Goal: Task Accomplishment & Management: Use online tool/utility

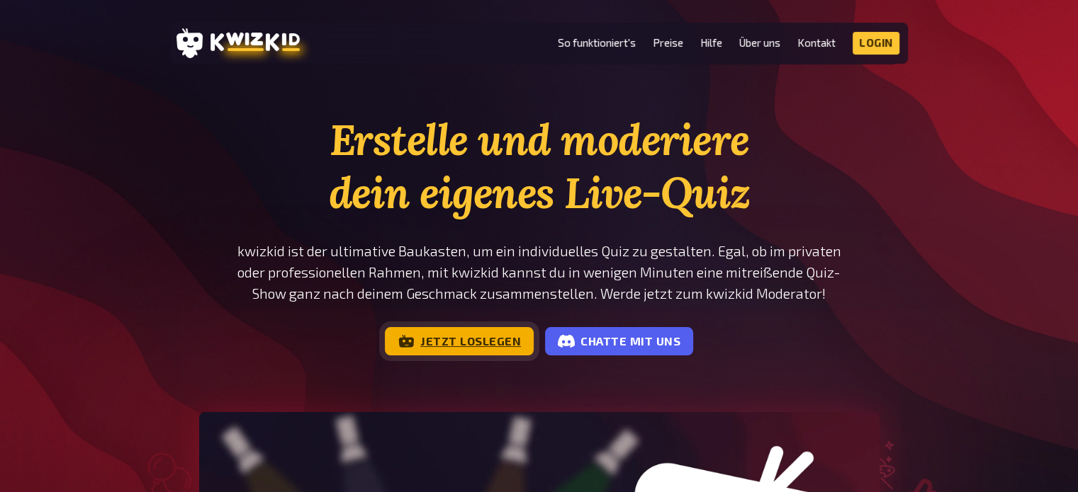
click at [508, 337] on link "Jetzt loslegen" at bounding box center [459, 341] width 149 height 28
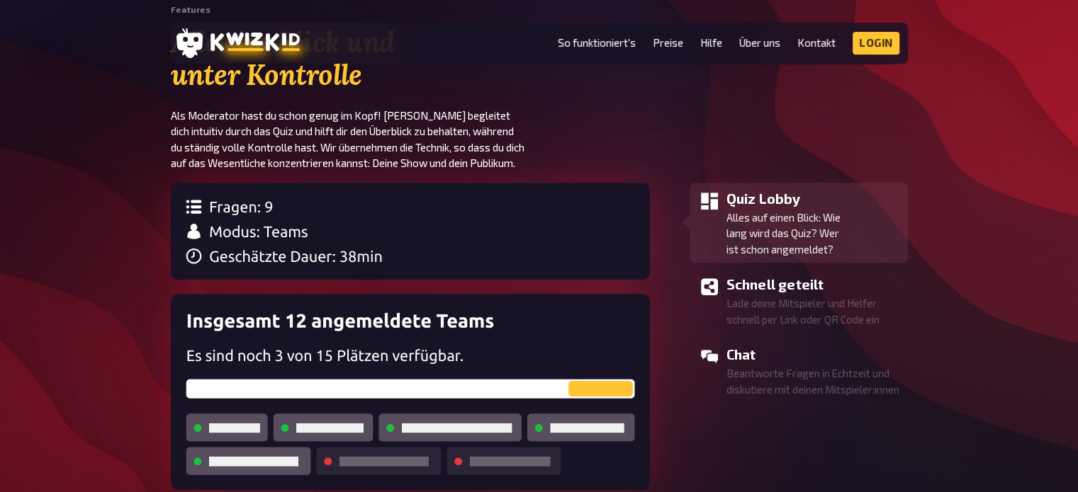
scroll to position [1538, 0]
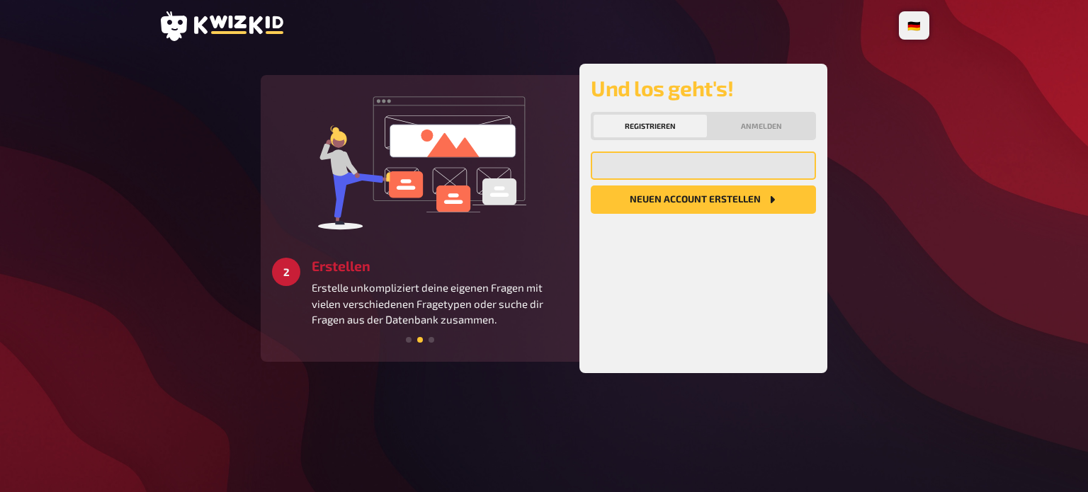
click at [693, 169] on input "email" at bounding box center [703, 166] width 225 height 28
type input "[EMAIL_ADDRESS][PERSON_NAME][DOMAIN_NAME]"
click at [677, 201] on button "Neuen Account Erstellen" at bounding box center [703, 200] width 225 height 28
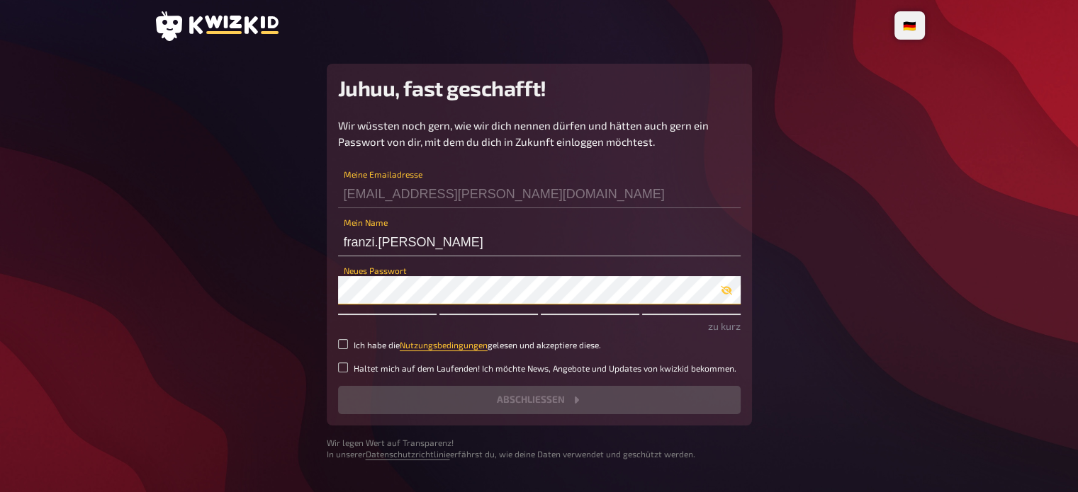
click at [323, 293] on main "Juhuu, fast geschafft! Wir wüssten noch gern, wie wir dich nennen dürfen und hä…" at bounding box center [539, 262] width 771 height 397
click at [322, 298] on main "Juhuu, fast geschafft! Wir wüssten noch gern, wie wir dich nennen dürfen und hä…" at bounding box center [539, 262] width 771 height 397
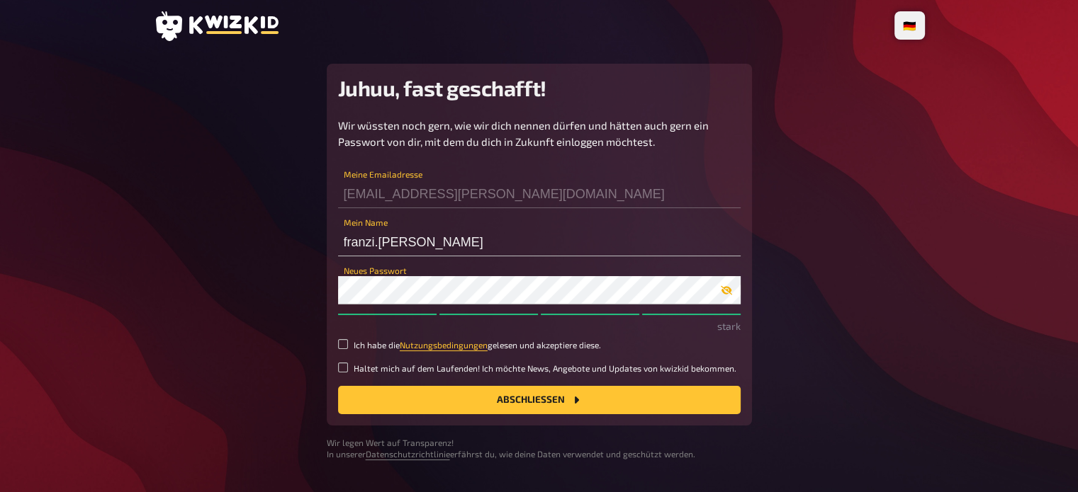
click at [737, 288] on button "button" at bounding box center [726, 290] width 28 height 11
click at [345, 346] on input "Ich habe die Nutzungsbedingungen gelesen und akzeptiere diese." at bounding box center [343, 344] width 10 height 10
checkbox input "true"
click at [402, 394] on button "Abschließen" at bounding box center [539, 400] width 402 height 28
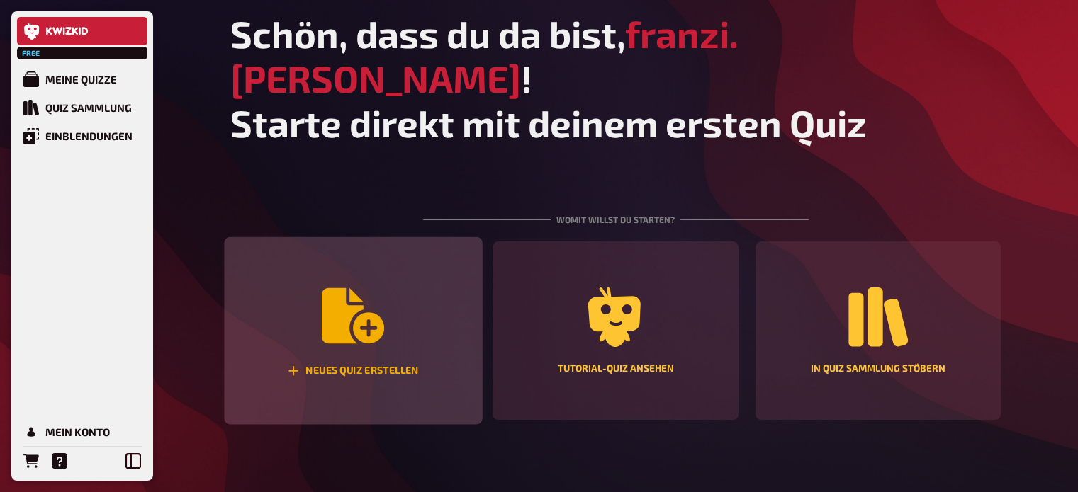
click at [408, 268] on div "Neues Quiz erstellen" at bounding box center [353, 331] width 258 height 188
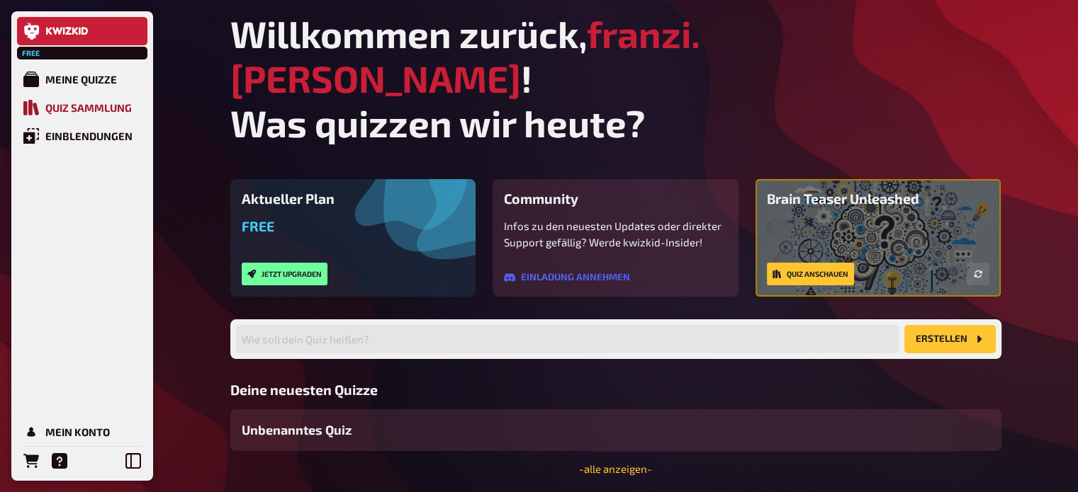
click at [105, 108] on div "Quiz Sammlung" at bounding box center [88, 107] width 86 height 13
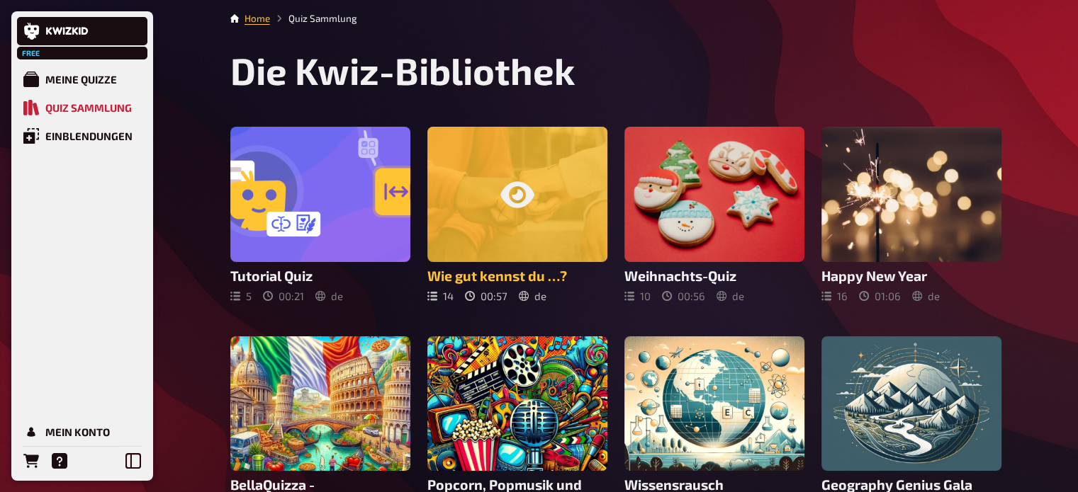
click at [500, 186] on icon at bounding box center [517, 195] width 34 height 34
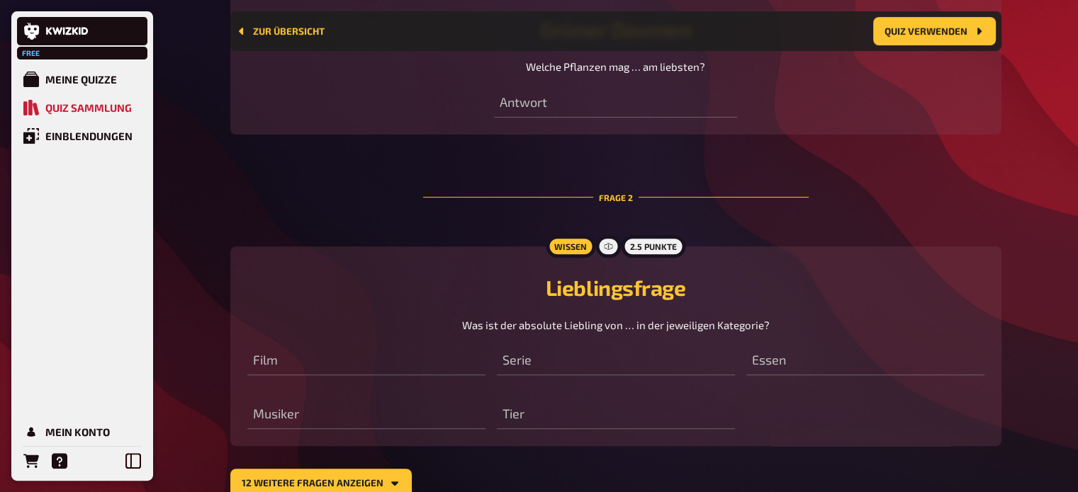
scroll to position [535, 0]
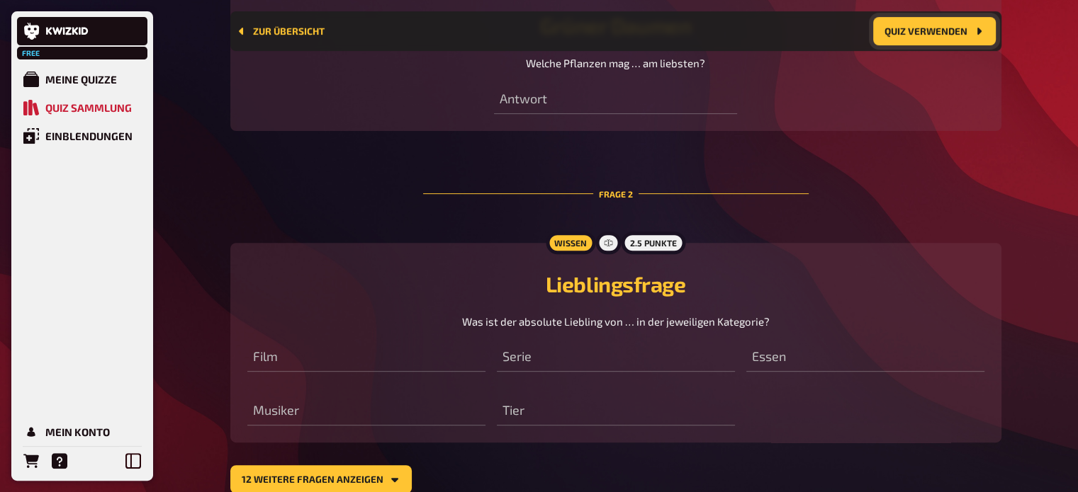
click at [903, 26] on button "Quiz verwenden" at bounding box center [934, 31] width 123 height 28
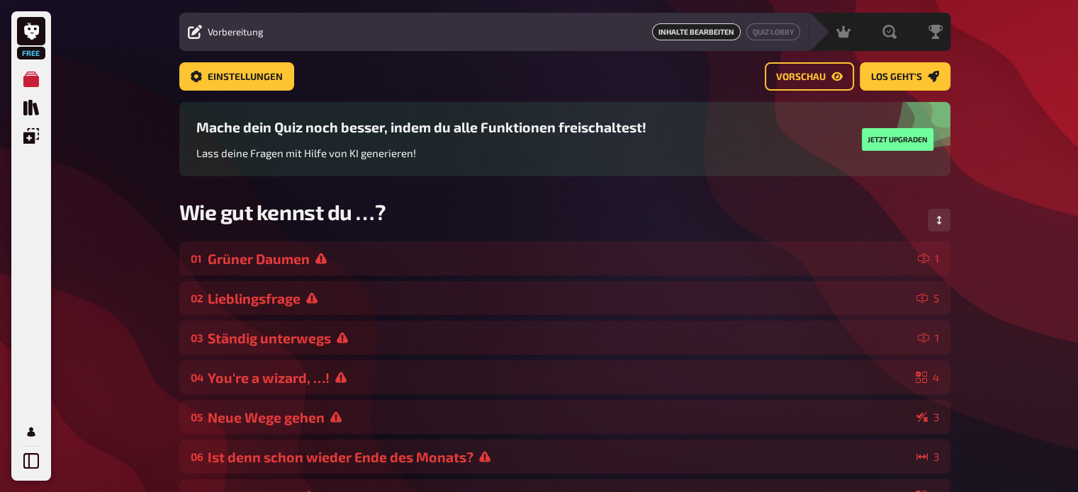
scroll to position [21, 0]
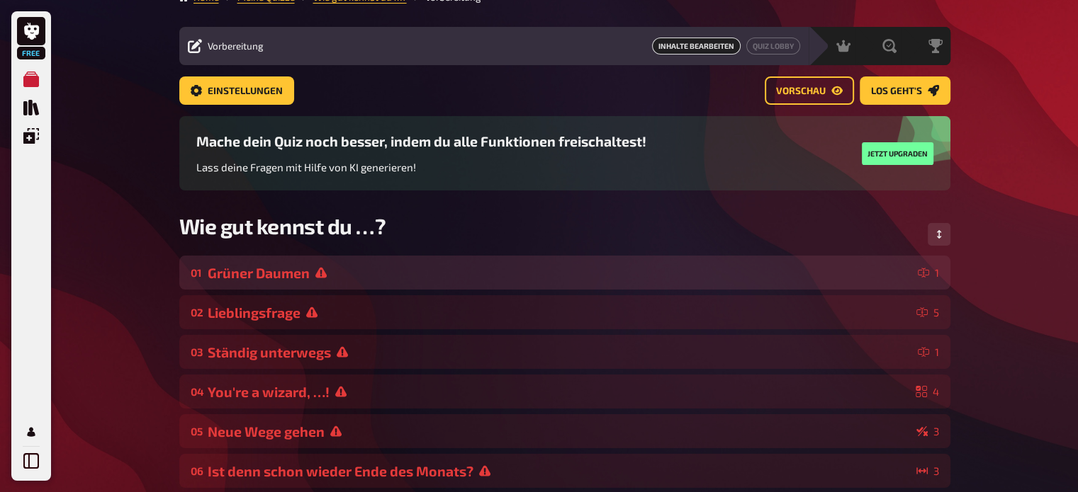
click at [334, 263] on div "01 Grüner Daumen 1" at bounding box center [564, 273] width 771 height 34
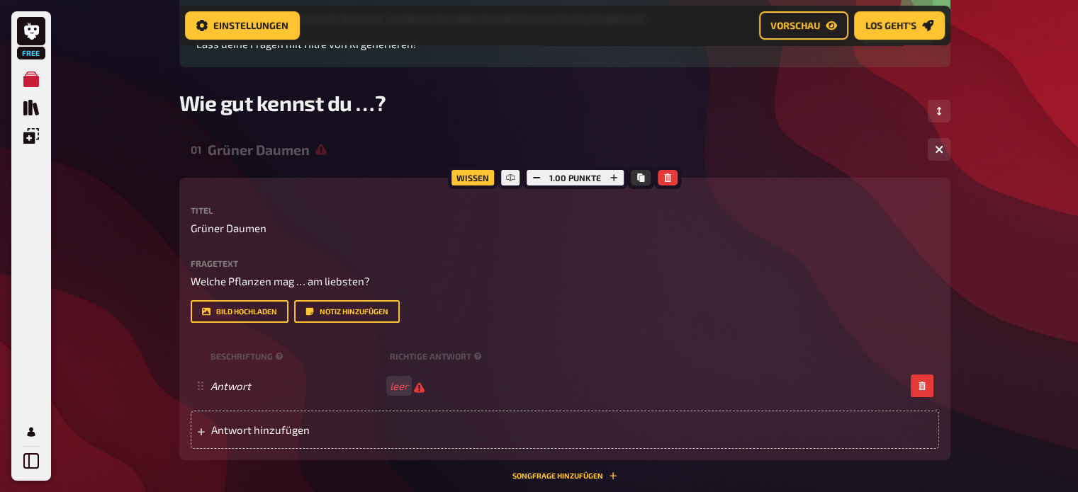
scroll to position [158, 0]
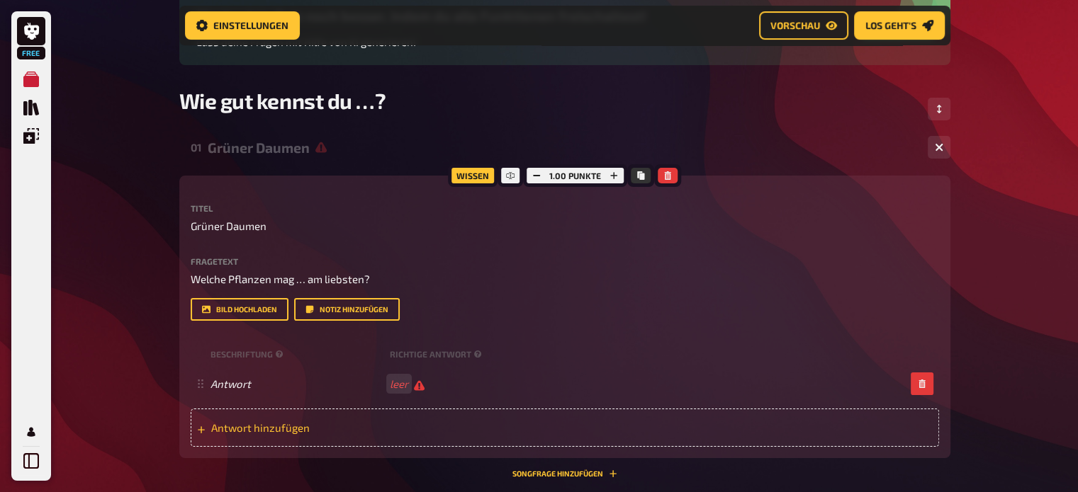
click at [306, 426] on span "Antwort hinzufügen" at bounding box center [321, 428] width 220 height 13
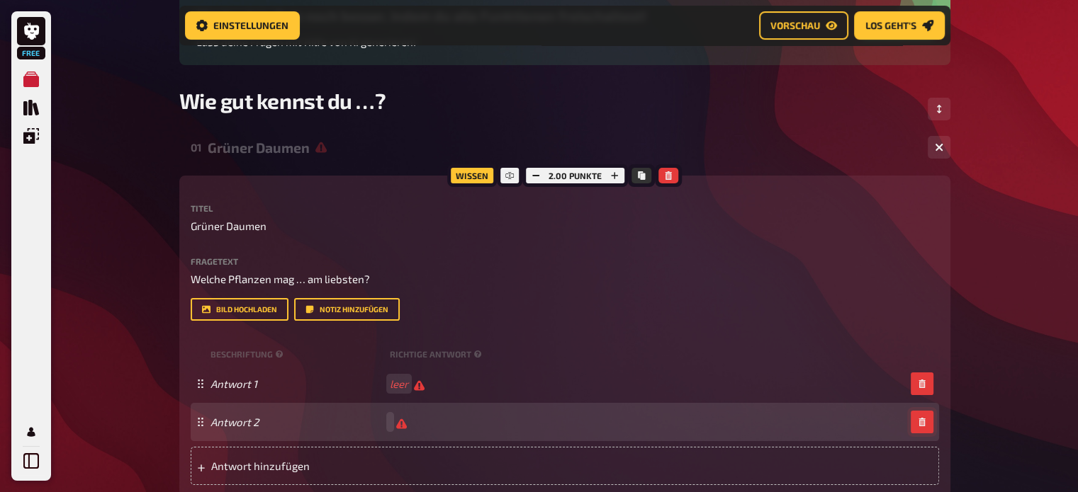
click at [924, 413] on button "button" at bounding box center [922, 422] width 23 height 23
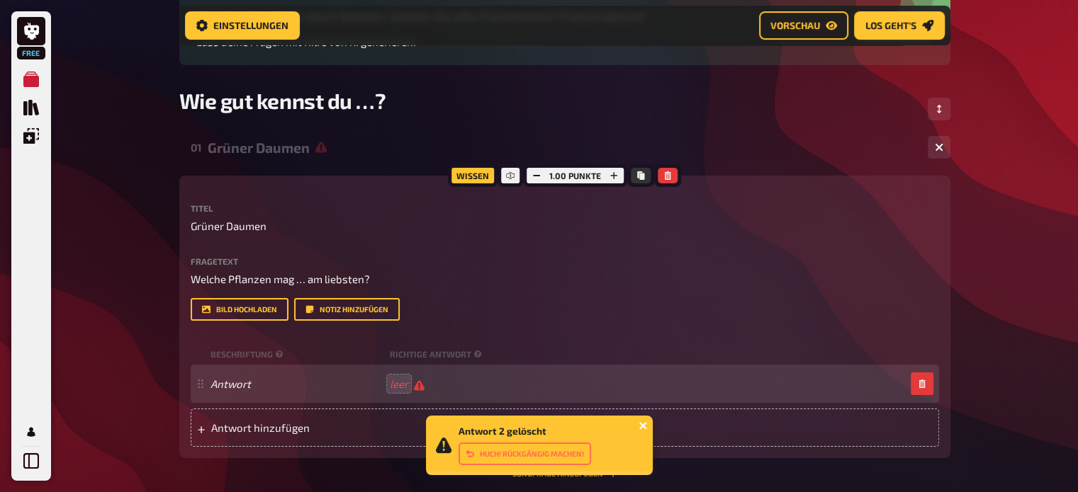
click at [640, 427] on icon "close" at bounding box center [643, 425] width 10 height 11
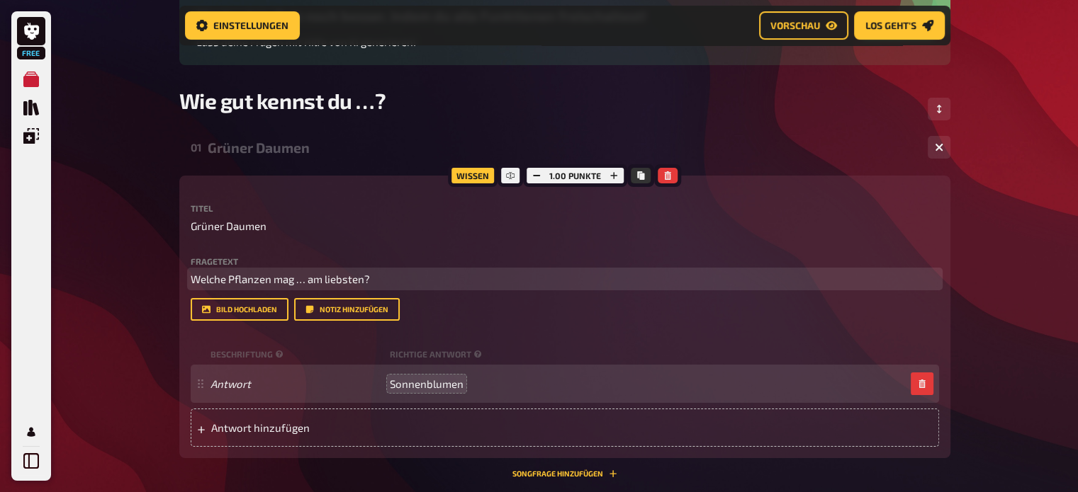
click at [301, 275] on span "Welche Pflanzen mag … am liebsten?" at bounding box center [280, 279] width 179 height 13
click at [302, 280] on span "Welche Pflanzen mag alex am liebsten?" at bounding box center [316, 279] width 250 height 13
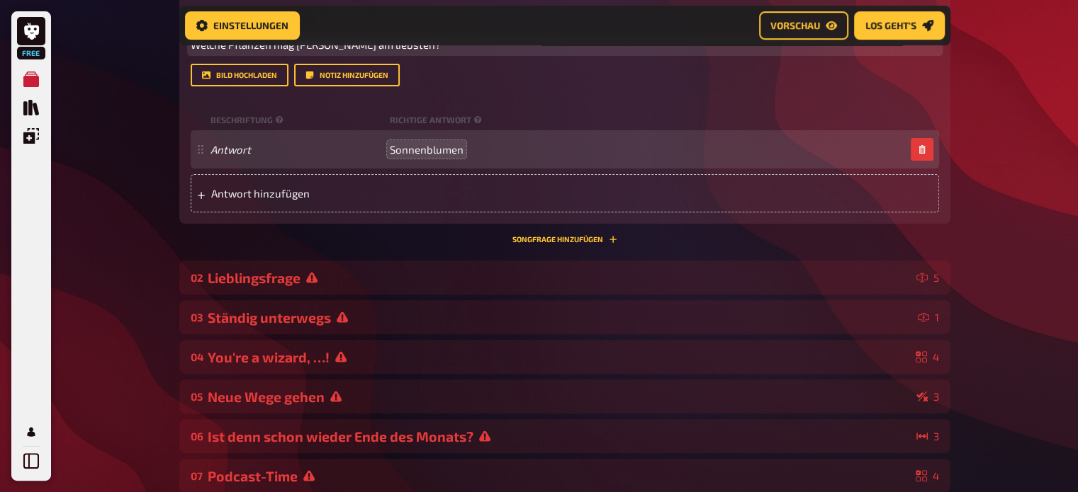
scroll to position [396, 0]
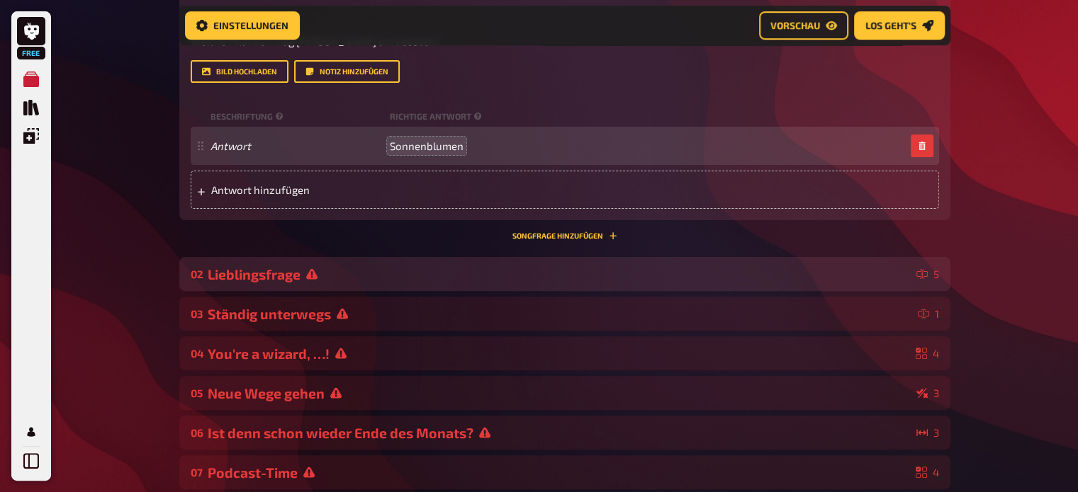
click at [326, 276] on div "Lieblingsfrage" at bounding box center [559, 274] width 703 height 16
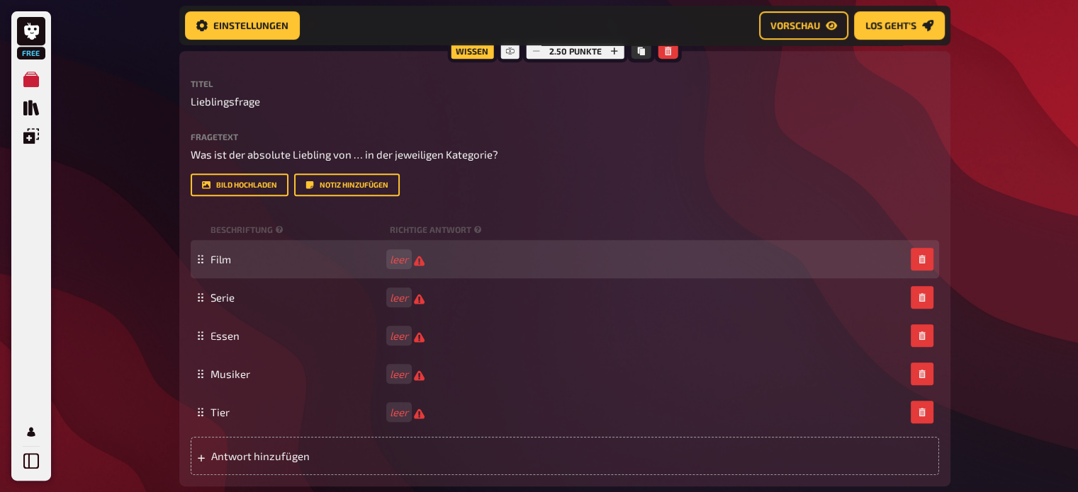
scroll to position [649, 0]
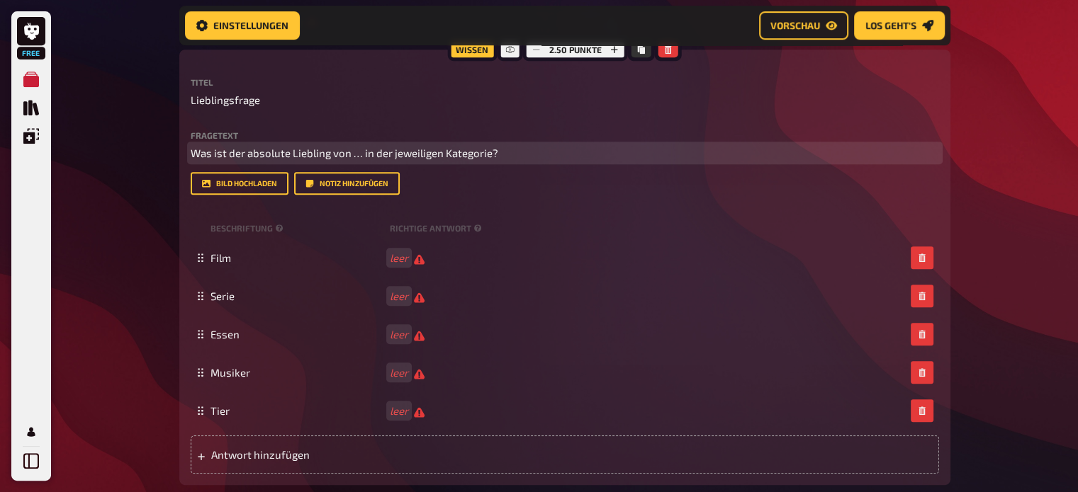
click at [361, 155] on span "Was ist der absolute Liebling von … in der jeweiligen Kategorie?" at bounding box center [345, 153] width 308 height 13
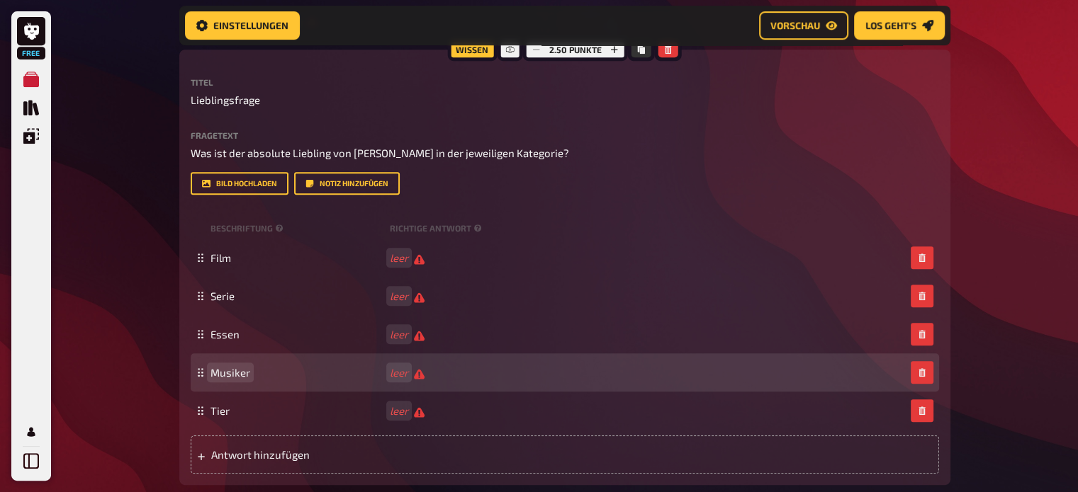
click at [246, 373] on span "Musiker" at bounding box center [230, 372] width 40 height 13
drag, startPoint x: 247, startPoint y: 373, endPoint x: 200, endPoint y: 374, distance: 47.5
click at [200, 374] on div "Musiker leer" at bounding box center [565, 373] width 748 height 38
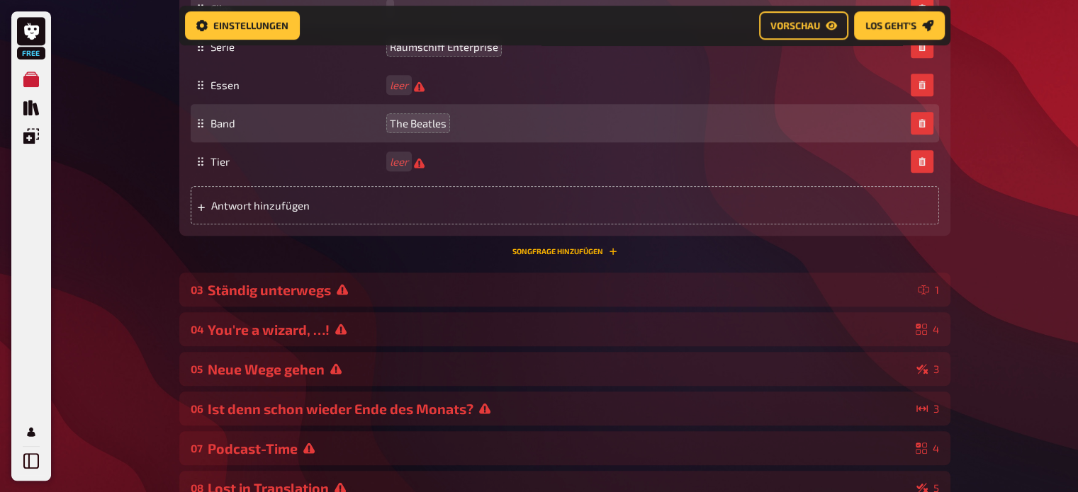
scroll to position [898, 0]
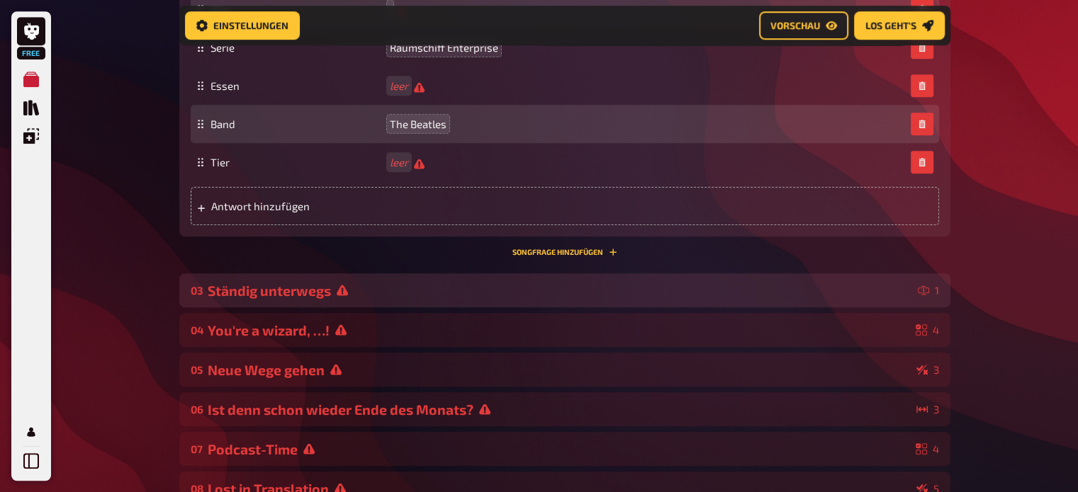
click at [532, 284] on div "Ständig unterwegs" at bounding box center [560, 291] width 704 height 16
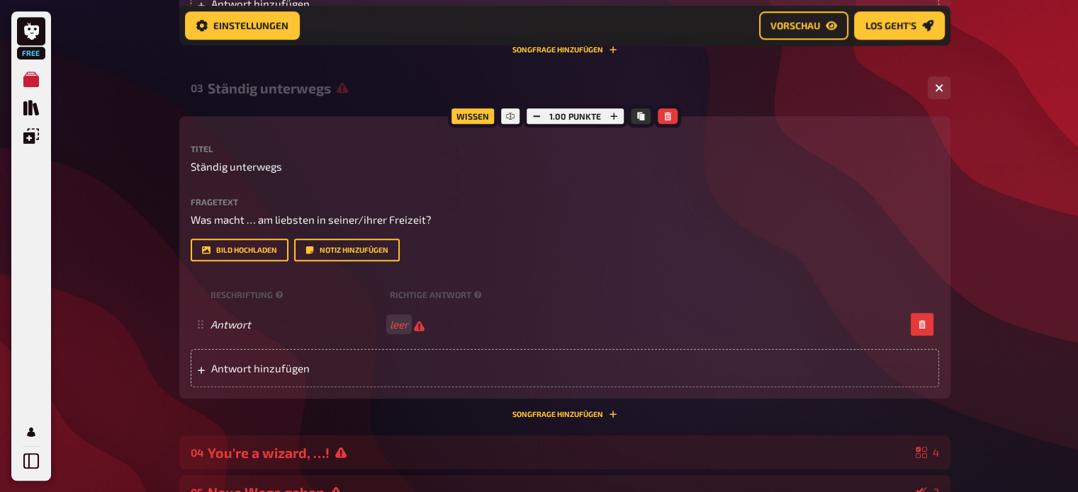
scroll to position [1102, 0]
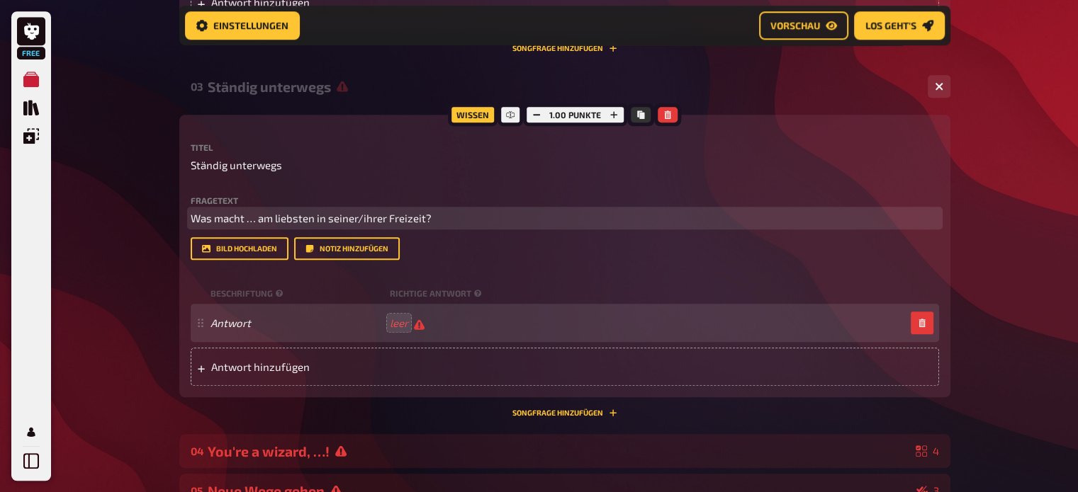
click at [252, 215] on span "Was macht … am liebsten in seiner/ihrer Freizeit?" at bounding box center [311, 218] width 241 height 13
click at [239, 215] on span "Was machAlex am liebsten in seiner/ihrer Freizeit?" at bounding box center [314, 218] width 246 height 13
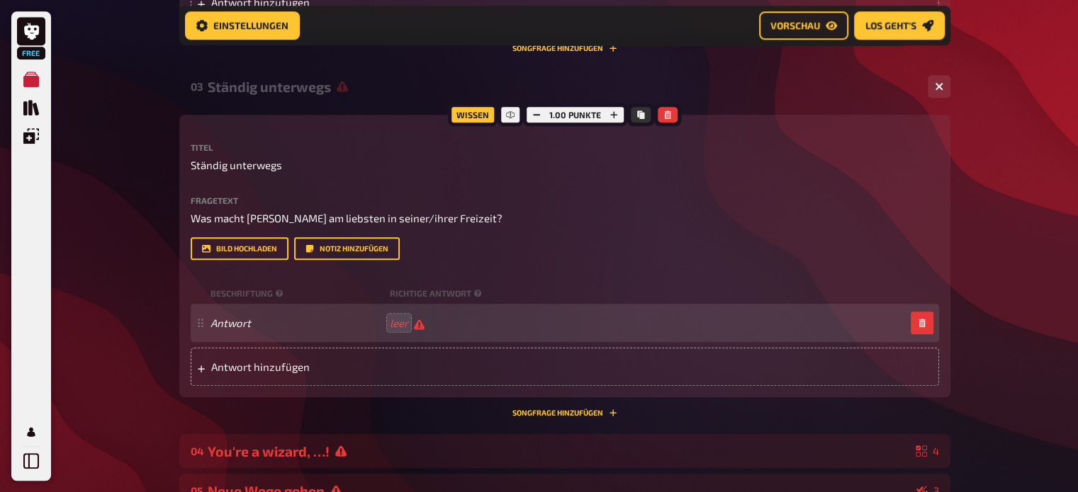
click at [408, 320] on span "leer" at bounding box center [407, 323] width 35 height 13
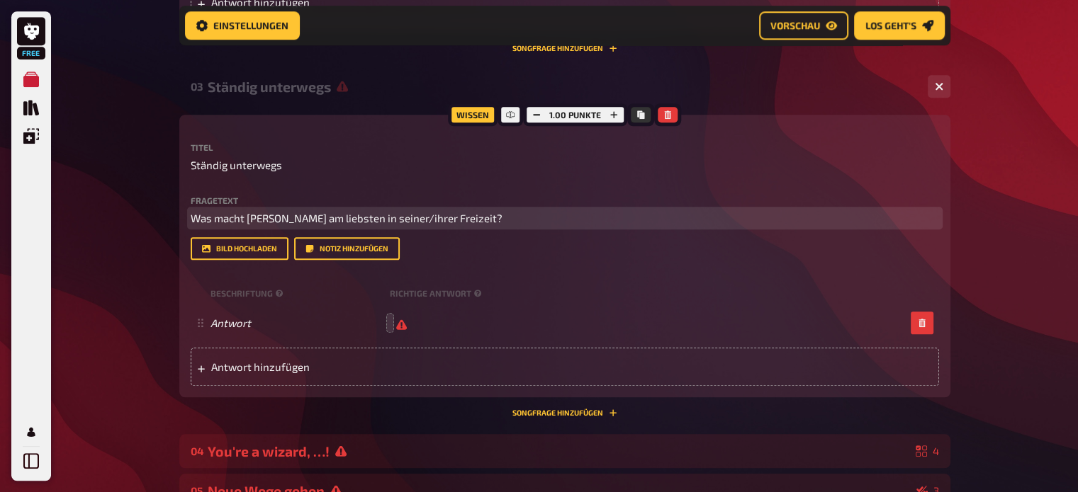
click at [394, 220] on span "Was macht Alex am liebsten in seiner/ihrer Freizeit?" at bounding box center [347, 218] width 312 height 13
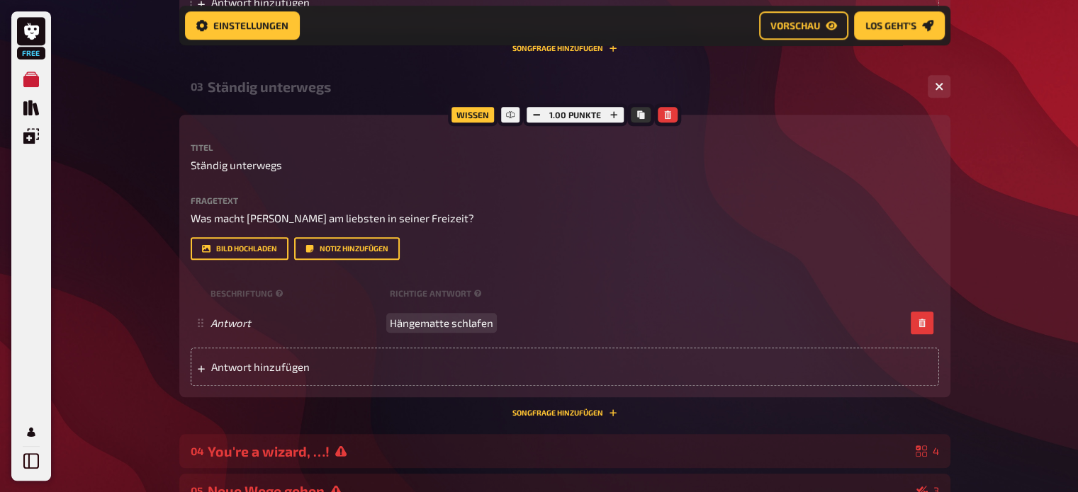
click at [390, 325] on span "Hängematte schlafen" at bounding box center [441, 323] width 103 height 13
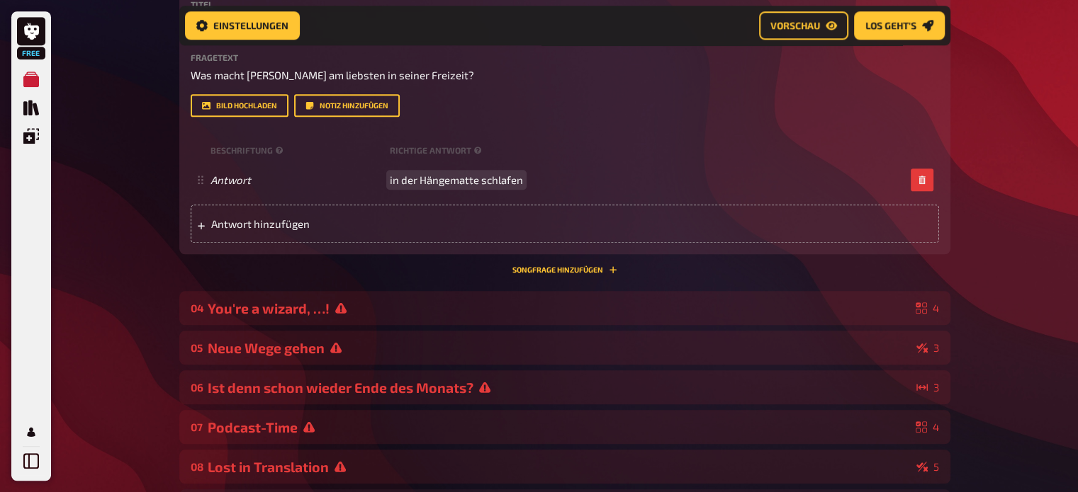
scroll to position [1250, 0]
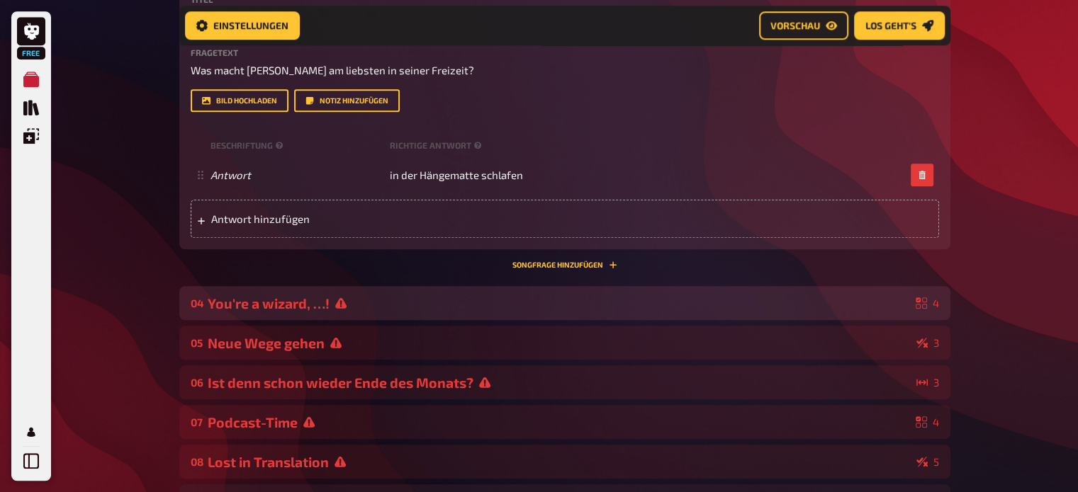
click at [390, 311] on div "You're a wizard, …!" at bounding box center [559, 303] width 702 height 16
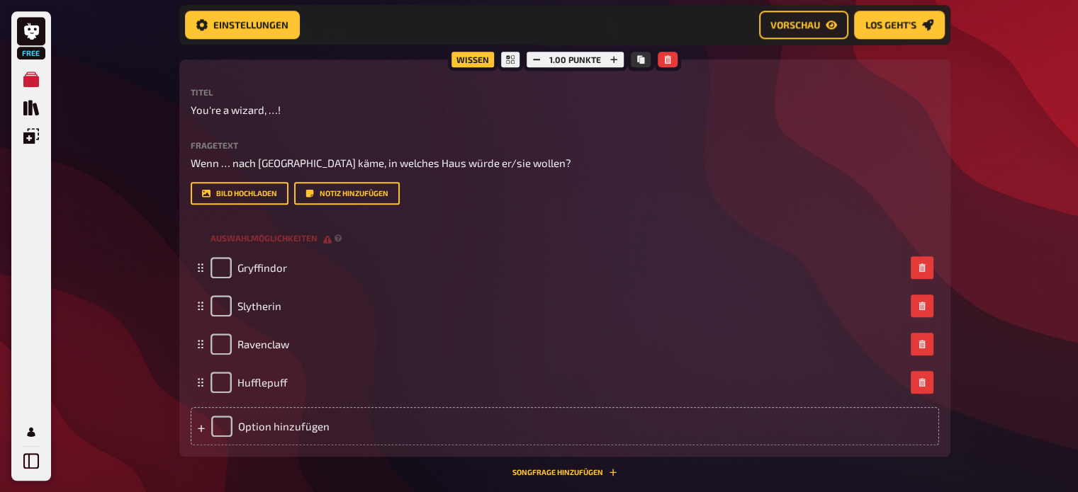
scroll to position [1526, 0]
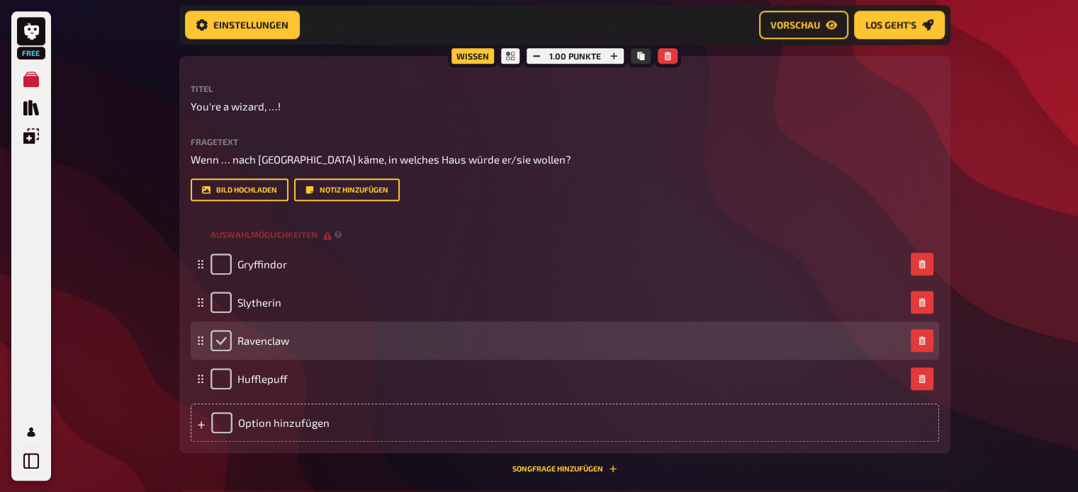
click at [222, 345] on input "checkbox" at bounding box center [220, 340] width 21 height 21
checkbox input "true"
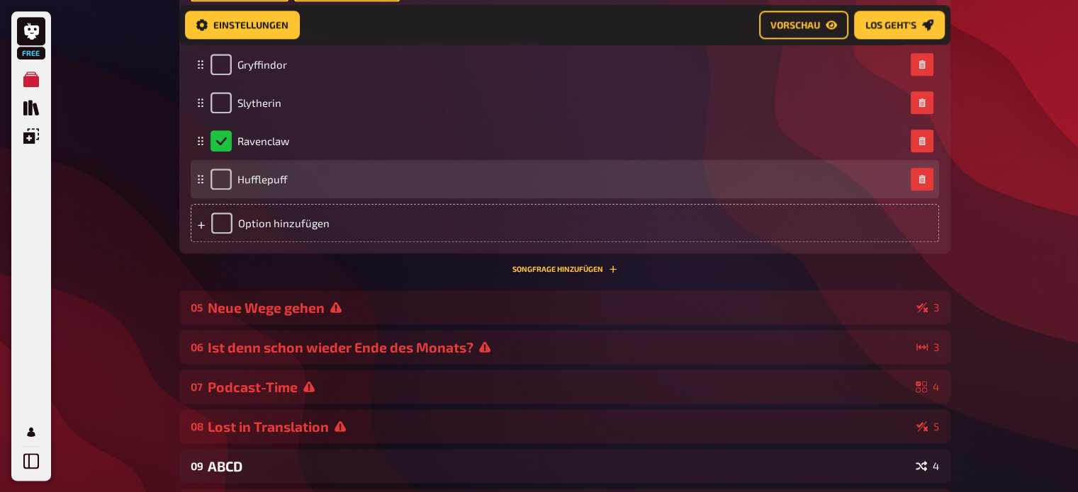
scroll to position [1731, 0]
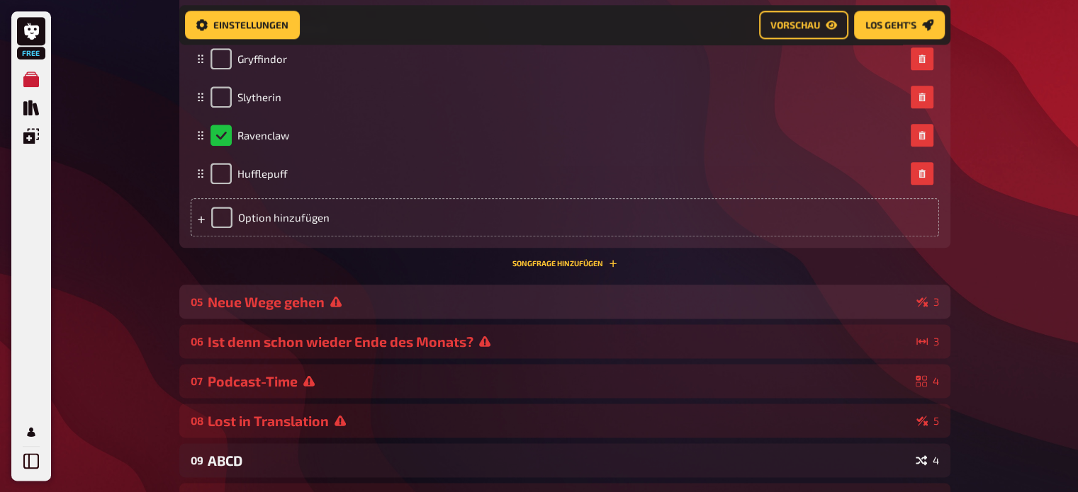
click at [332, 303] on icon at bounding box center [335, 302] width 11 height 11
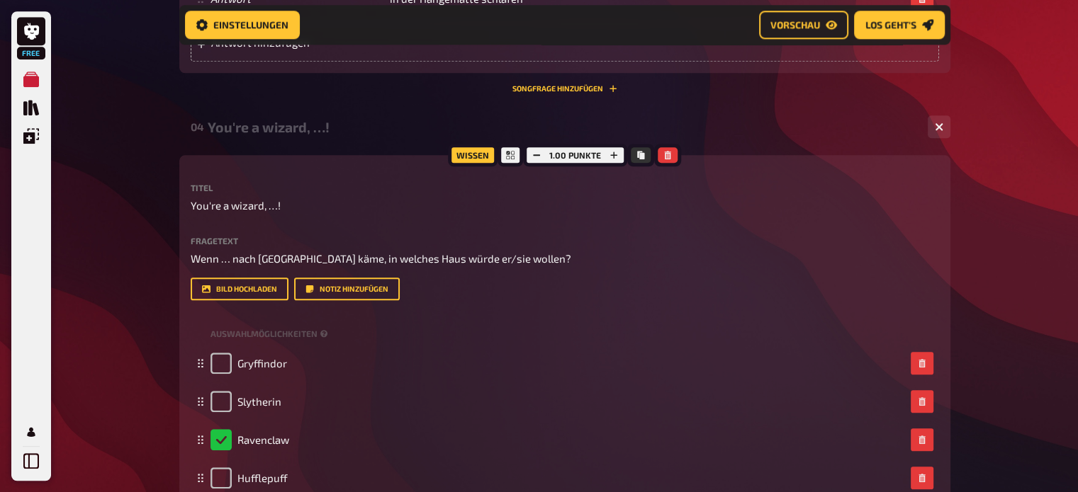
scroll to position [1426, 0]
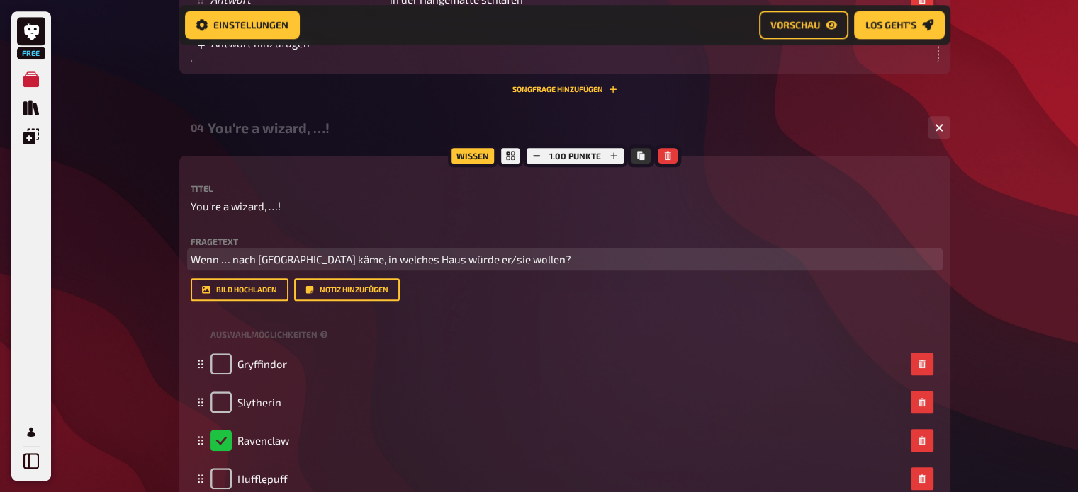
click at [232, 260] on span "Wenn … nach Hogwarts käme, in welches Haus würde er/sie wollen?" at bounding box center [381, 259] width 381 height 13
click at [480, 260] on span "Wenn Alex nach Hogwarts käme, in welches Haus würde er/sie wollen?" at bounding box center [416, 259] width 451 height 13
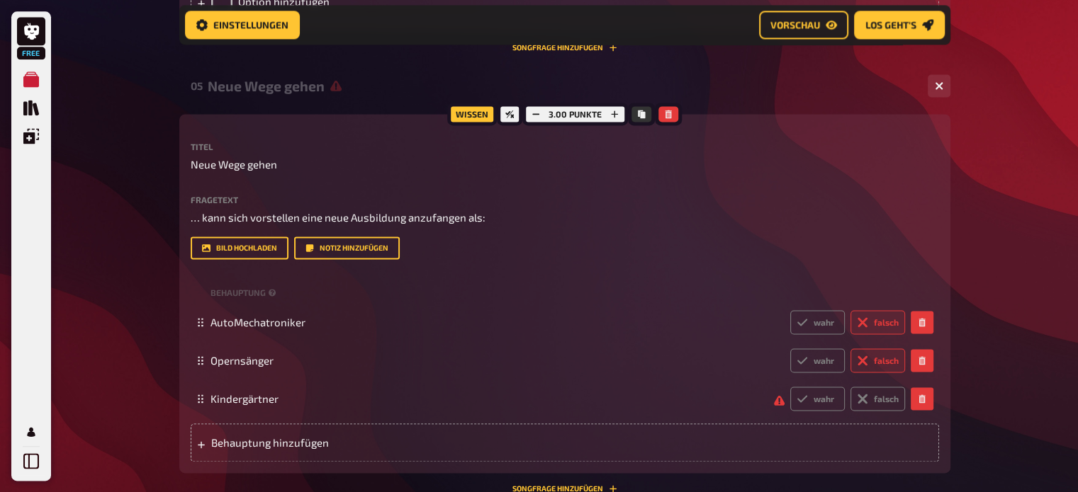
scroll to position [1961, 0]
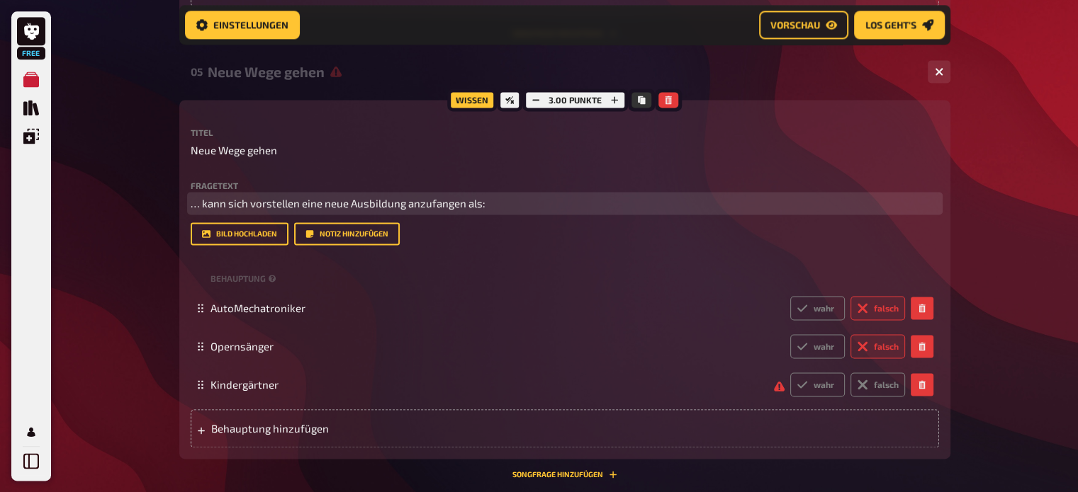
click at [194, 197] on span "… kann sich vorstellen eine neue Ausbildung anzufangen als:" at bounding box center [338, 203] width 295 height 13
click at [201, 202] on span "… kann sich vorstellen eine neue Ausbildung anzufangen als:" at bounding box center [338, 203] width 295 height 13
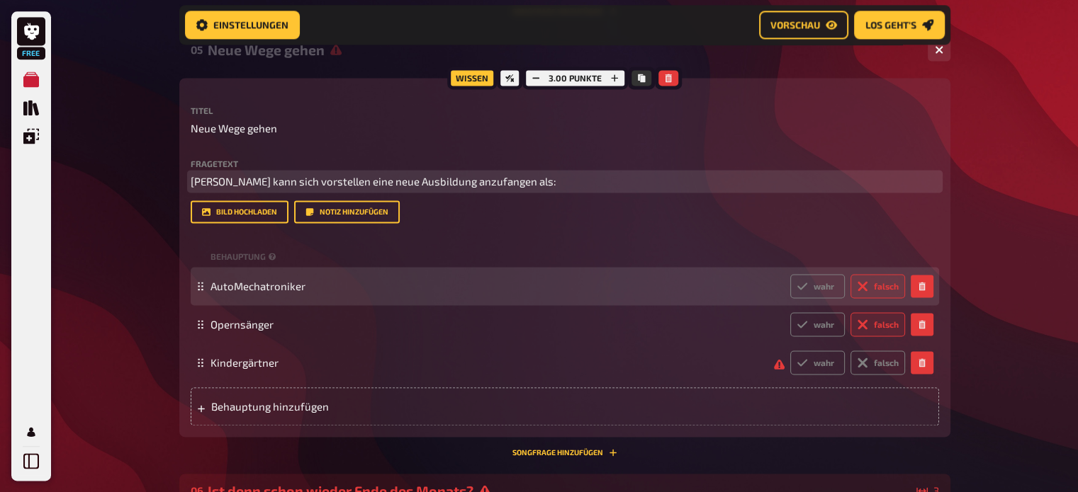
scroll to position [1981, 0]
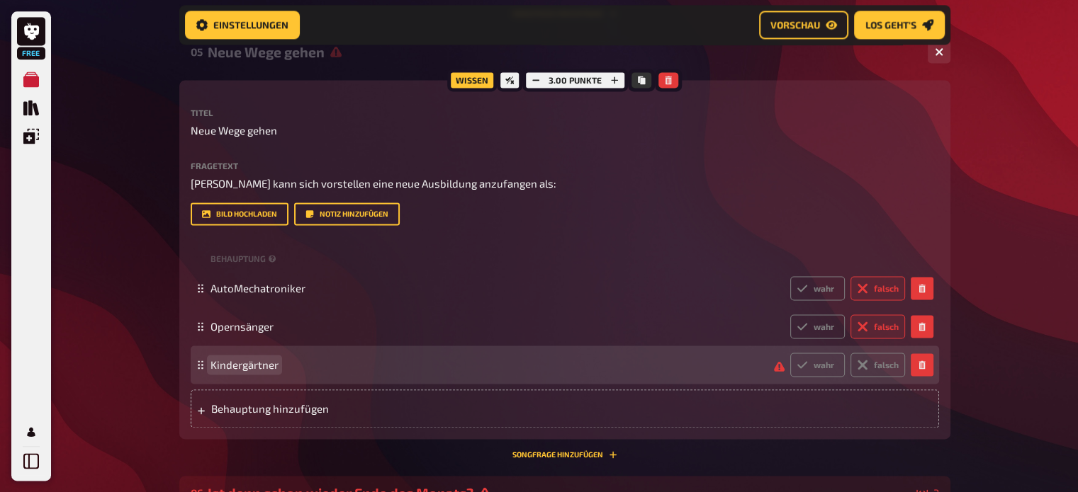
click at [239, 368] on span "Kindergärtner" at bounding box center [244, 365] width 68 height 13
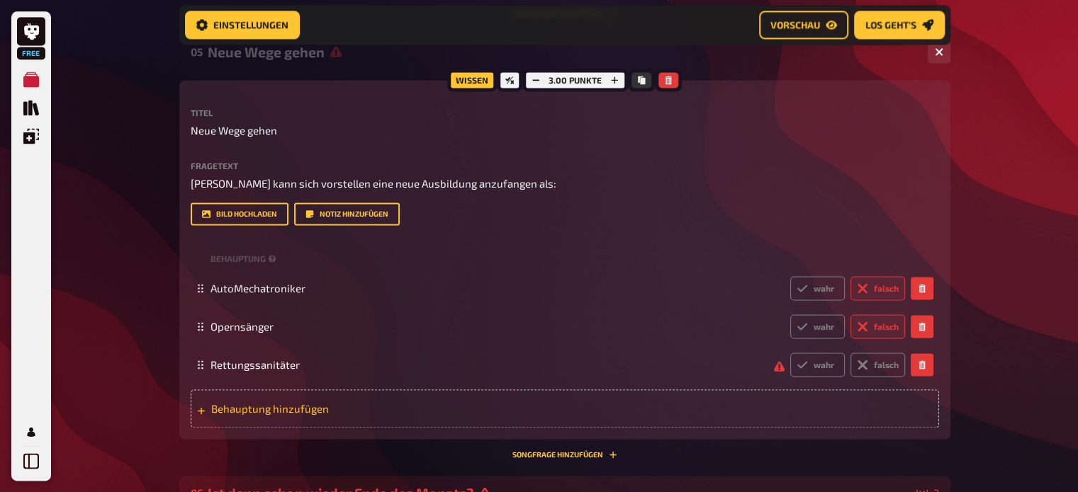
click at [303, 412] on span "Behauptung hinzufügen" at bounding box center [321, 408] width 220 height 13
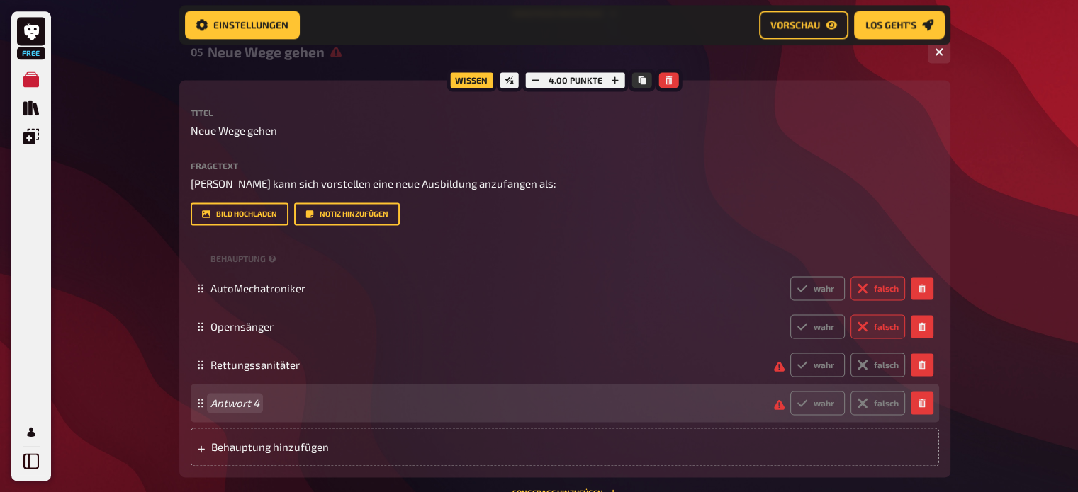
click at [286, 407] on span "Antwort 4" at bounding box center [486, 403] width 552 height 13
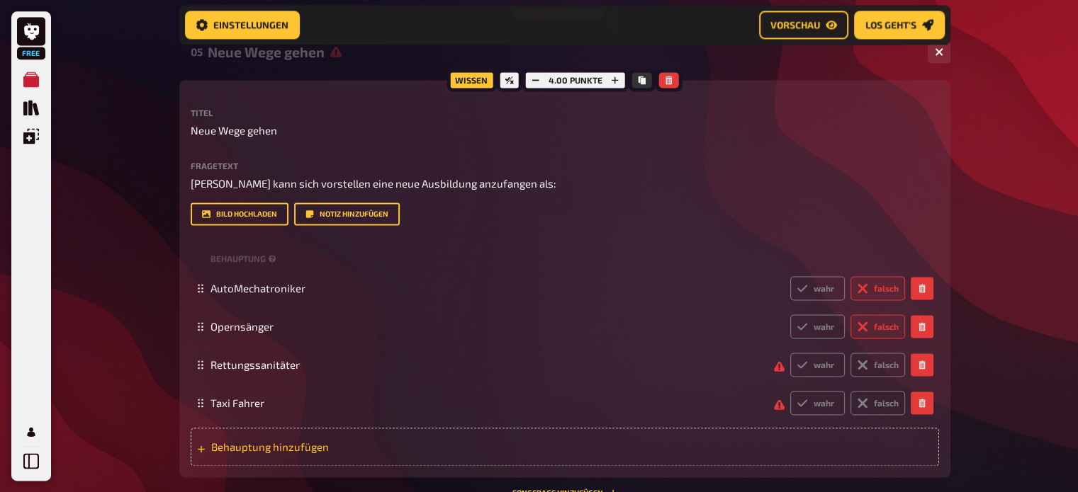
click at [283, 441] on span "Behauptung hinzufügen" at bounding box center [321, 447] width 220 height 13
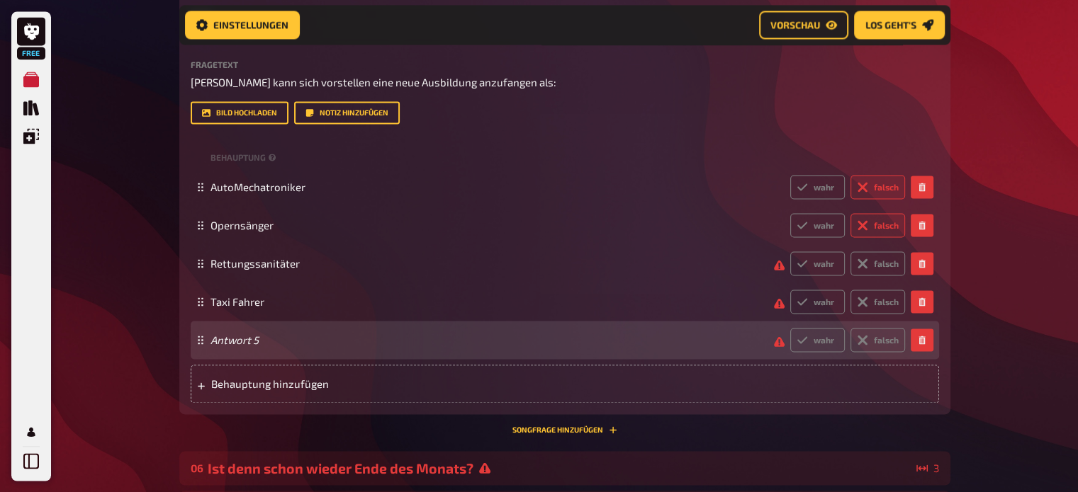
scroll to position [2084, 0]
click at [255, 381] on span "Behauptung hinzufügen" at bounding box center [321, 382] width 220 height 13
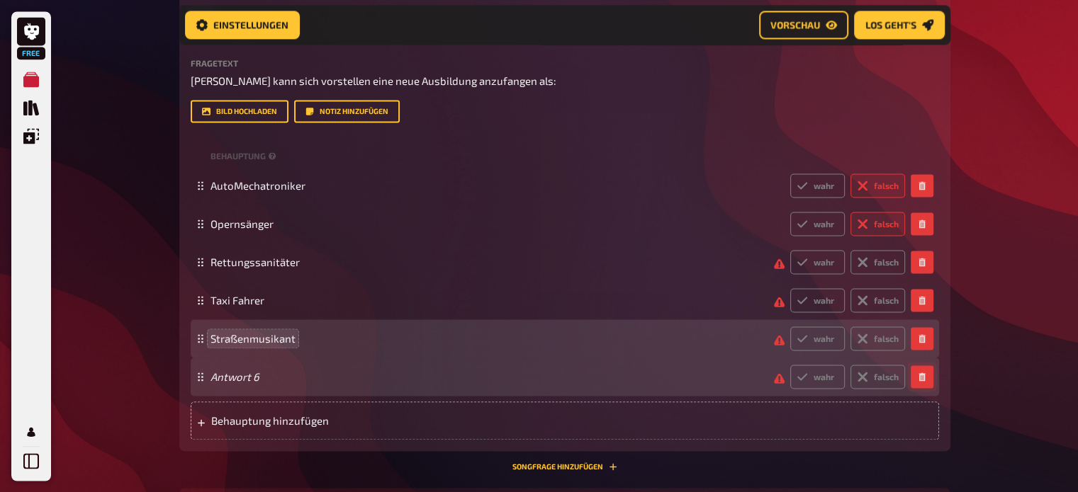
click at [922, 378] on icon "button" at bounding box center [921, 377] width 6 height 9
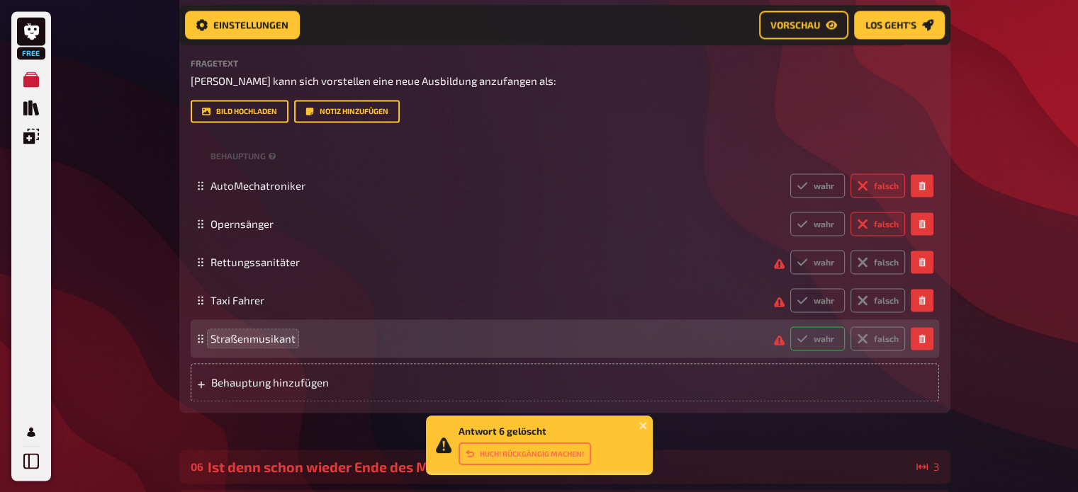
click at [815, 337] on label "wahr" at bounding box center [817, 339] width 55 height 24
click at [790, 327] on input "wahr" at bounding box center [789, 326] width 1 height 1
radio input "true"
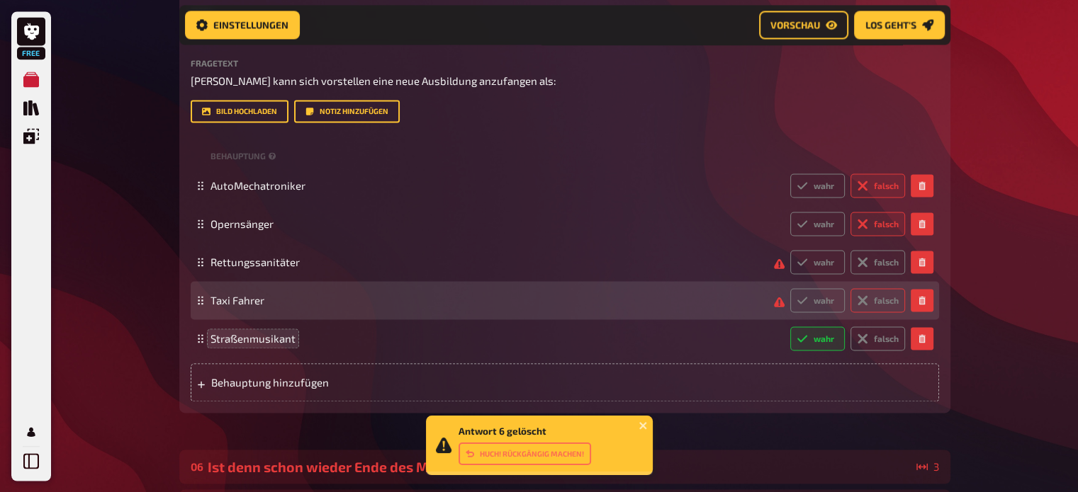
click at [882, 292] on label "falsch" at bounding box center [877, 300] width 55 height 24
click at [790, 288] on input "falsch" at bounding box center [789, 288] width 1 height 1
radio input "true"
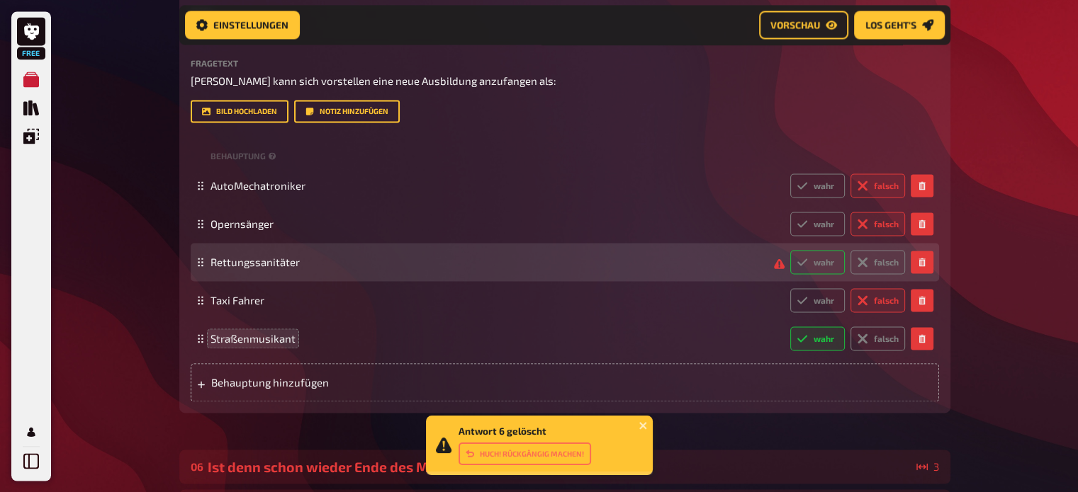
click at [830, 264] on label "wahr" at bounding box center [817, 262] width 55 height 24
click at [790, 250] on input "wahr" at bounding box center [789, 249] width 1 height 1
radio input "true"
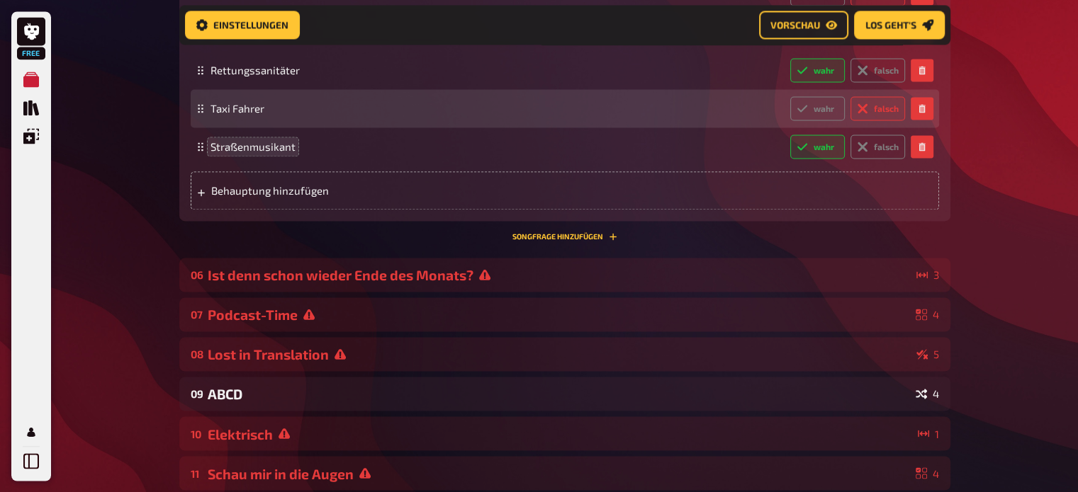
scroll to position [2279, 0]
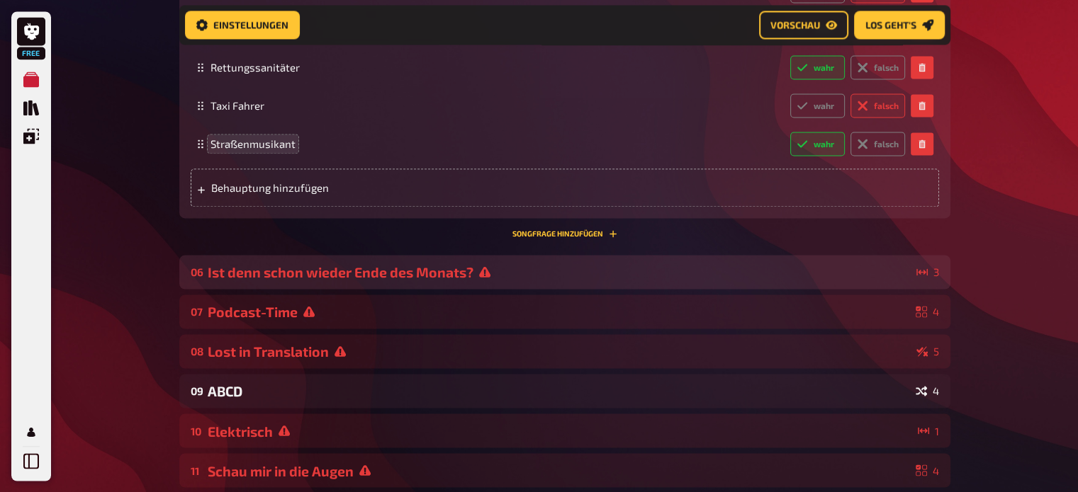
click at [549, 273] on div "Ist denn schon wieder Ende des Monats?" at bounding box center [559, 272] width 703 height 16
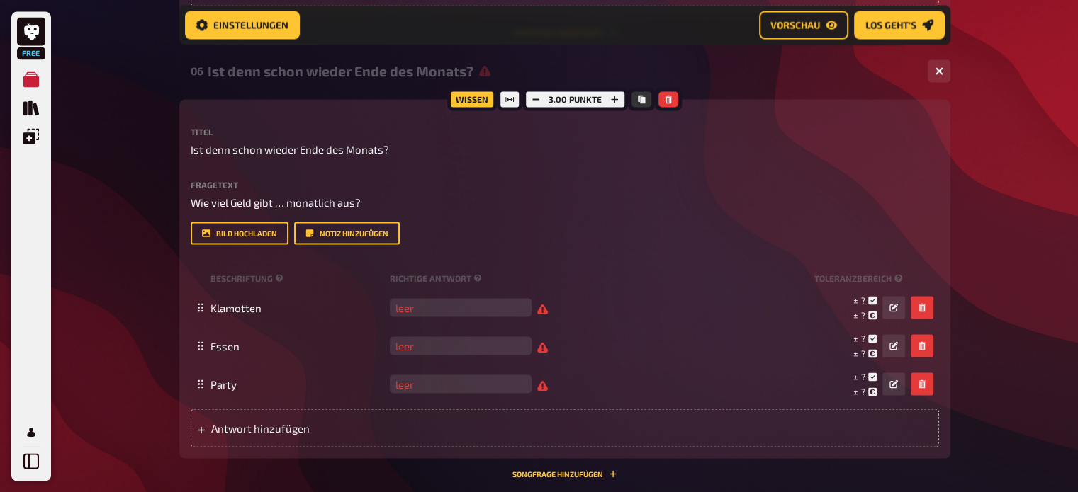
scroll to position [2486, 0]
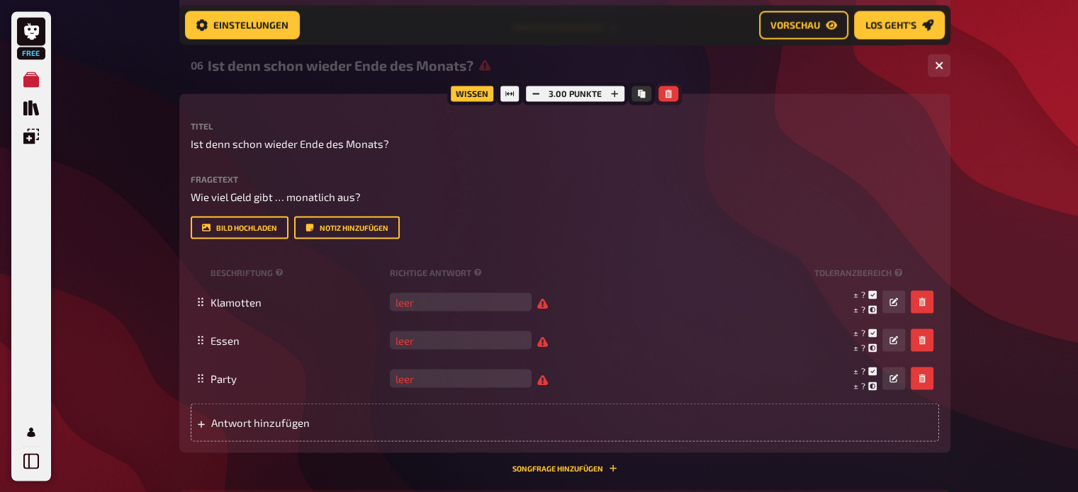
click at [667, 92] on icon "button" at bounding box center [668, 93] width 6 height 9
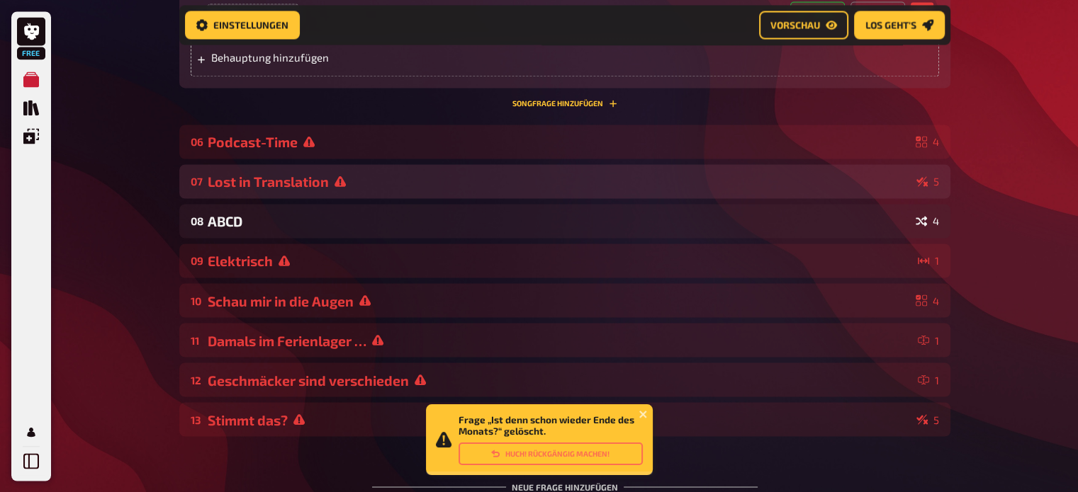
scroll to position [2335, 0]
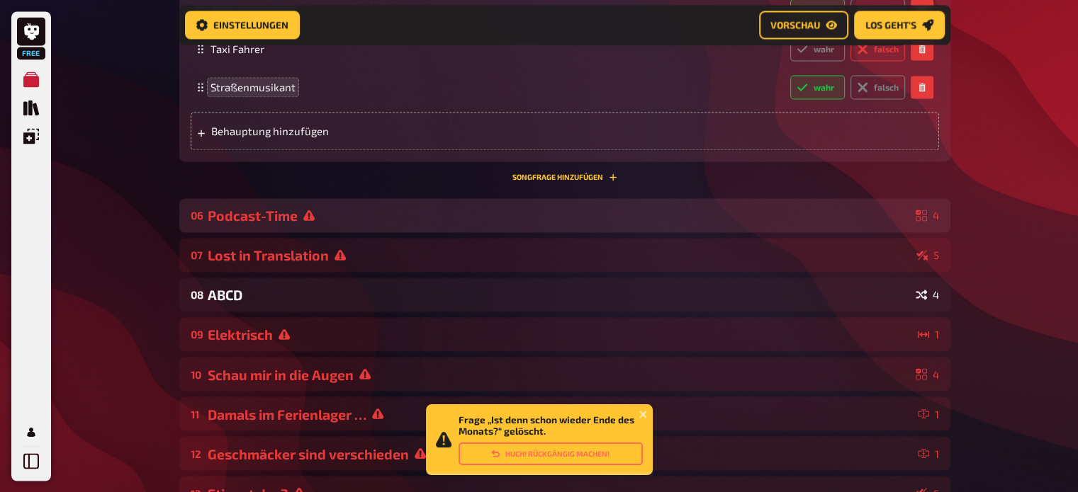
click at [513, 223] on div "06 Podcast-Time 4" at bounding box center [564, 215] width 771 height 34
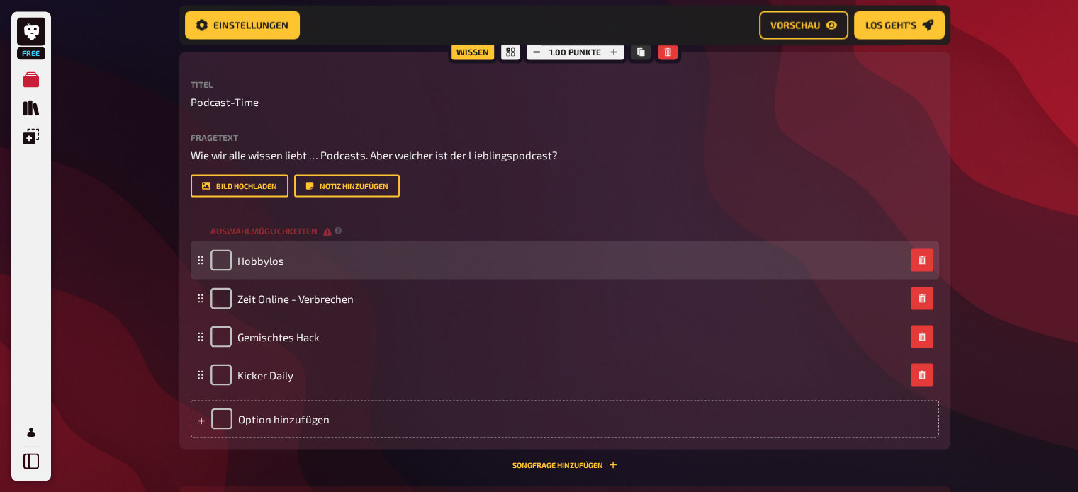
scroll to position [2528, 0]
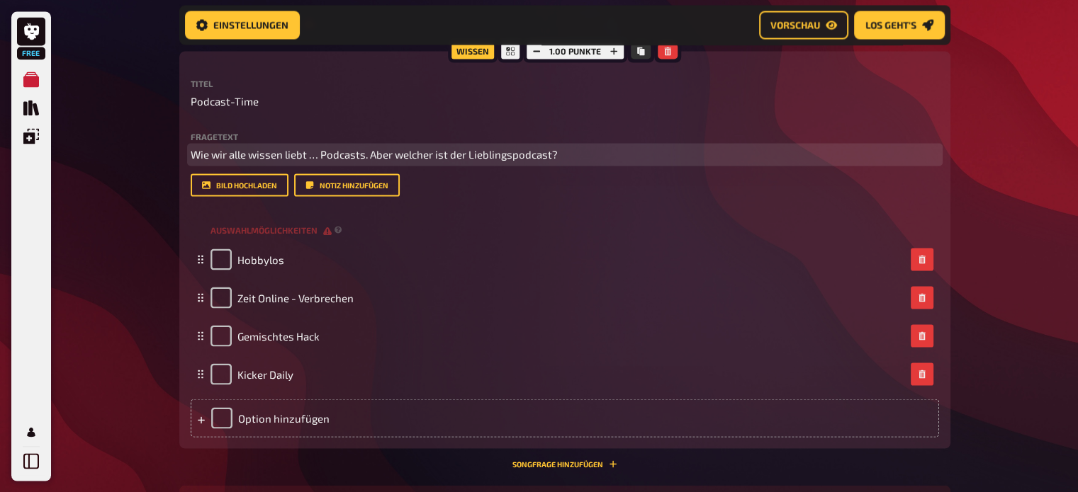
click at [320, 156] on span "Wie wir alle wissen liebt … Podcasts. Aber welcher ist der Lieblingspodcast?" at bounding box center [374, 154] width 367 height 13
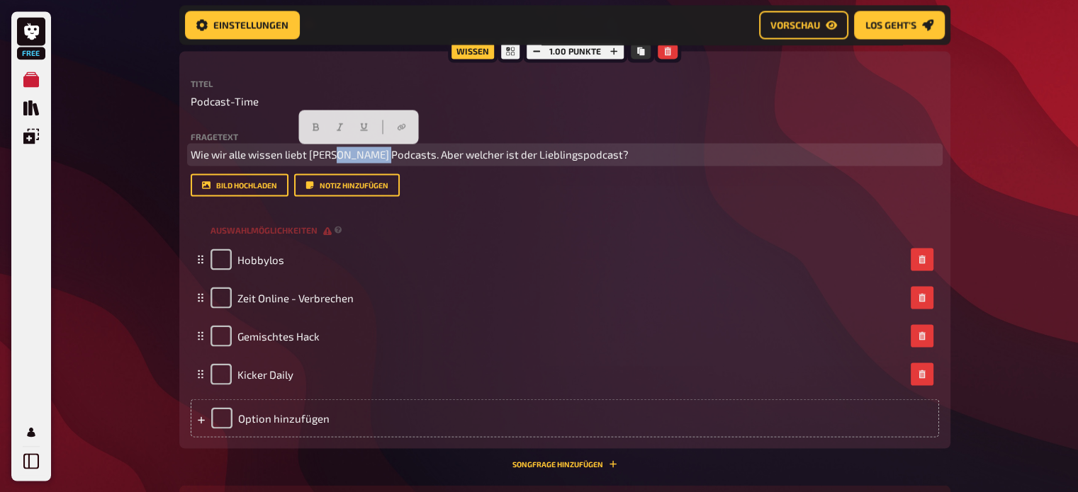
drag, startPoint x: 378, startPoint y: 155, endPoint x: 334, endPoint y: 155, distance: 43.2
click at [334, 155] on span "Wie wir alle wissen liebt Alex Podcasts. Aber welcher ist der Lieblingspodcast?" at bounding box center [410, 154] width 438 height 13
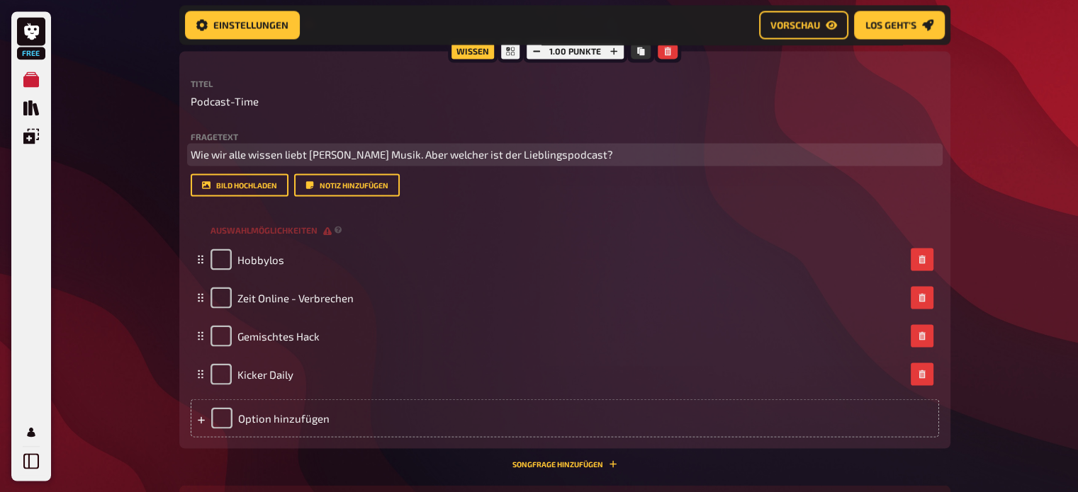
click at [431, 153] on span "Wie wir alle wissen liebt Alex Musik. Aber welcher ist der Lieblingspodcast?" at bounding box center [402, 154] width 422 height 13
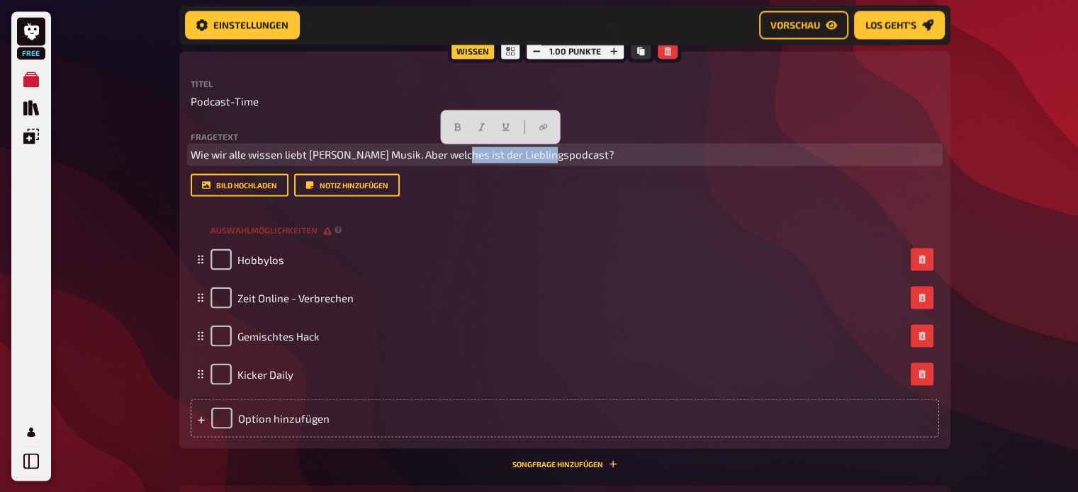
drag, startPoint x: 547, startPoint y: 154, endPoint x: 451, endPoint y: 155, distance: 96.4
click at [451, 155] on span "Wie wir alle wissen liebt Alex Musik. Aber welches ist der Lieblingspodcast?" at bounding box center [403, 154] width 424 height 13
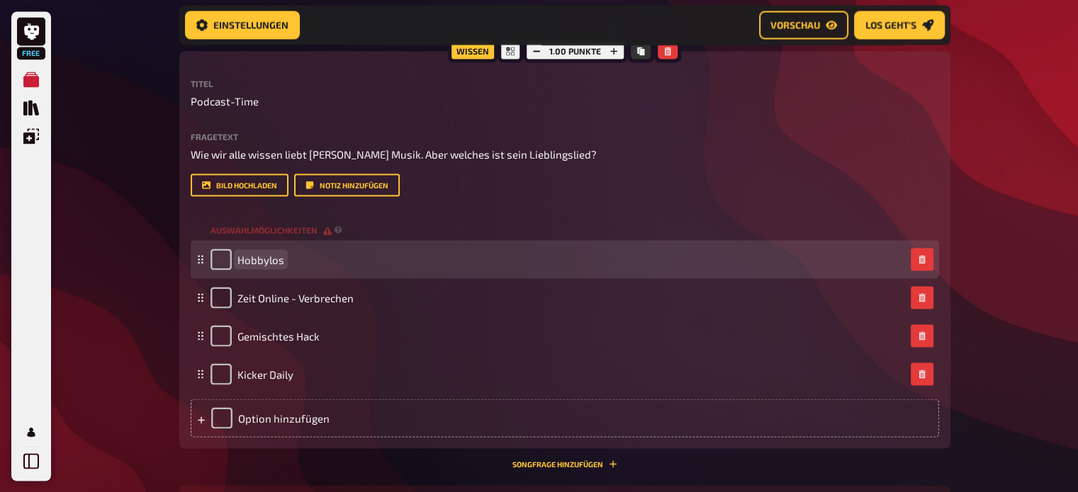
click at [271, 261] on span "Hobbylos" at bounding box center [260, 259] width 47 height 13
drag, startPoint x: 280, startPoint y: 260, endPoint x: 239, endPoint y: 260, distance: 41.1
click at [239, 260] on span "Hobbylos" at bounding box center [260, 259] width 47 height 13
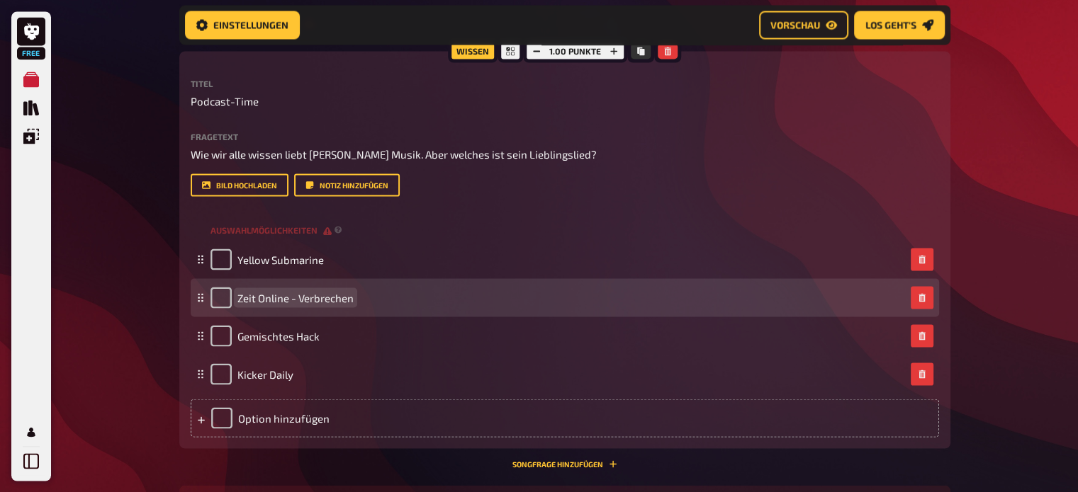
click at [261, 292] on span "Zeit Online - Verbrechen" at bounding box center [295, 297] width 116 height 13
drag, startPoint x: 238, startPoint y: 300, endPoint x: 355, endPoint y: 296, distance: 117.0
click at [355, 296] on div "Zeit Online - Verbrechen" at bounding box center [557, 297] width 694 height 21
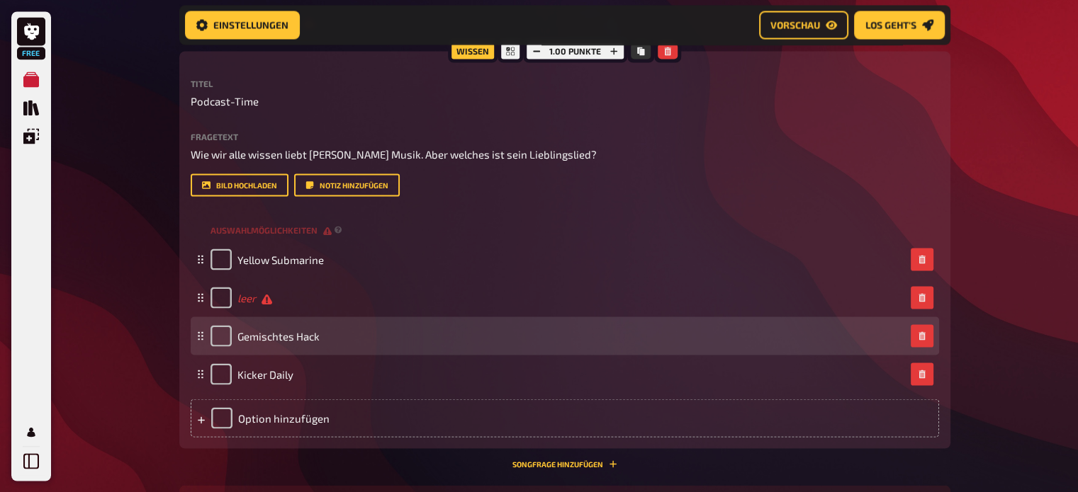
click at [232, 339] on div "Gemischtes Hack" at bounding box center [264, 335] width 109 height 21
click at [237, 337] on span "Gemischtes Hack" at bounding box center [278, 335] width 82 height 13
drag, startPoint x: 237, startPoint y: 337, endPoint x: 332, endPoint y: 338, distance: 94.3
click at [332, 338] on div "Gemischtes Hack" at bounding box center [557, 335] width 694 height 21
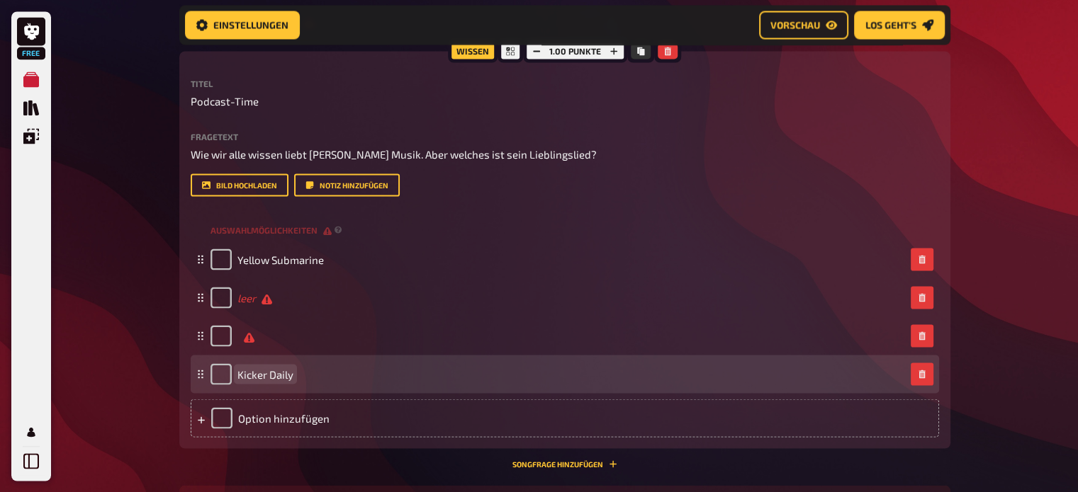
click at [252, 376] on span "Kicker Daily" at bounding box center [265, 374] width 56 height 13
drag, startPoint x: 237, startPoint y: 376, endPoint x: 303, endPoint y: 377, distance: 65.2
click at [303, 377] on div "Kicker Daily" at bounding box center [557, 373] width 694 height 21
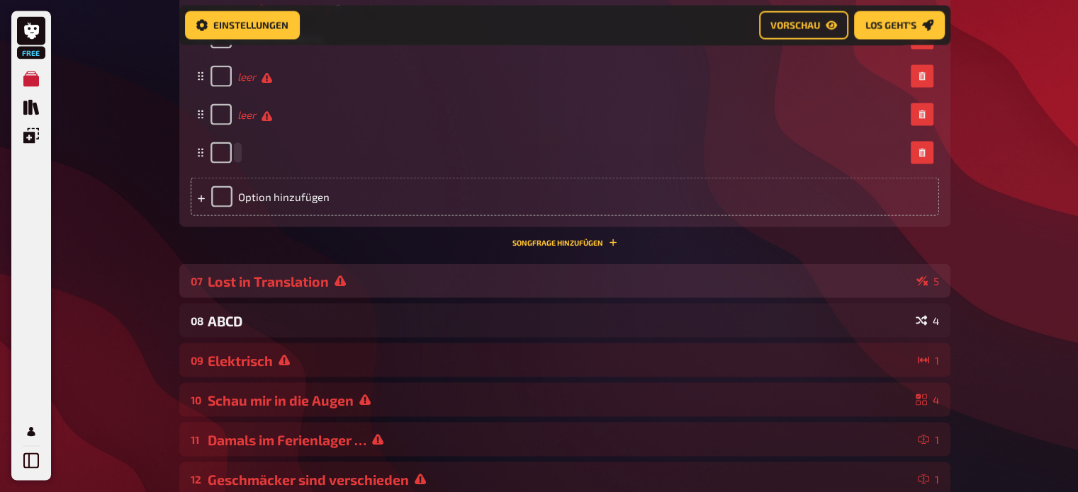
scroll to position [2751, 0]
click at [366, 280] on div "Lost in Translation" at bounding box center [559, 280] width 703 height 16
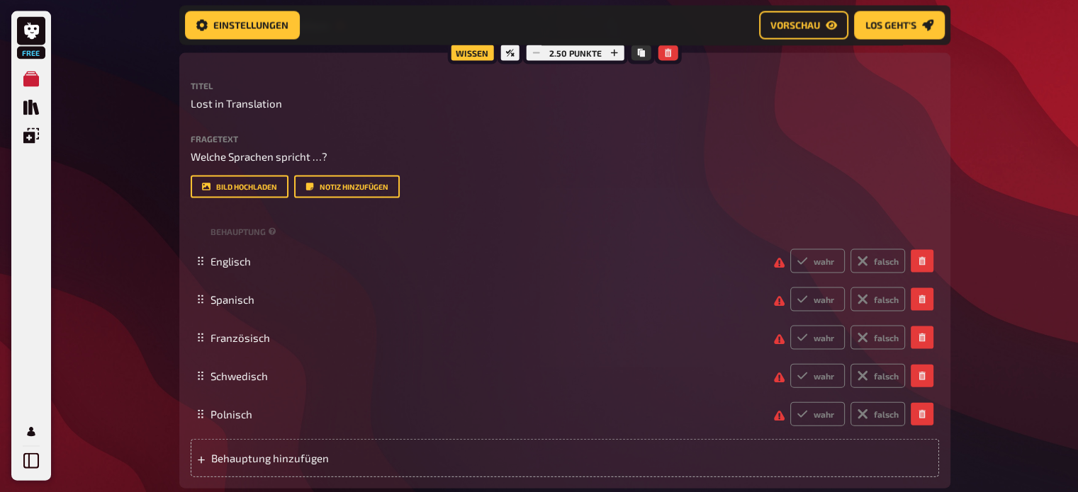
scroll to position [3006, 0]
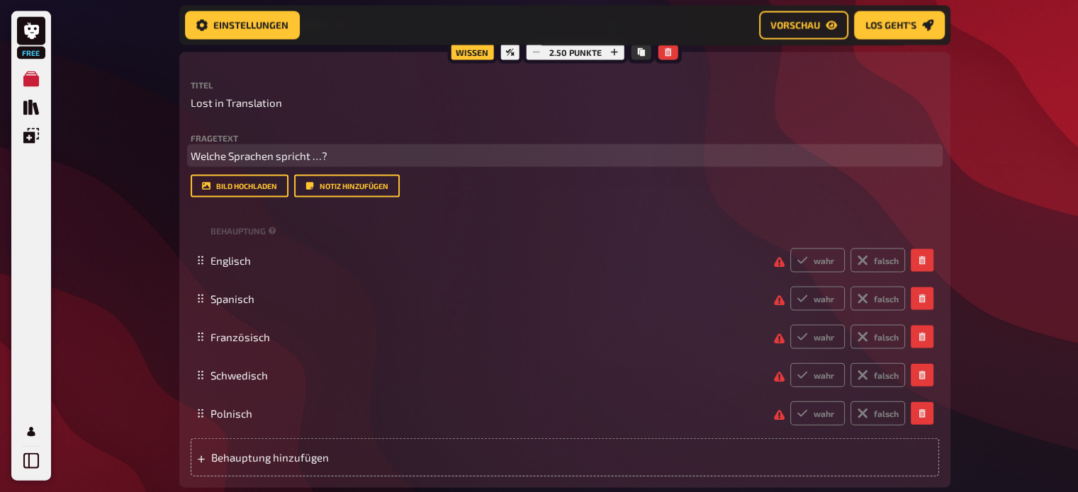
click at [326, 152] on span "Welche Sprachen spricht …?" at bounding box center [259, 156] width 137 height 13
drag, startPoint x: 335, startPoint y: 152, endPoint x: 313, endPoint y: 154, distance: 22.1
click at [313, 154] on p "Welche Sprachen spricht …?" at bounding box center [565, 156] width 748 height 16
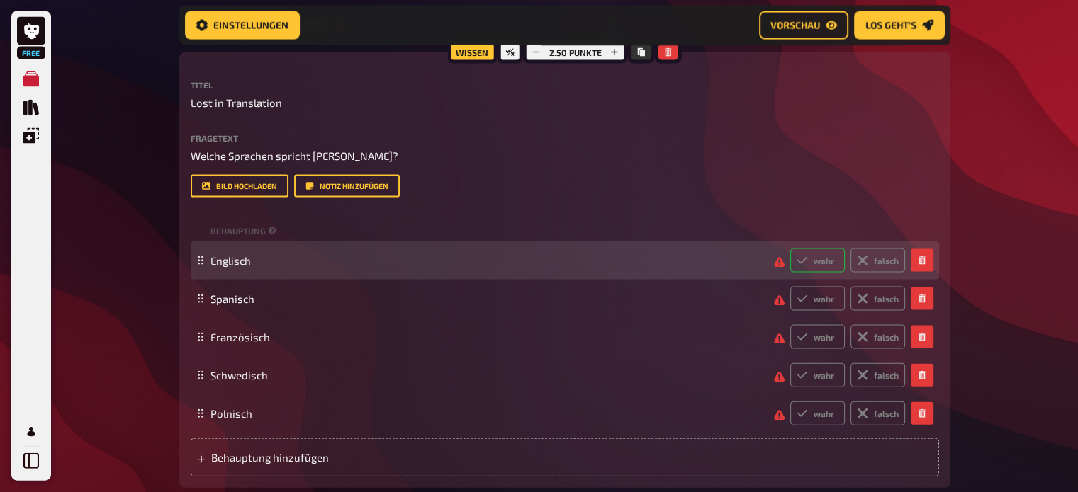
click at [819, 258] on label "wahr" at bounding box center [817, 261] width 55 height 24
click at [790, 249] on input "wahr" at bounding box center [789, 248] width 1 height 1
radio input "true"
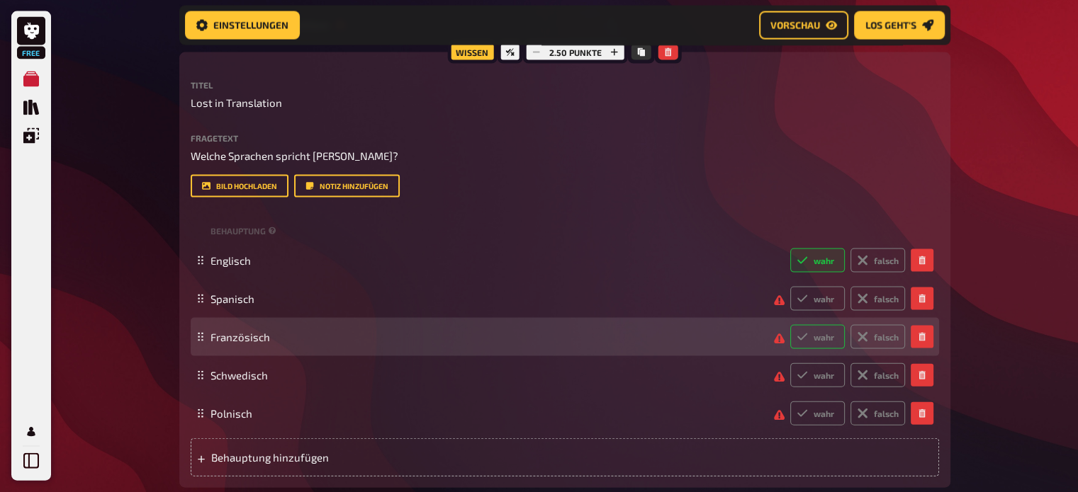
click at [830, 337] on label "wahr" at bounding box center [817, 337] width 55 height 24
click at [790, 325] on input "wahr" at bounding box center [789, 325] width 1 height 1
radio input "true"
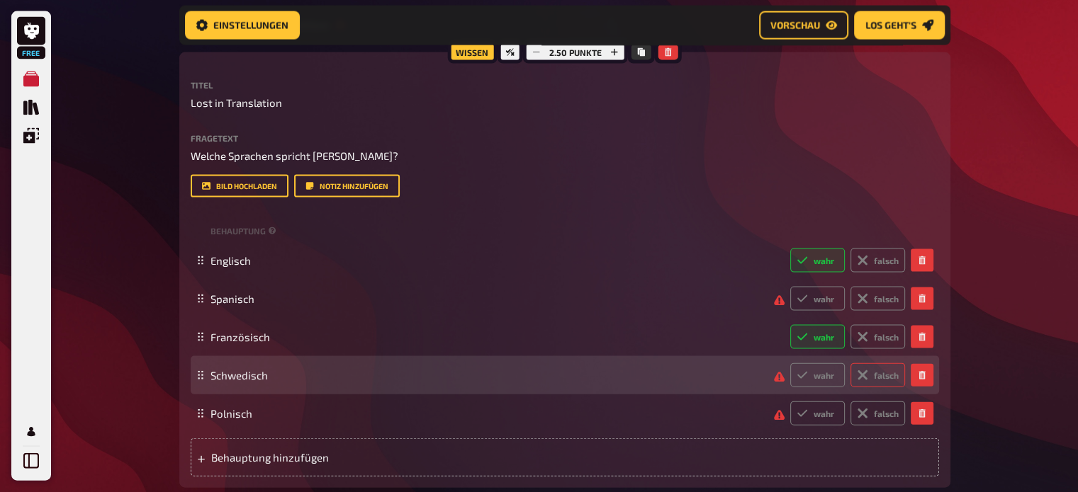
click at [876, 369] on label "falsch" at bounding box center [877, 375] width 55 height 24
click at [790, 363] on input "falsch" at bounding box center [789, 363] width 1 height 1
radio input "true"
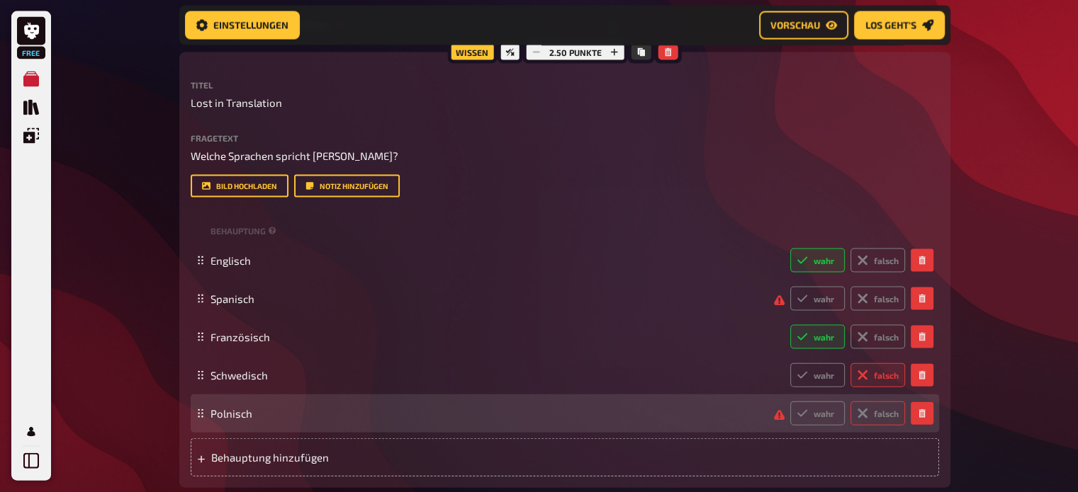
click at [881, 414] on label "falsch" at bounding box center [877, 414] width 55 height 24
click at [790, 402] on input "falsch" at bounding box center [789, 401] width 1 height 1
radio input "true"
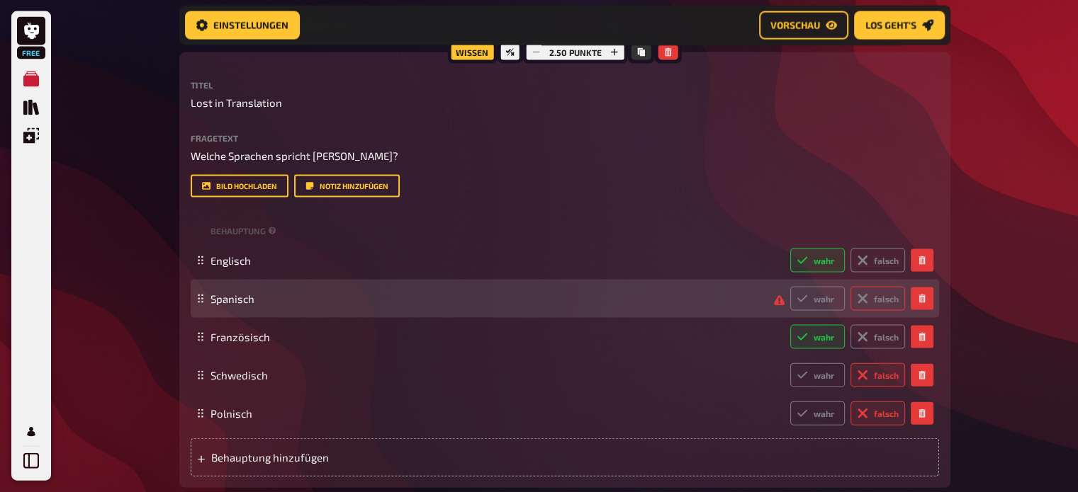
click at [877, 300] on label "falsch" at bounding box center [877, 299] width 55 height 24
click at [790, 287] on input "falsch" at bounding box center [789, 286] width 1 height 1
radio input "true"
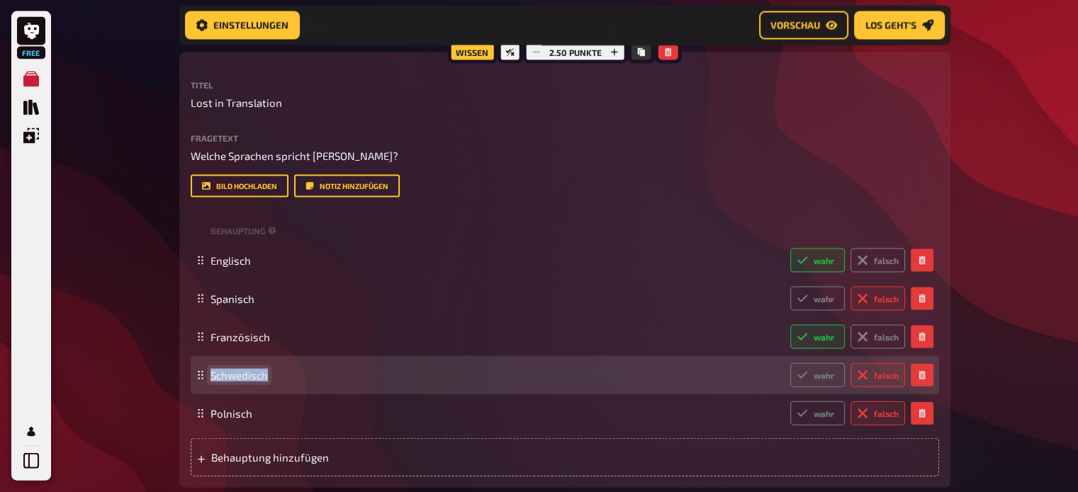
drag, startPoint x: 266, startPoint y: 373, endPoint x: 208, endPoint y: 374, distance: 58.8
click at [208, 374] on div "Schwedisch wahr falsch" at bounding box center [565, 375] width 748 height 38
click at [808, 373] on label "wahr" at bounding box center [817, 375] width 55 height 24
click at [790, 363] on input "wahr" at bounding box center [789, 363] width 1 height 1
radio input "true"
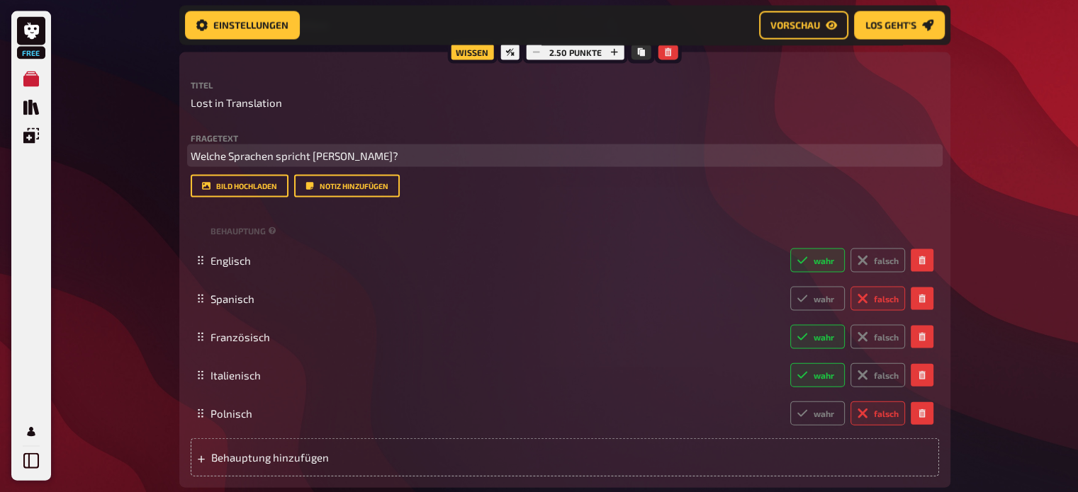
click at [343, 157] on p "Welche Sprachen spricht Alex?" at bounding box center [565, 156] width 748 height 16
click at [396, 157] on span "Welche Sprachen spricht Alex? Auch 1 Sazu zählt :)" at bounding box center [341, 156] width 301 height 13
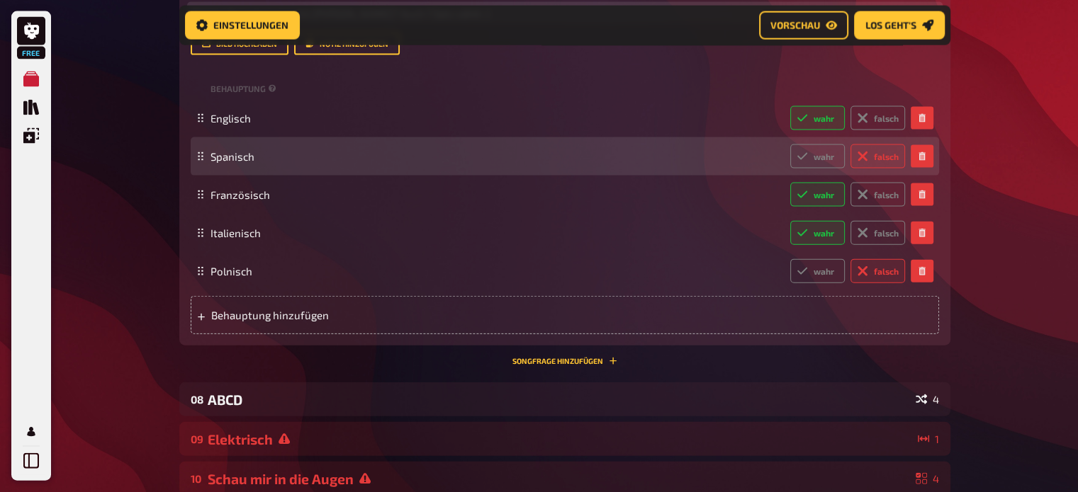
scroll to position [3159, 0]
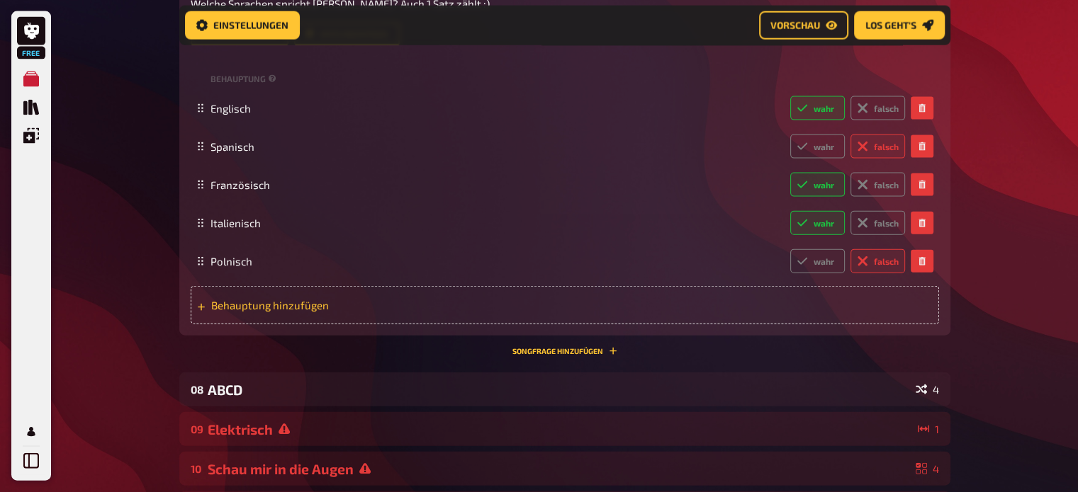
click at [344, 298] on div "Behauptung hinzufügen" at bounding box center [565, 305] width 748 height 38
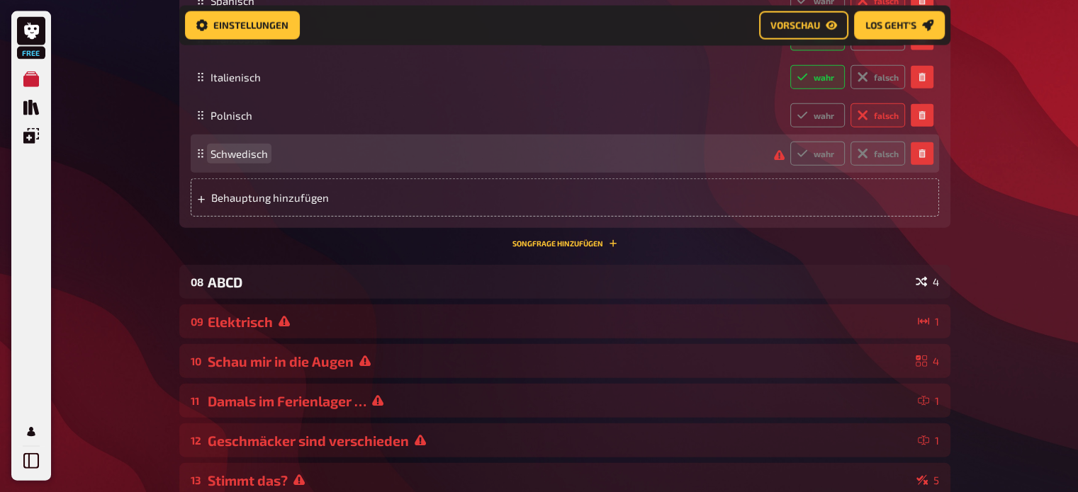
scroll to position [3306, 0]
click at [854, 152] on label "falsch" at bounding box center [877, 152] width 55 height 24
click at [790, 140] on input "falsch" at bounding box center [789, 140] width 1 height 1
radio input "true"
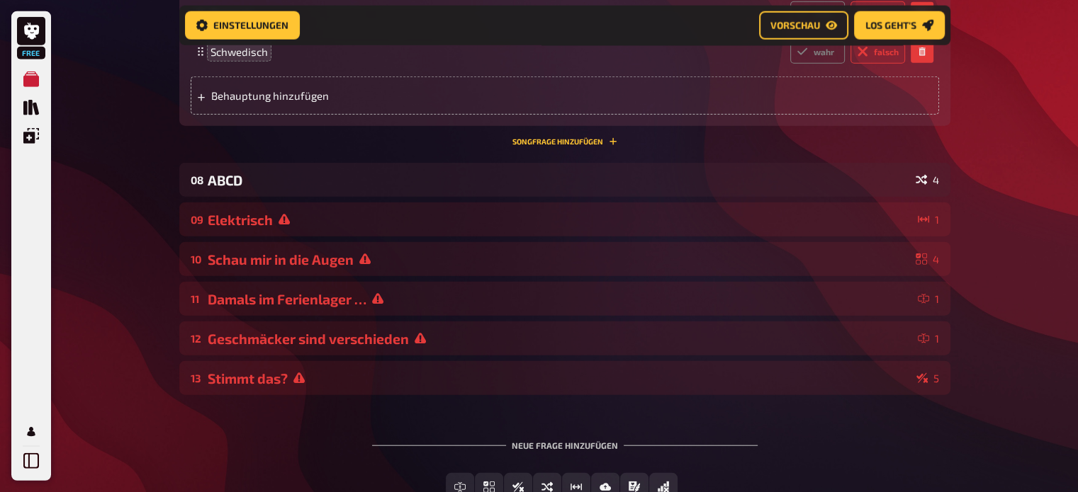
scroll to position [3409, 0]
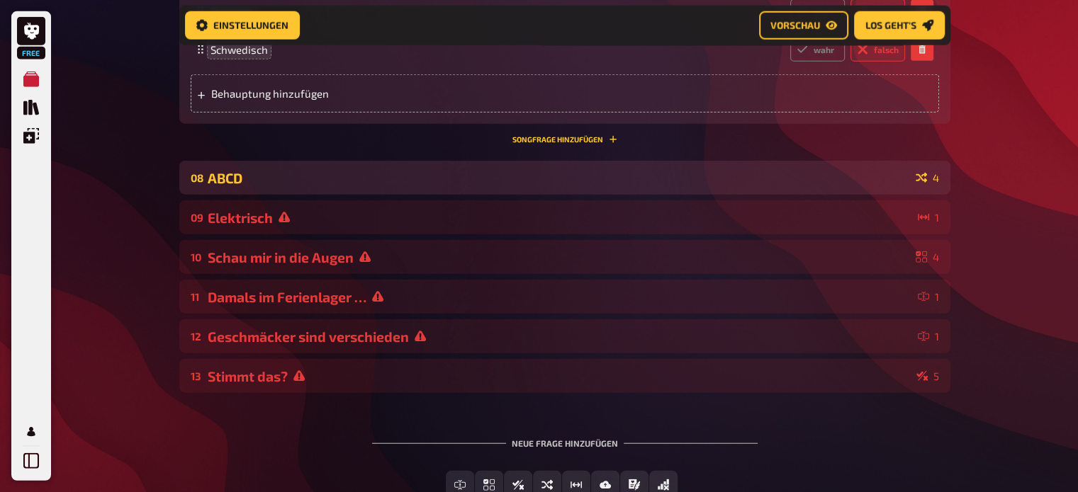
click at [507, 184] on div "ABCD" at bounding box center [559, 178] width 702 height 16
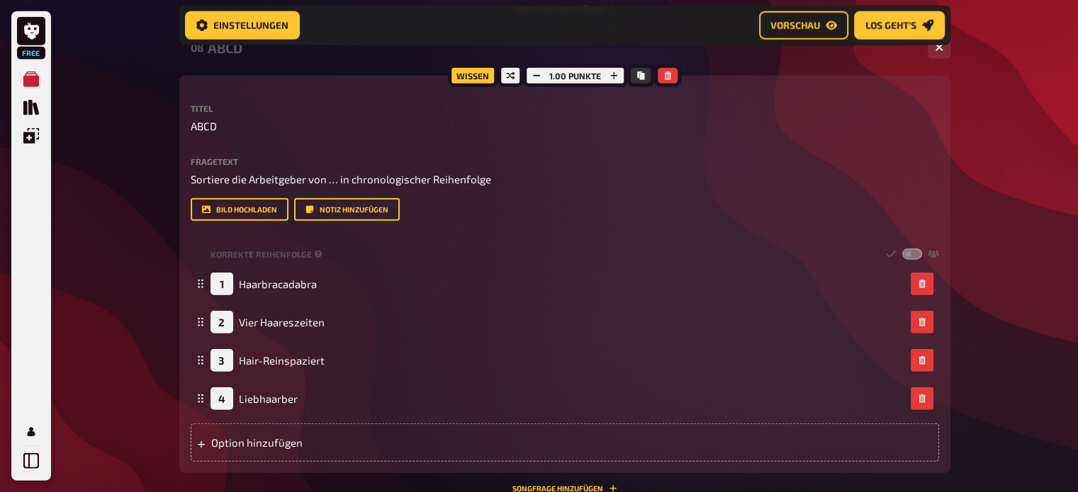
scroll to position [3541, 0]
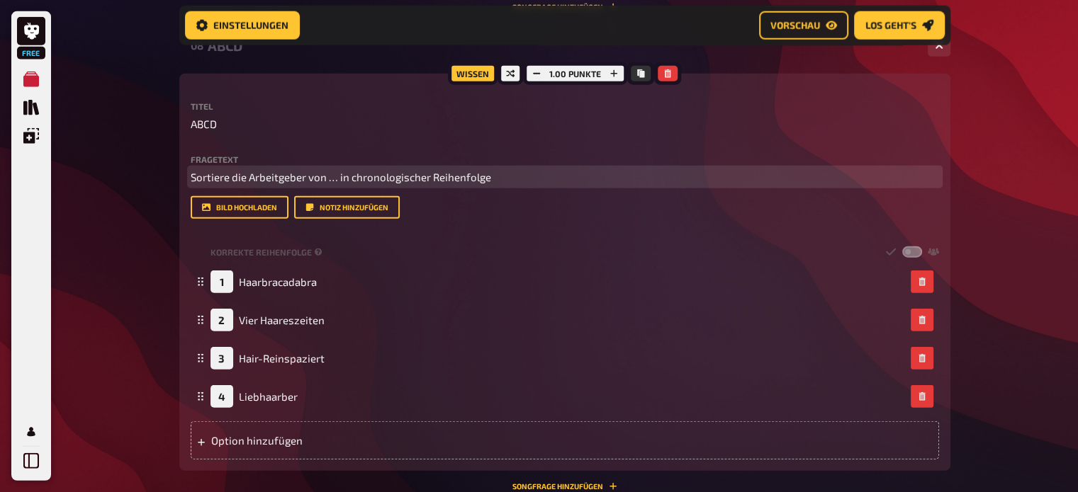
click at [266, 171] on span "Sortiere die Arbeitgeber von … in chronologischer Reihenfolge" at bounding box center [341, 177] width 300 height 13
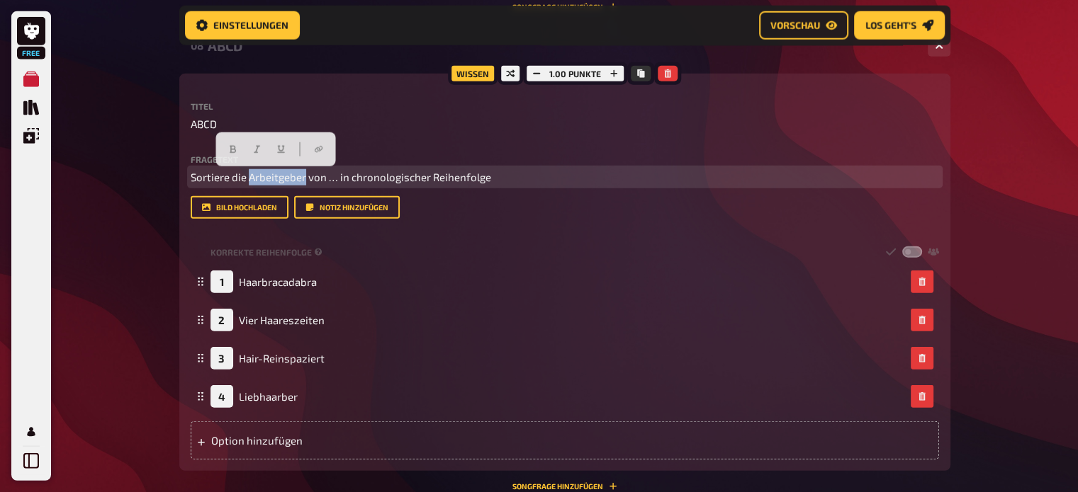
drag, startPoint x: 249, startPoint y: 174, endPoint x: 303, endPoint y: 178, distance: 54.0
click at [303, 178] on span "Sortiere die Arbeitgeber von … in chronologischer Reihenfolge" at bounding box center [341, 177] width 300 height 13
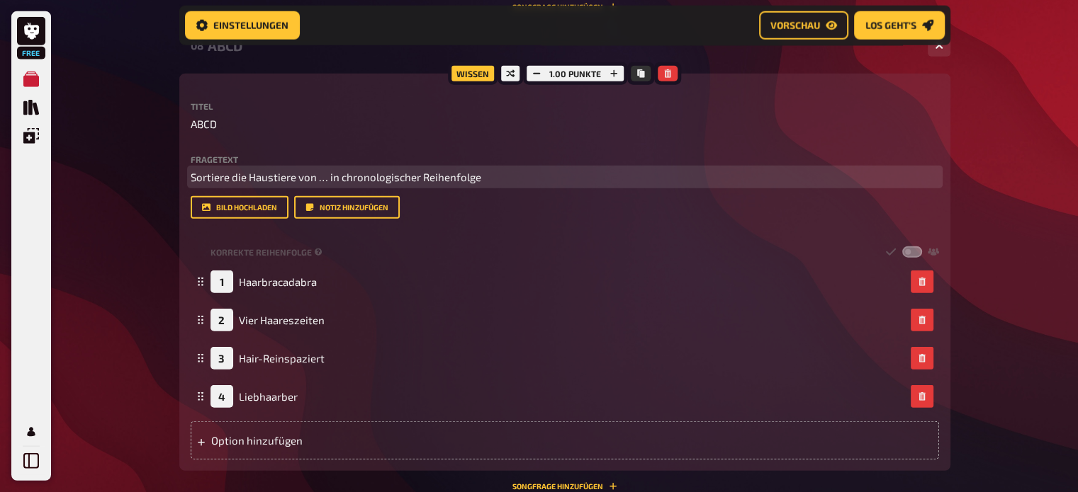
click at [315, 178] on span "Sortiere die Haustiere von … in chronologischer Reihenfolge" at bounding box center [336, 177] width 291 height 13
click at [327, 178] on span "Sortiere die Haustiere von … in chronologischer Reihenfolge" at bounding box center [336, 177] width 291 height 13
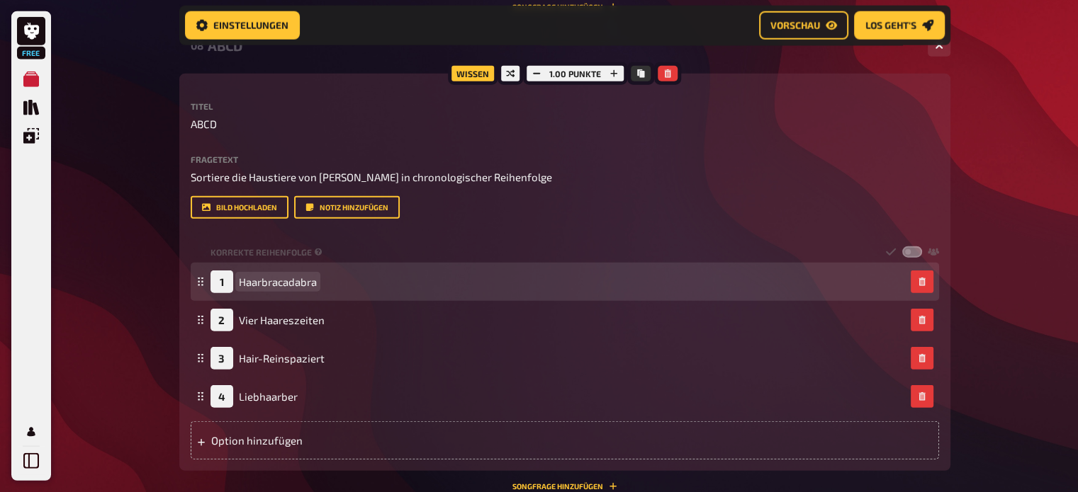
click at [290, 282] on span "Haarbracadabra" at bounding box center [278, 282] width 78 height 13
drag, startPoint x: 238, startPoint y: 280, endPoint x: 323, endPoint y: 283, distance: 85.1
click at [323, 283] on div "1 Haarbracadabra" at bounding box center [557, 282] width 694 height 23
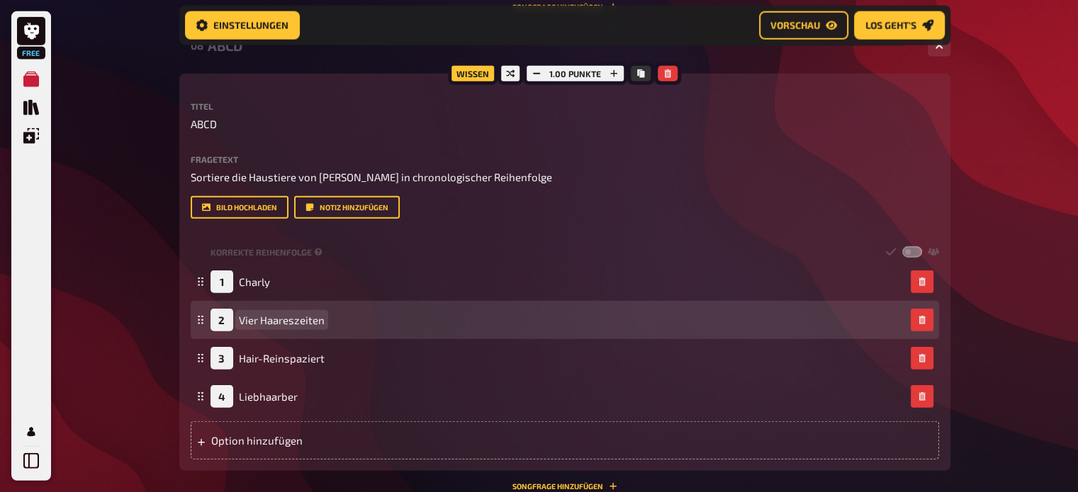
click at [300, 317] on span "Vier Haareszeiten" at bounding box center [282, 320] width 86 height 13
drag, startPoint x: 239, startPoint y: 322, endPoint x: 323, endPoint y: 320, distance: 84.4
click at [323, 320] on span "Vier Haareszeiten" at bounding box center [282, 320] width 86 height 13
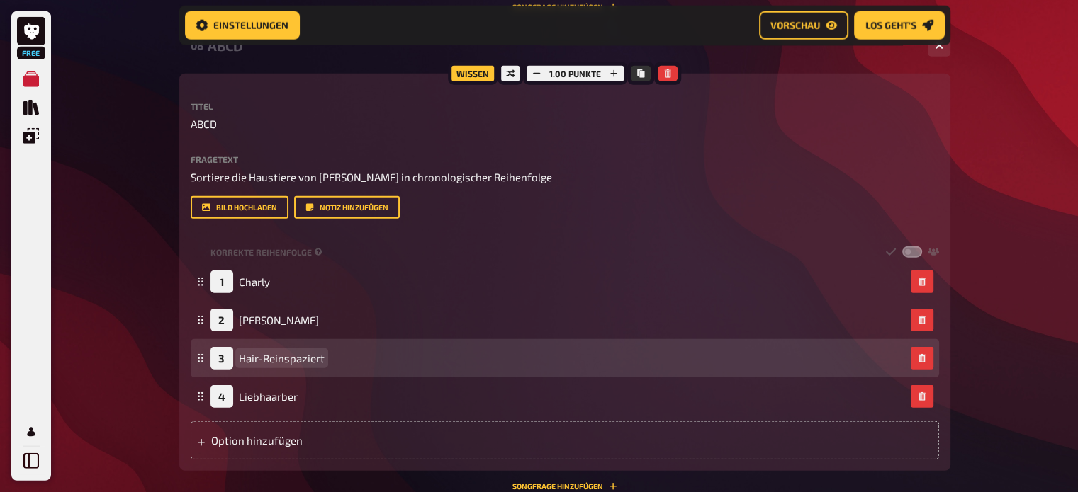
click at [288, 354] on span "Hair-Reinspaziert" at bounding box center [282, 358] width 86 height 13
click at [242, 360] on span "Hair-Reinspaziert" at bounding box center [282, 358] width 86 height 13
drag, startPoint x: 238, startPoint y: 356, endPoint x: 332, endPoint y: 359, distance: 94.3
click at [332, 359] on div "3 Hair-Reinspaziert" at bounding box center [557, 358] width 694 height 23
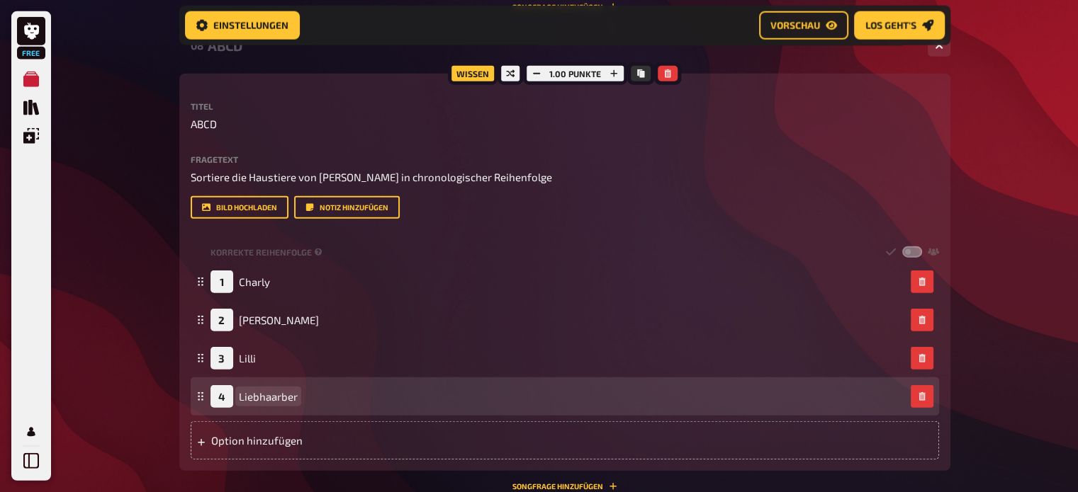
click at [244, 397] on span "Liebhaarber" at bounding box center [268, 396] width 59 height 13
drag, startPoint x: 239, startPoint y: 394, endPoint x: 297, endPoint y: 396, distance: 58.1
click at [297, 396] on div "4 Liebhaarber" at bounding box center [557, 396] width 694 height 23
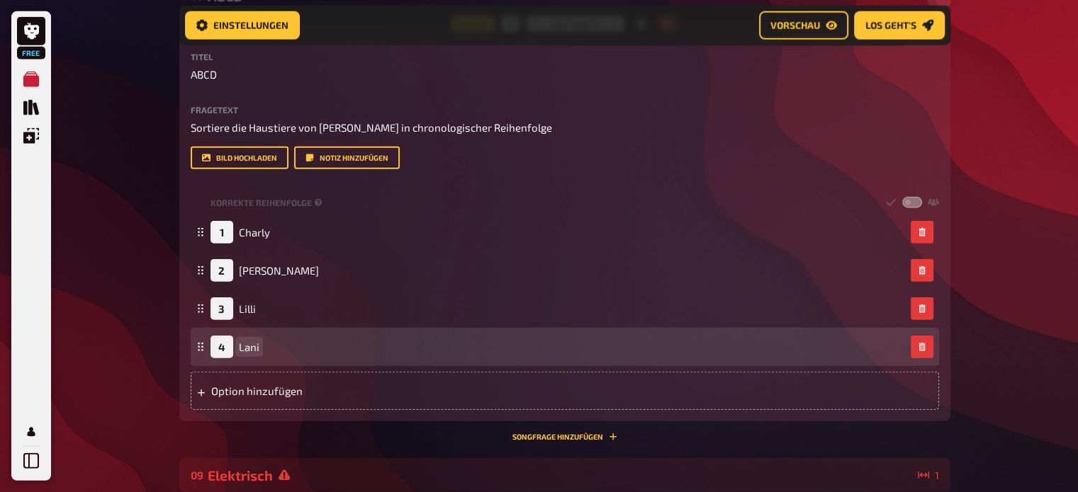
scroll to position [3597, 0]
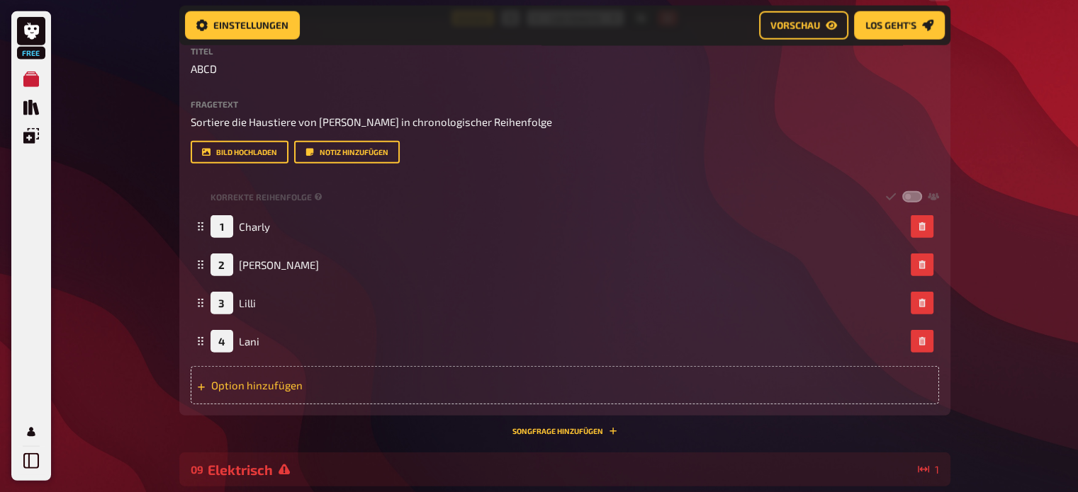
click at [401, 389] on div "Option hinzufügen" at bounding box center [565, 385] width 748 height 38
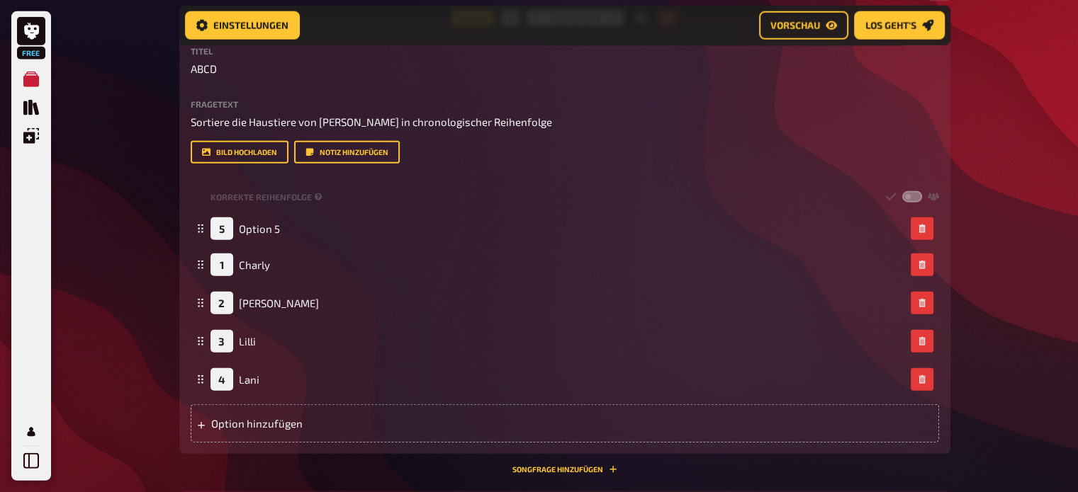
drag, startPoint x: 198, startPoint y: 378, endPoint x: 186, endPoint y: 227, distance: 151.5
click at [186, 227] on div "Wissen 1.00 Punkte Titel ABCD Fragetext Sortiere die Haustiere von Alex in chro…" at bounding box center [564, 236] width 771 height 436
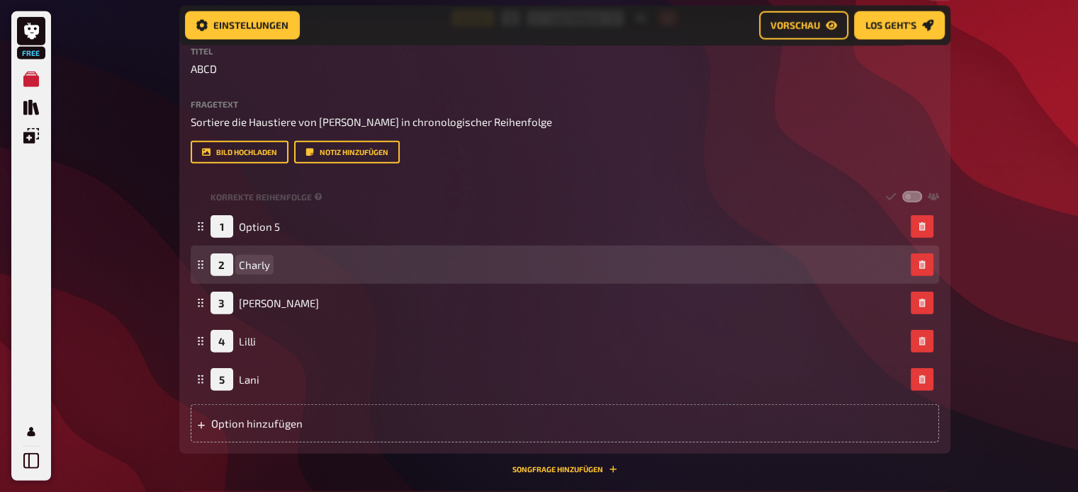
click at [242, 259] on span "Charly" at bounding box center [254, 265] width 31 height 13
click at [239, 265] on span "Charly" at bounding box center [254, 265] width 31 height 13
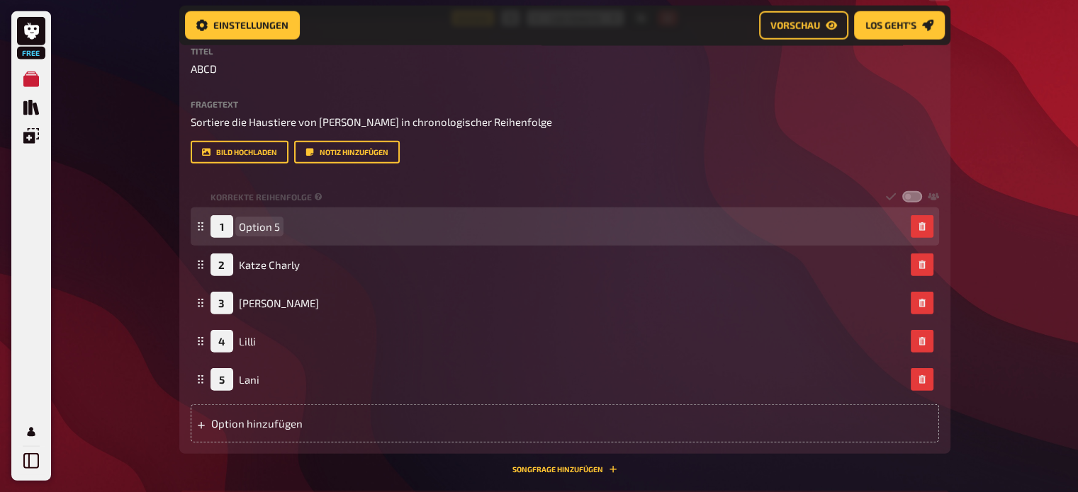
click at [240, 229] on span "Option 5" at bounding box center [259, 226] width 41 height 13
drag, startPoint x: 239, startPoint y: 225, endPoint x: 299, endPoint y: 224, distance: 59.5
click at [299, 224] on div "1 Option 5" at bounding box center [557, 226] width 694 height 23
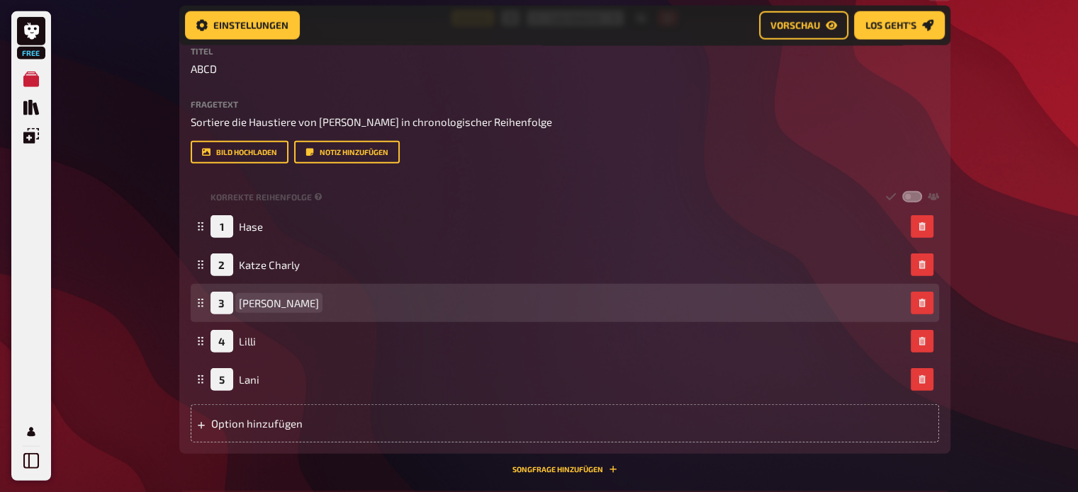
click at [239, 302] on span "Romeo" at bounding box center [279, 303] width 80 height 13
drag, startPoint x: 271, startPoint y: 305, endPoint x: 306, endPoint y: 305, distance: 34.7
click at [306, 305] on div "3 RomeoHund" at bounding box center [557, 303] width 694 height 23
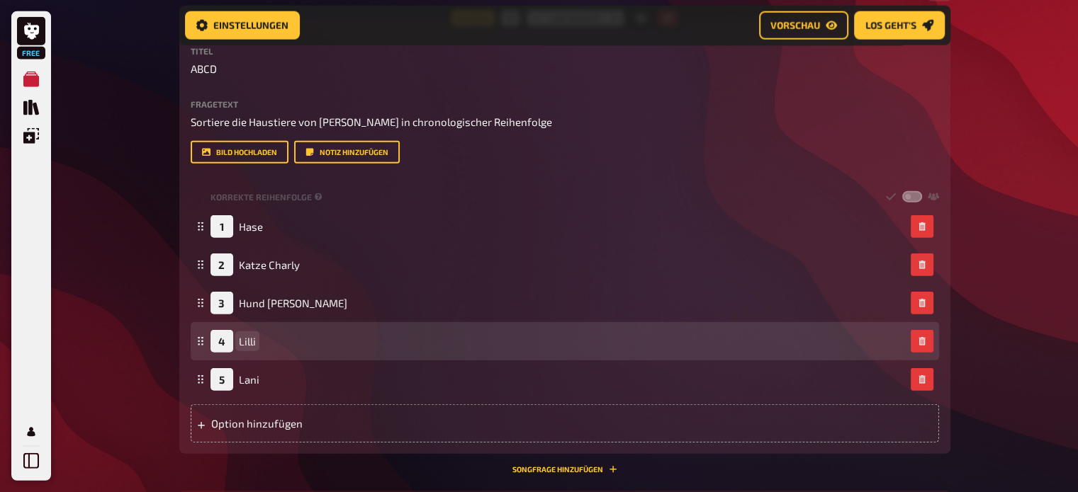
click at [241, 340] on span "Lilli" at bounding box center [247, 341] width 17 height 13
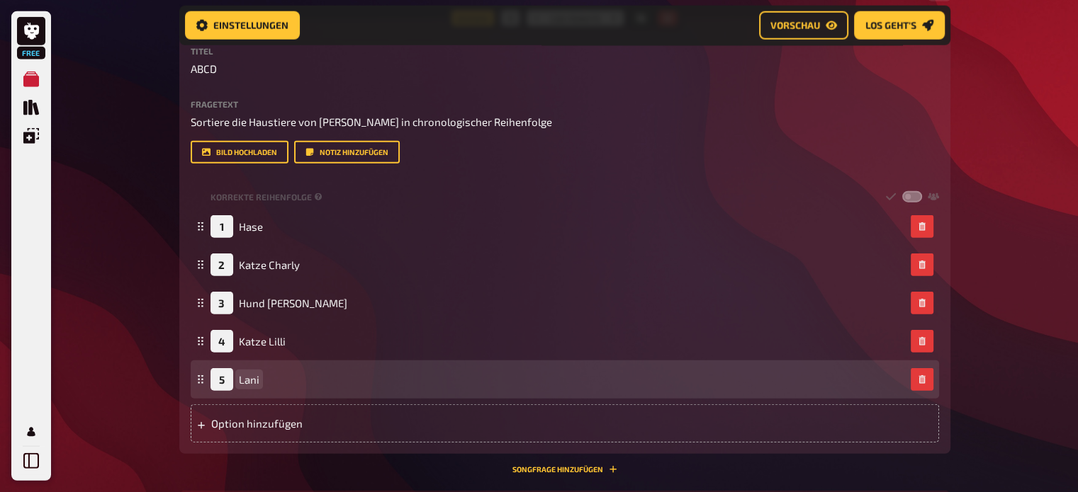
click at [239, 379] on span "Lani" at bounding box center [249, 379] width 21 height 13
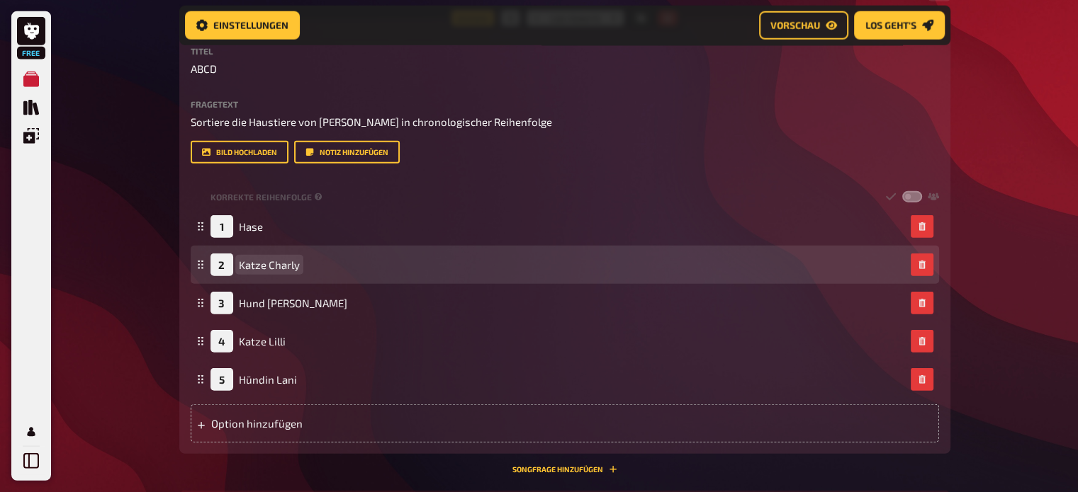
click at [259, 268] on span "Katze Charly" at bounding box center [269, 265] width 61 height 13
drag, startPoint x: 265, startPoint y: 268, endPoint x: 252, endPoint y: 266, distance: 12.9
click at [252, 266] on span "Katze Charly" at bounding box center [269, 265] width 61 height 13
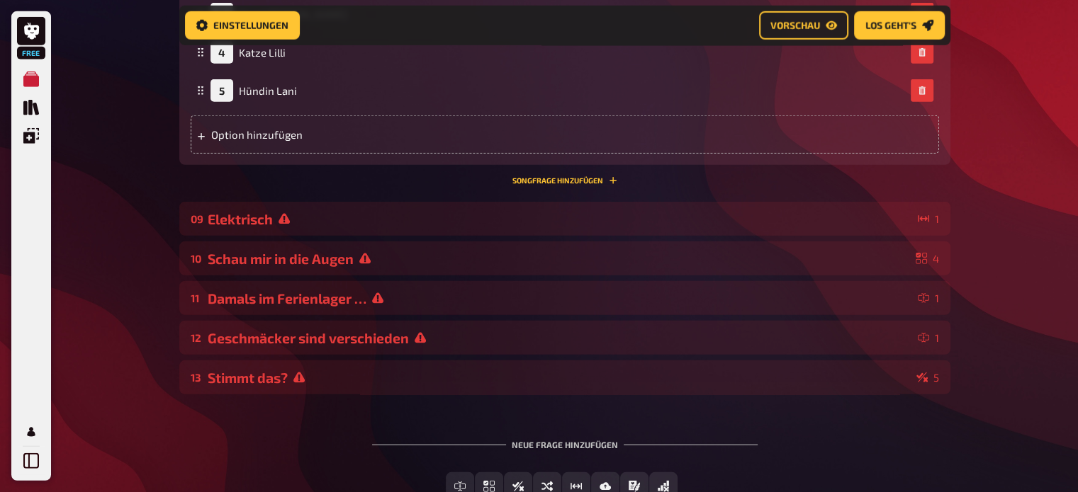
scroll to position [3898, 0]
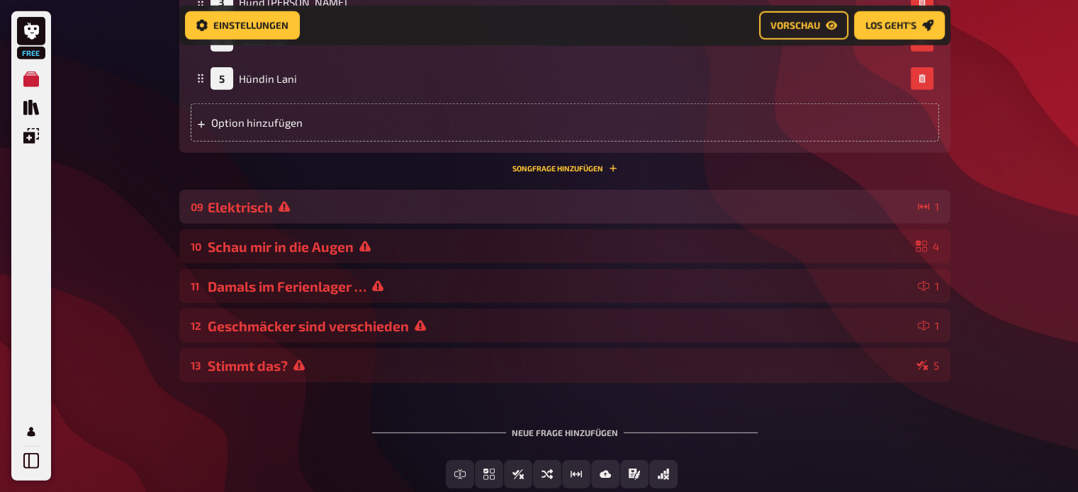
click at [295, 203] on div "Elektrisch" at bounding box center [560, 207] width 704 height 16
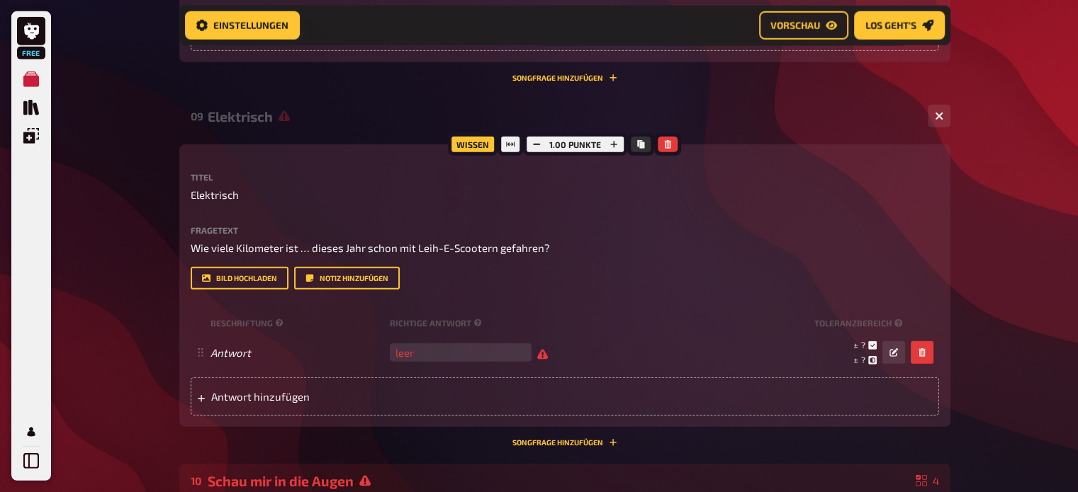
scroll to position [3991, 0]
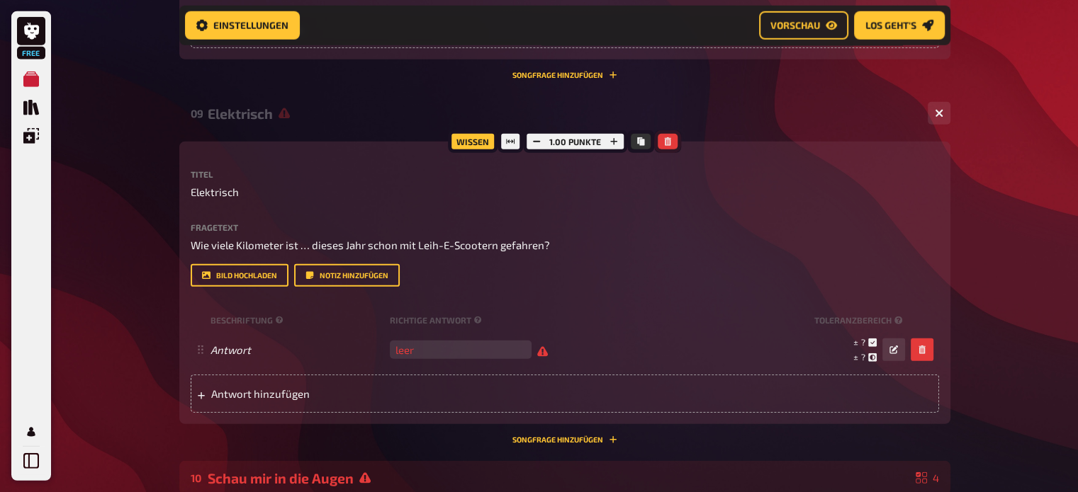
click at [670, 140] on icon "button" at bounding box center [667, 141] width 9 height 9
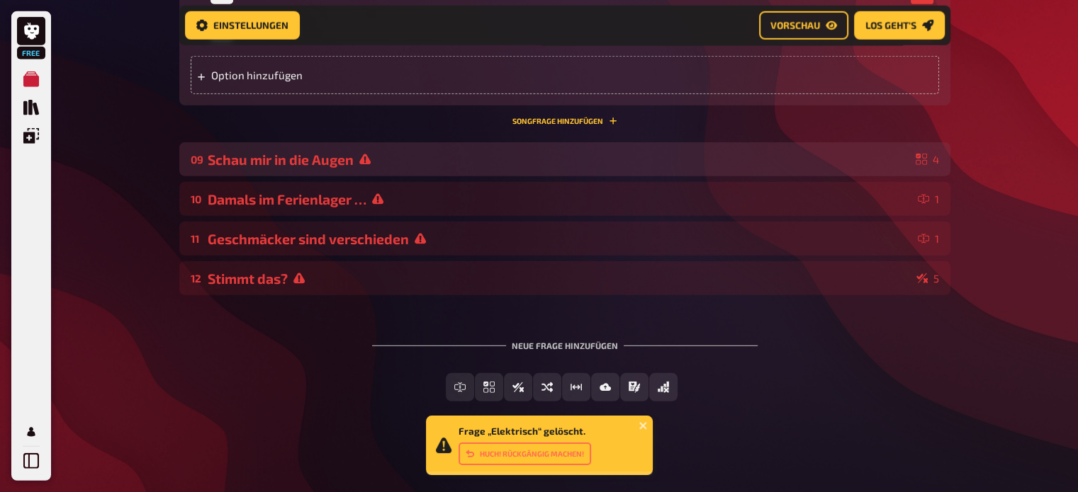
click at [590, 176] on div "09 Schau mir in die Augen 4" at bounding box center [564, 159] width 771 height 34
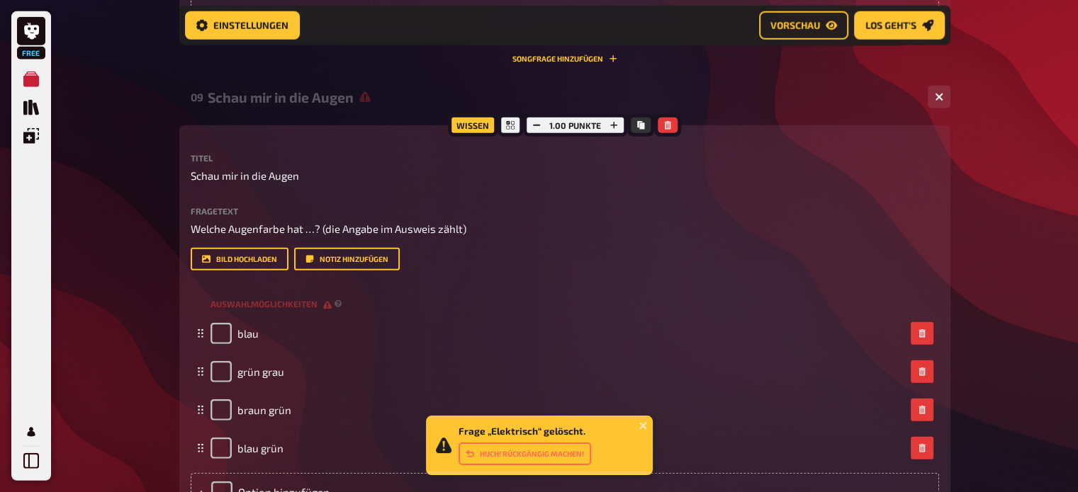
scroll to position [4009, 0]
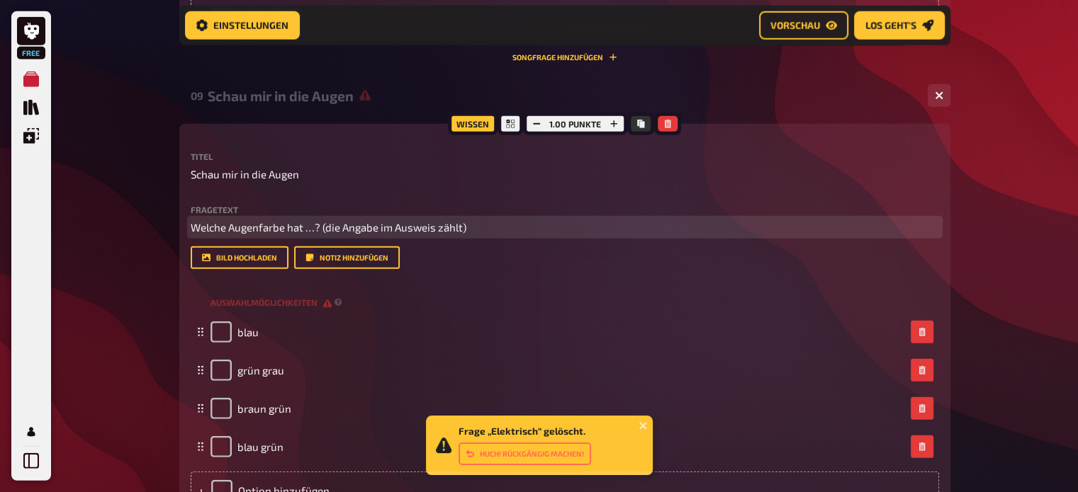
click at [366, 229] on span "Welche Augenfarbe hat …? (die Angabe im Ausweis zählt)" at bounding box center [329, 227] width 276 height 13
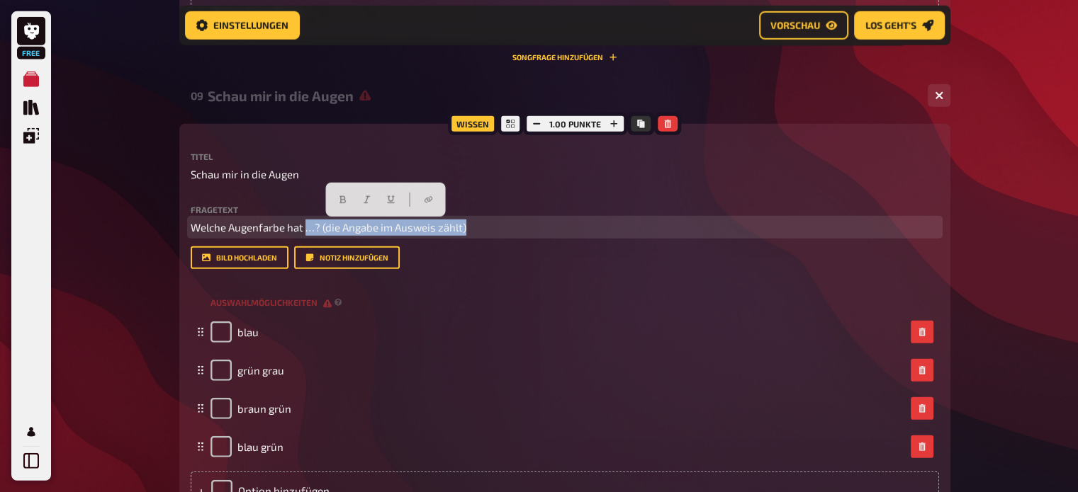
drag, startPoint x: 472, startPoint y: 227, endPoint x: 309, endPoint y: 232, distance: 163.0
click at [309, 232] on p "Welche Augenfarbe hat …? (die Angabe im Ausweis zählt)" at bounding box center [565, 228] width 748 height 16
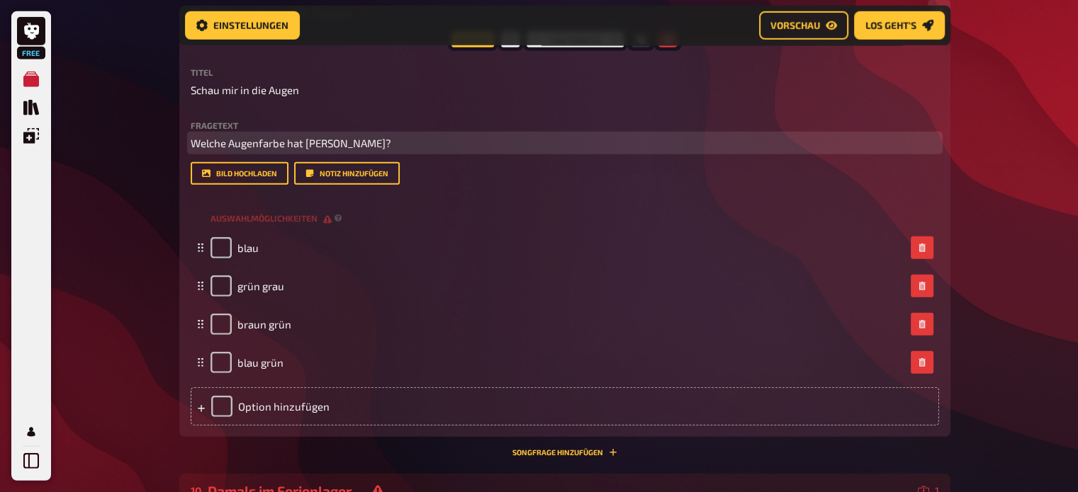
scroll to position [4094, 0]
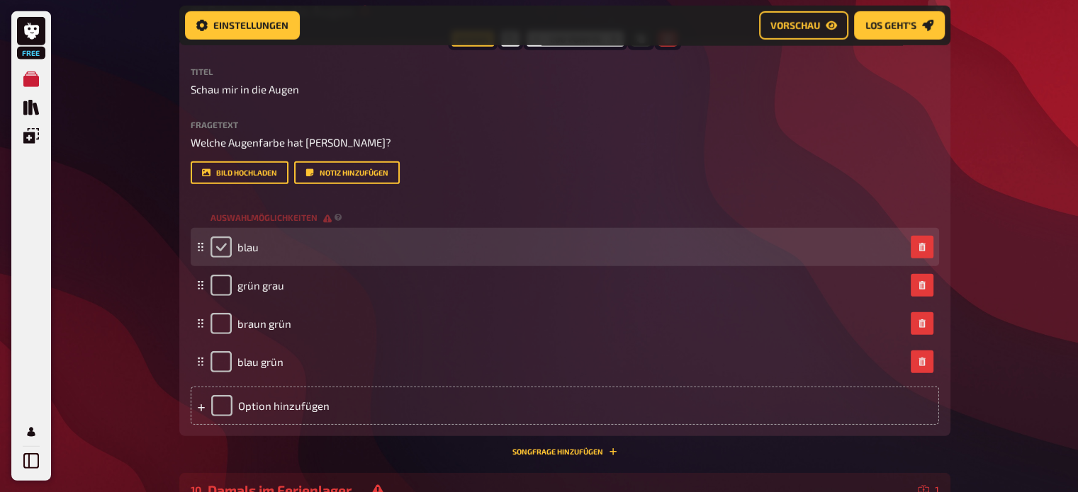
click at [225, 249] on input "checkbox" at bounding box center [220, 247] width 21 height 21
checkbox input "true"
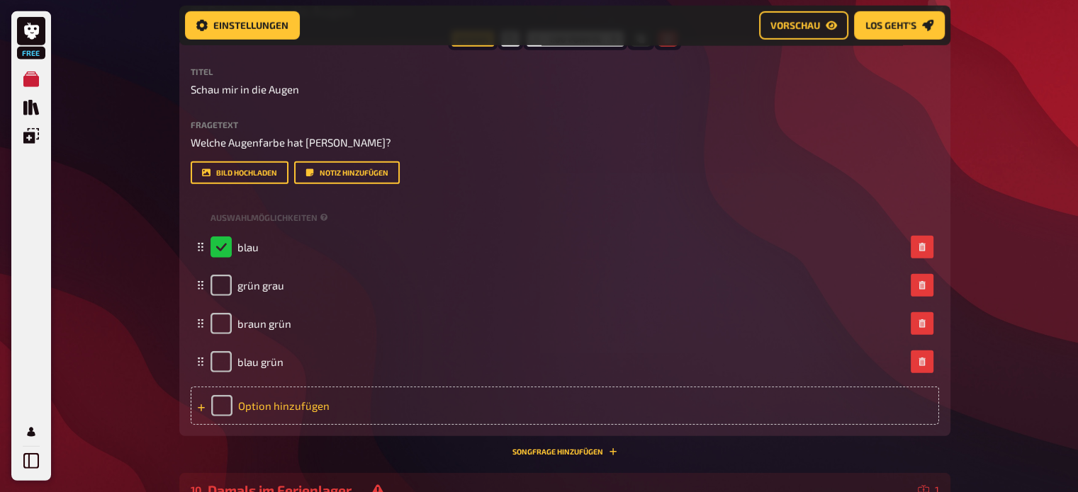
click at [257, 397] on div "Option hinzufügen" at bounding box center [565, 406] width 748 height 38
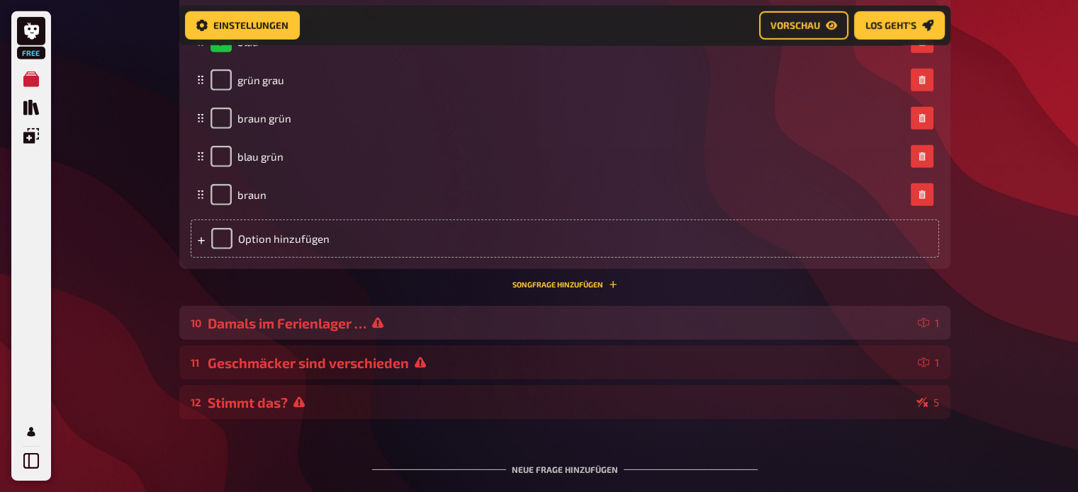
scroll to position [4300, 0]
click at [483, 332] on div "10 Damals im Ferienlager … 1" at bounding box center [564, 322] width 771 height 34
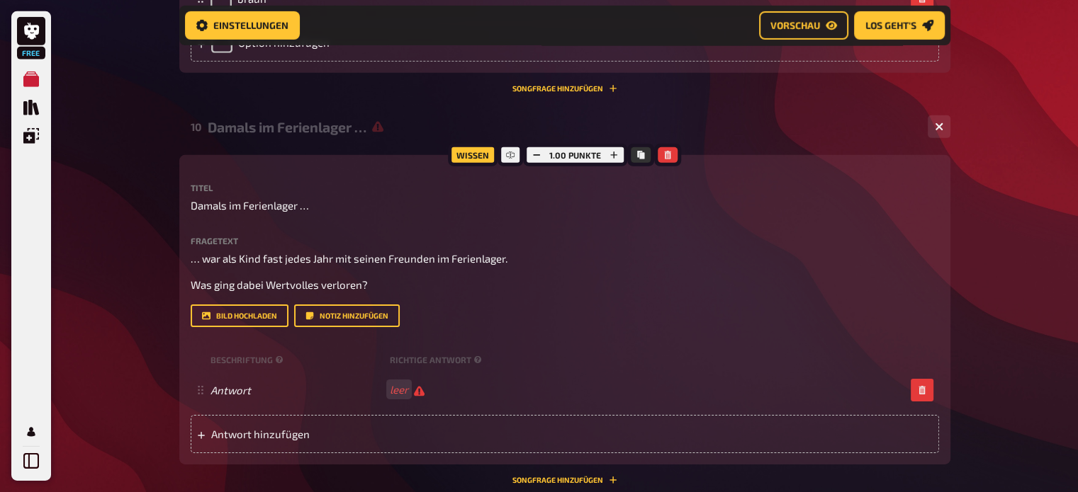
scroll to position [4498, 0]
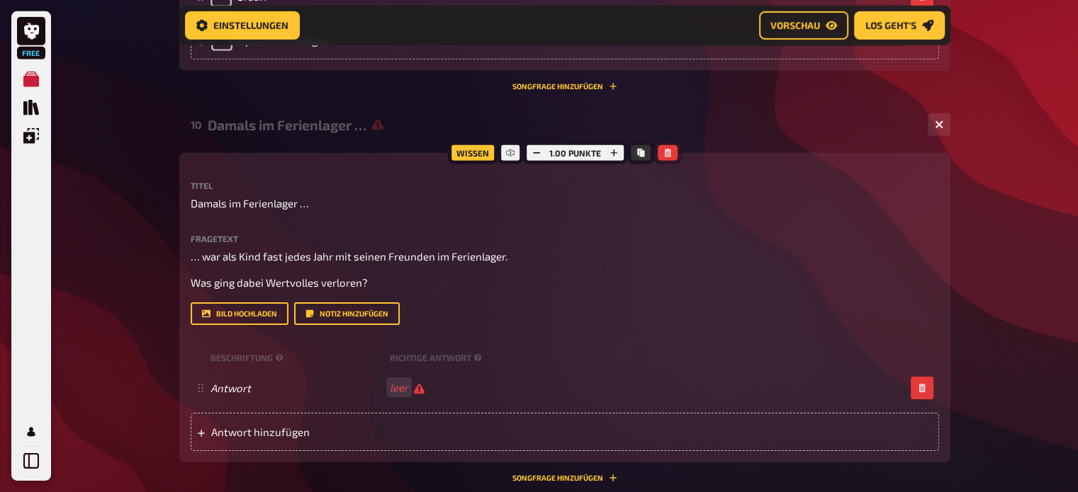
click at [669, 154] on icon "button" at bounding box center [668, 153] width 6 height 9
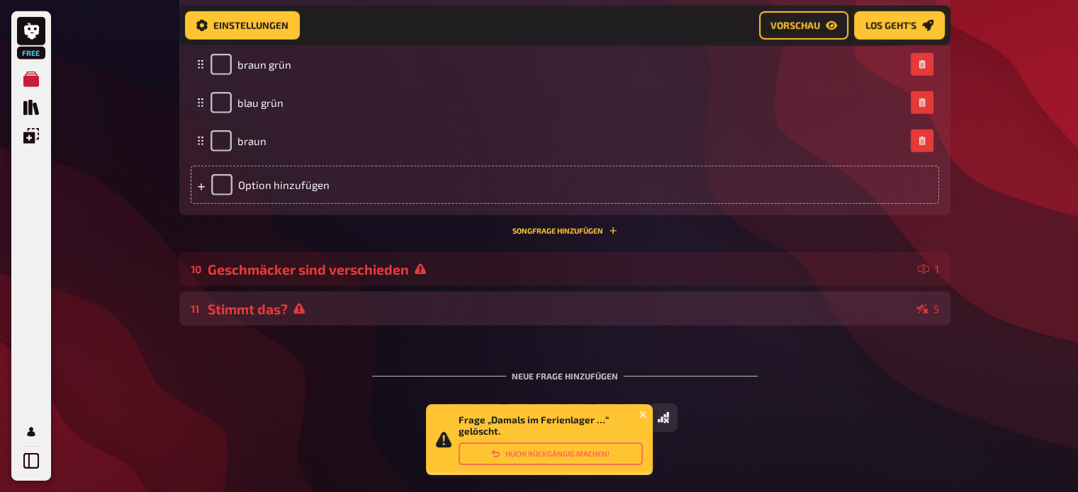
scroll to position [4353, 0]
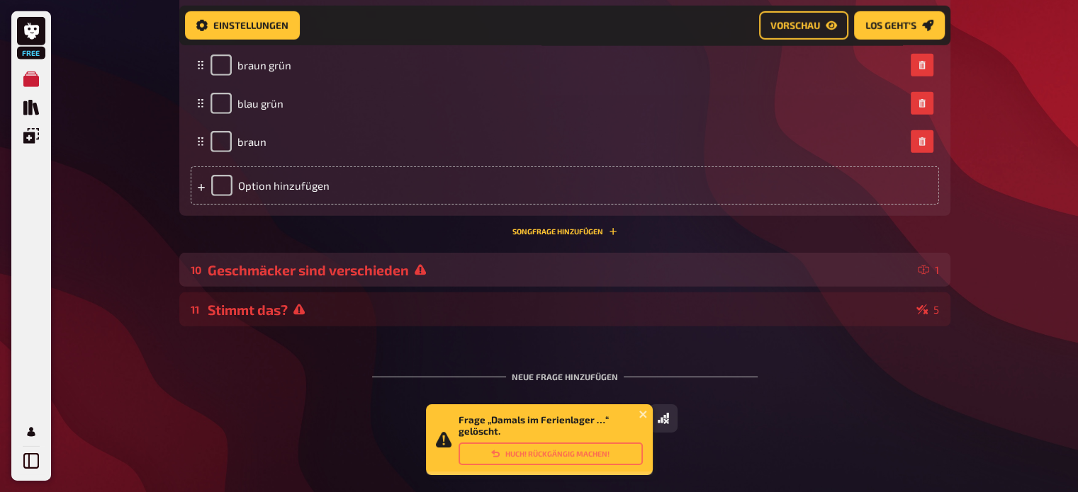
click at [598, 275] on div "Geschmäcker sind verschieden" at bounding box center [560, 270] width 704 height 16
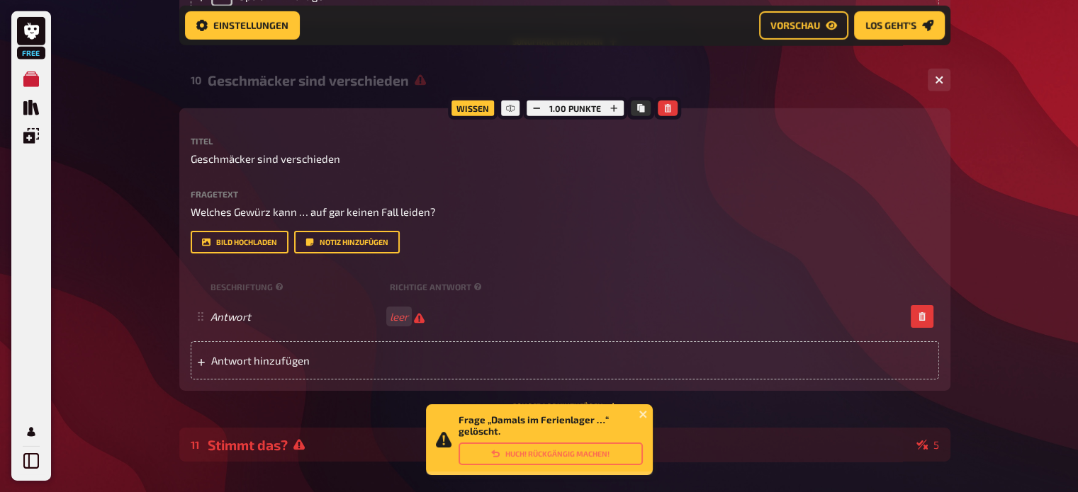
scroll to position [4552, 0]
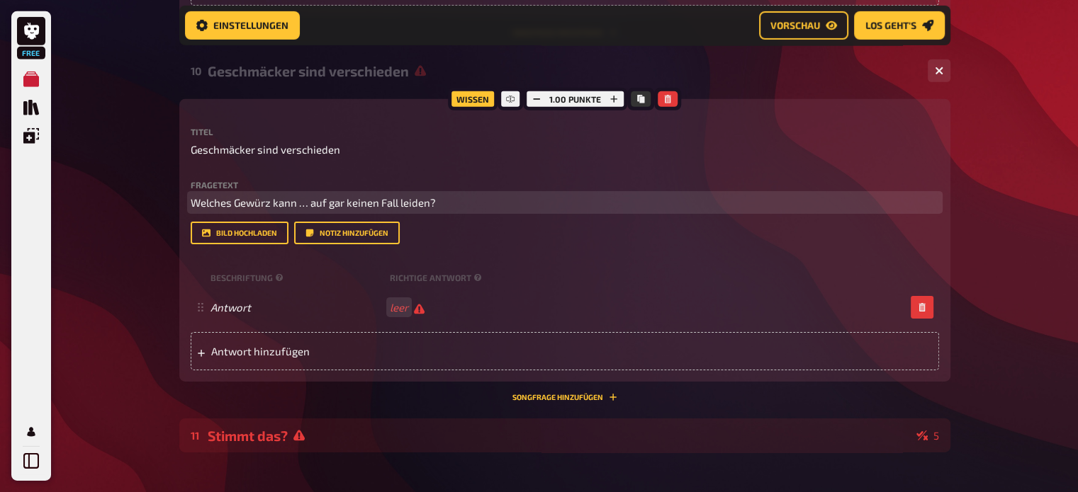
click at [262, 203] on span "Welches Gewürz kann … auf gar keinen Fall leiden?" at bounding box center [313, 202] width 245 height 13
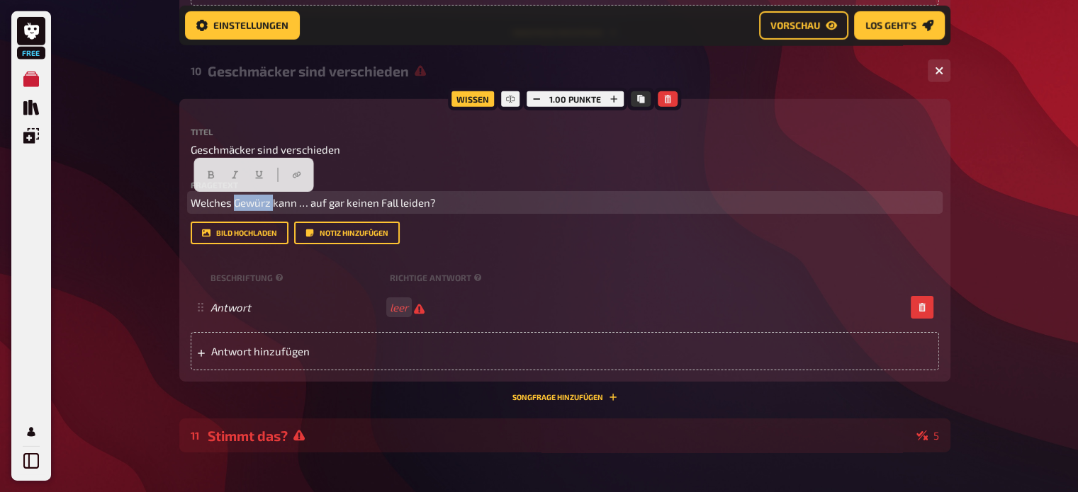
drag, startPoint x: 273, startPoint y: 203, endPoint x: 234, endPoint y: 203, distance: 39.0
click at [234, 203] on span "Welches Gewürz kann … auf gar keinen Fall leiden?" at bounding box center [313, 202] width 245 height 13
click at [236, 203] on span "Welches Gewürz kann … auf gar keinen Fall leiden?" at bounding box center [313, 202] width 245 height 13
drag, startPoint x: 270, startPoint y: 203, endPoint x: 235, endPoint y: 203, distance: 35.4
click at [235, 203] on span "Welches Gewürz kann … auf gar keinen Fall leiden?" at bounding box center [313, 202] width 245 height 13
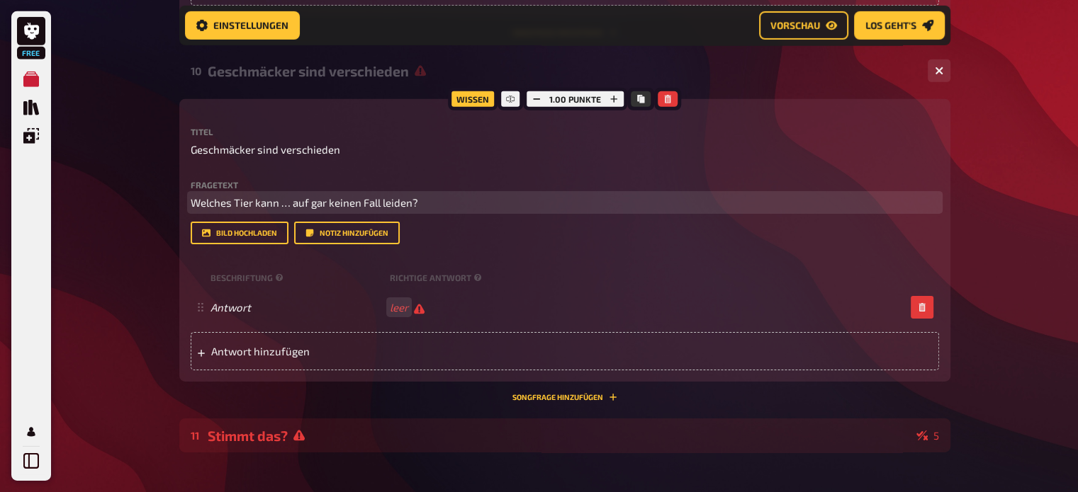
click at [288, 196] on span "Welches Tier kann … auf gar keinen Fall leiden?" at bounding box center [304, 202] width 227 height 13
click at [423, 201] on span "Welches Tier kann Alex auf gar keinen Fall leiden?" at bounding box center [340, 202] width 298 height 13
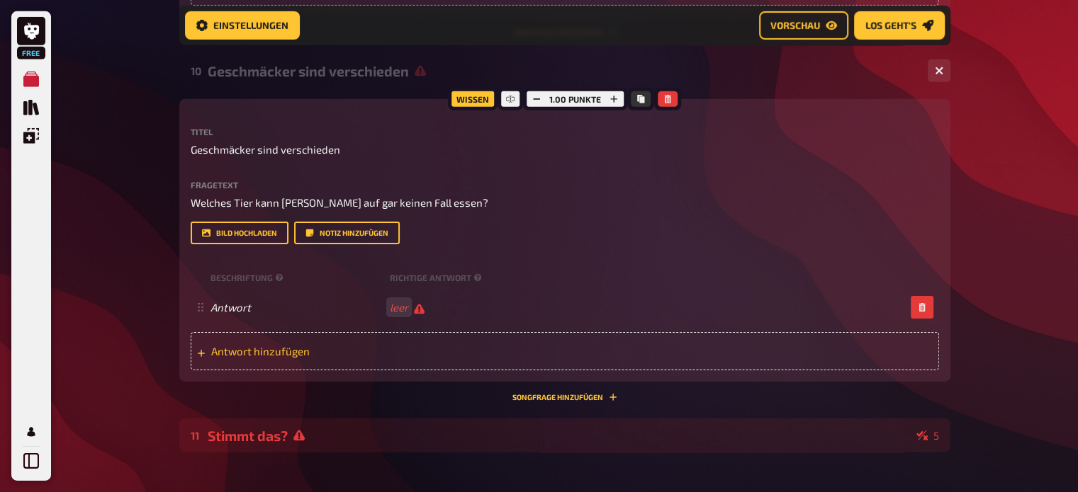
click at [264, 358] on span "Antwort hinzufügen" at bounding box center [321, 351] width 220 height 13
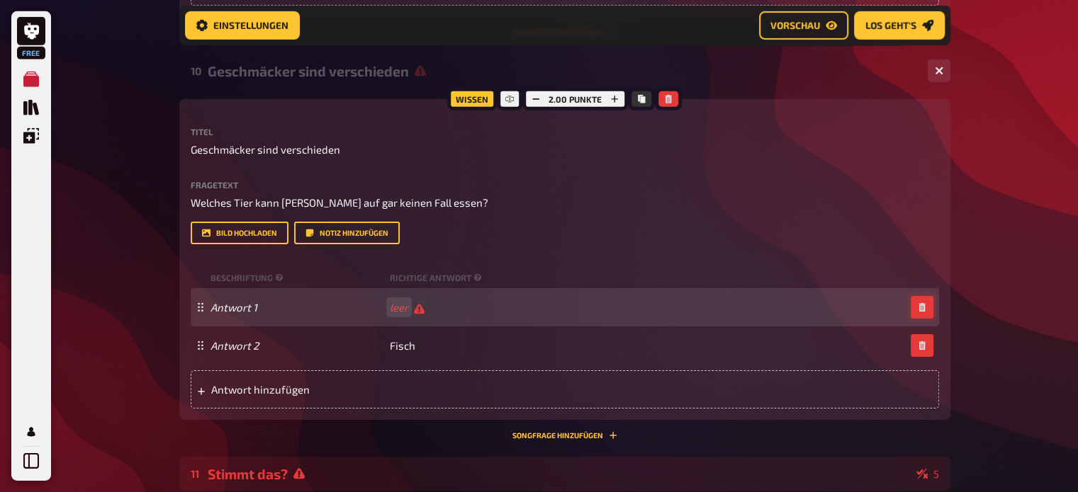
click at [923, 308] on icon "button" at bounding box center [922, 307] width 9 height 9
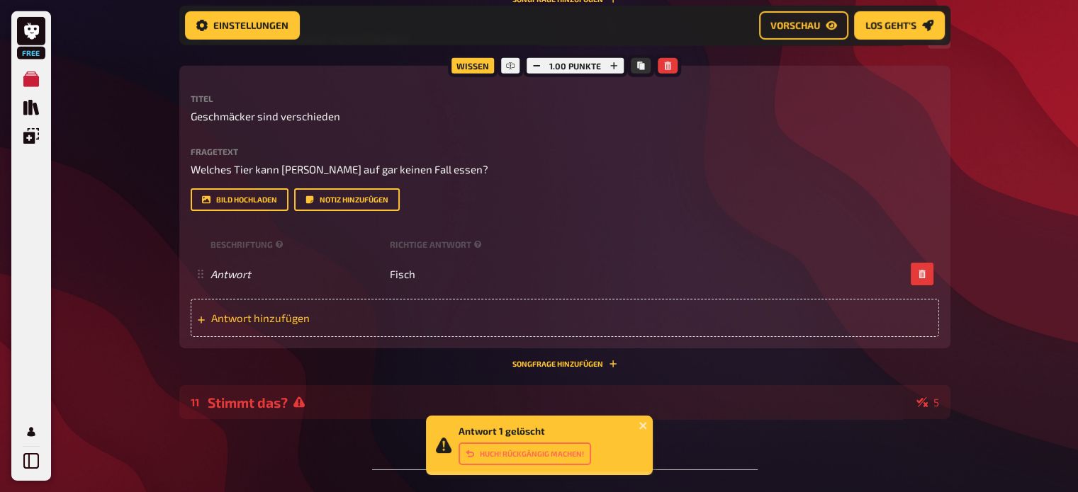
scroll to position [4587, 0]
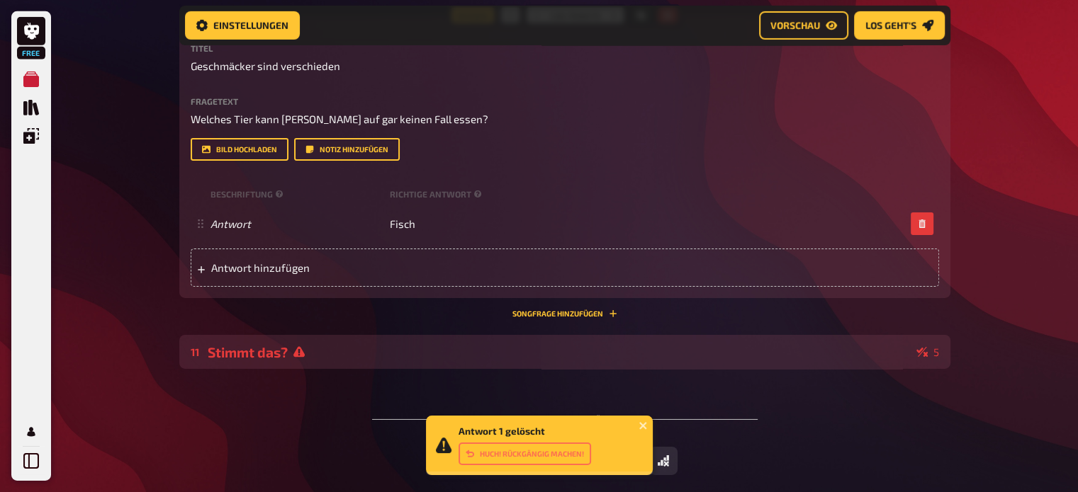
click at [513, 351] on div "Stimmt das?" at bounding box center [559, 352] width 703 height 16
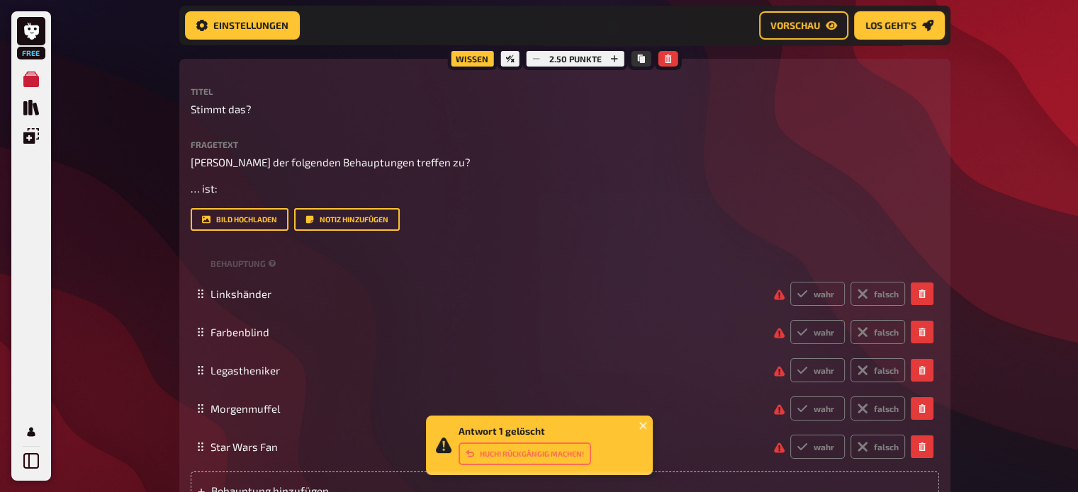
scroll to position [4957, 0]
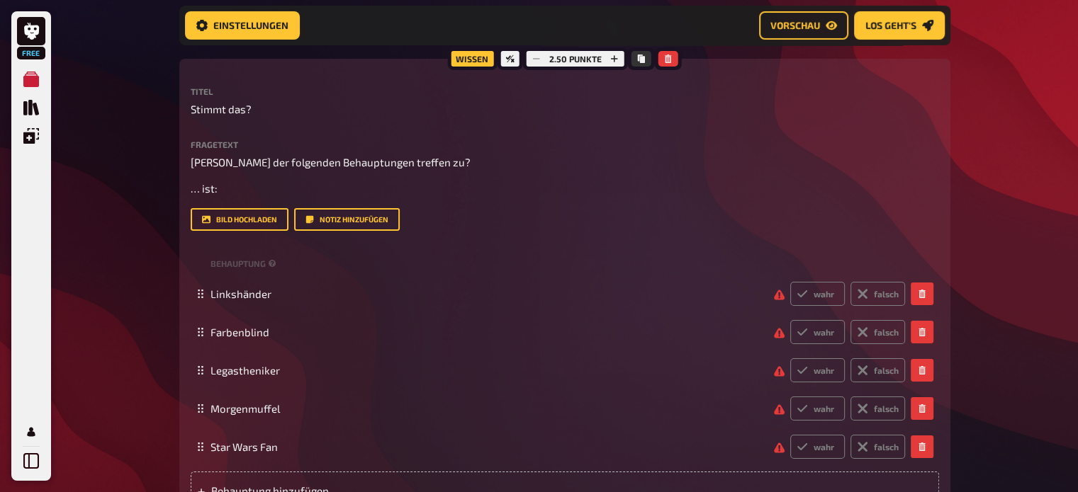
click at [646, 423] on div "Antwort 1 gelöscht Huch! Rückgängig machen!" at bounding box center [539, 448] width 227 height 65
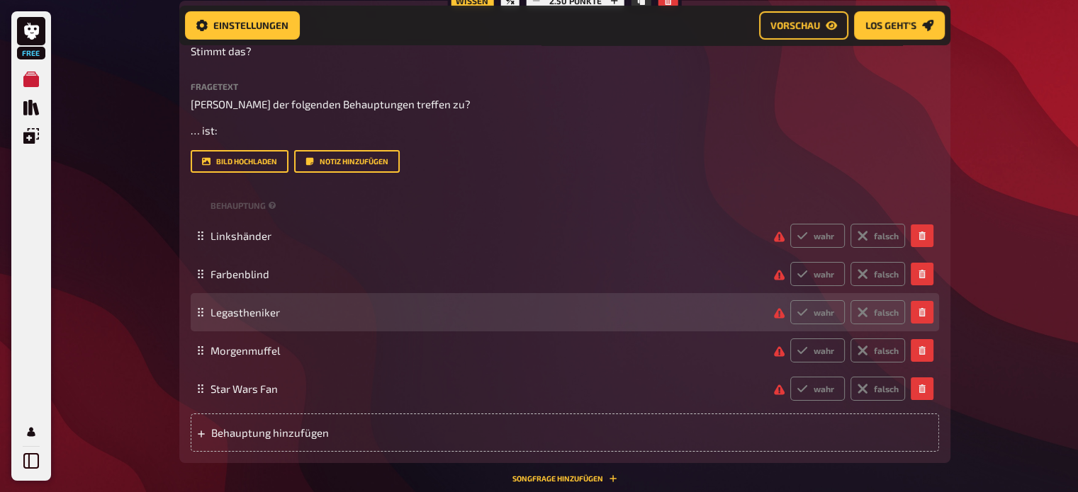
scroll to position [5017, 0]
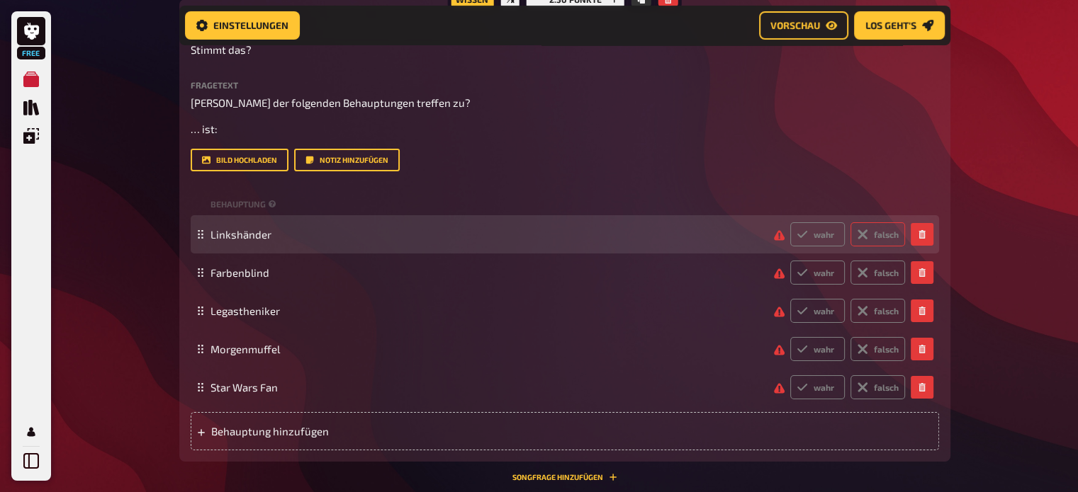
click at [874, 231] on label "falsch" at bounding box center [877, 234] width 55 height 24
click at [790, 222] on input "falsch" at bounding box center [789, 222] width 1 height 1
radio input "true"
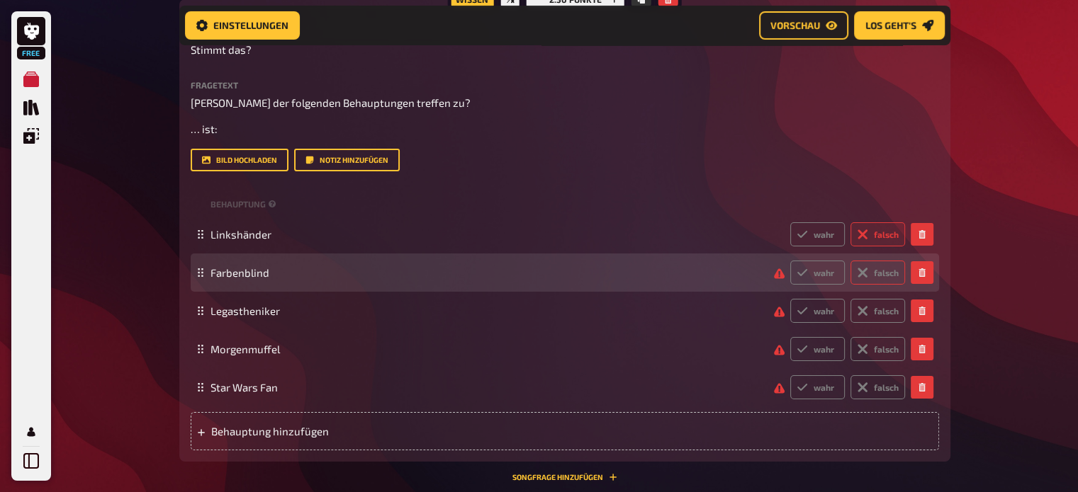
click at [875, 269] on label "falsch" at bounding box center [877, 273] width 55 height 24
click at [790, 261] on input "falsch" at bounding box center [789, 260] width 1 height 1
radio input "true"
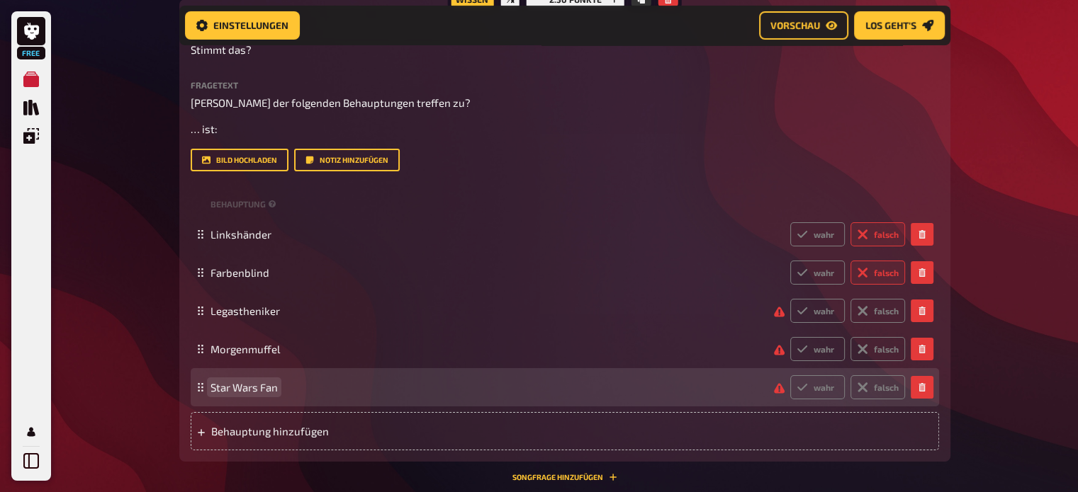
click at [257, 387] on span "Star Wars Fan" at bounding box center [243, 387] width 67 height 13
click at [830, 384] on label "wahr" at bounding box center [817, 388] width 55 height 24
click at [790, 376] on input "wahr" at bounding box center [789, 375] width 1 height 1
radio input "true"
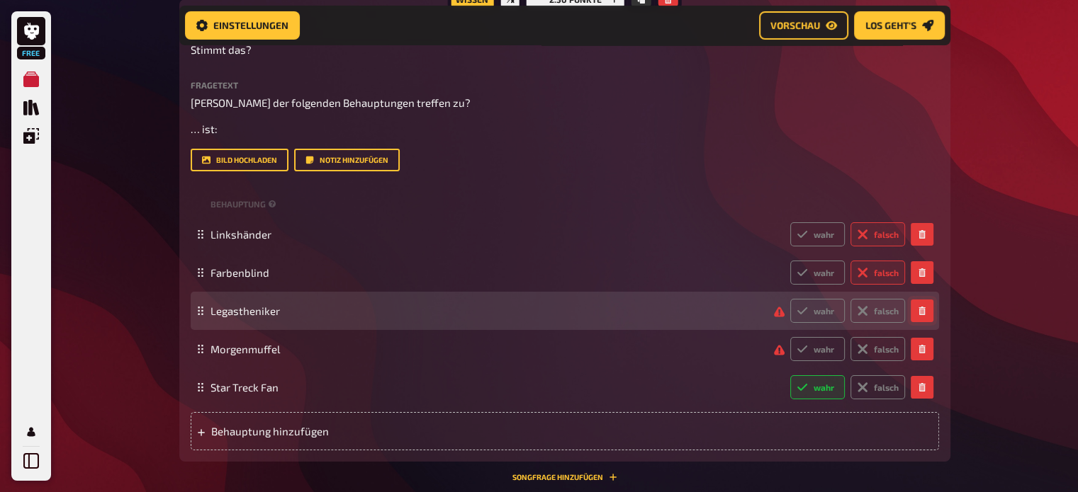
click at [923, 308] on icon "button" at bounding box center [921, 311] width 6 height 9
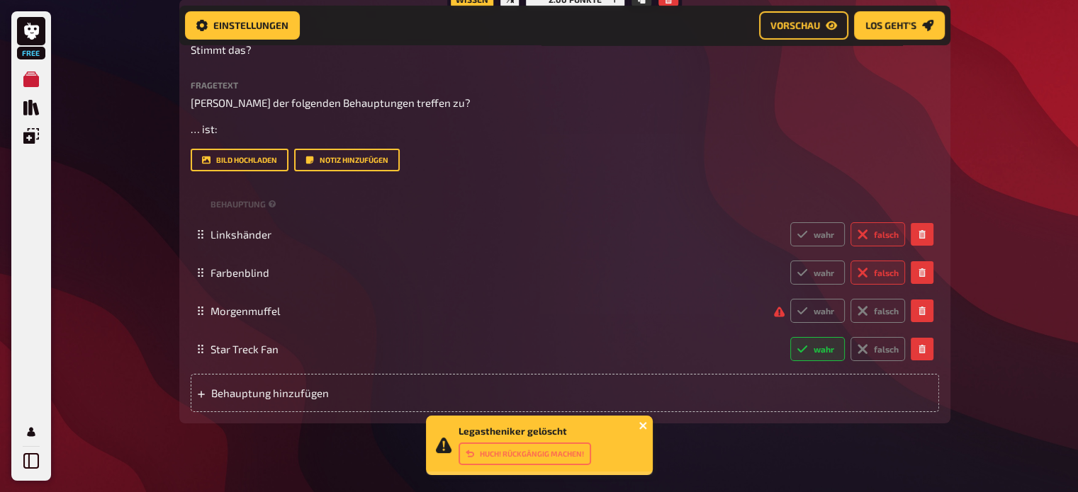
click at [643, 424] on icon "close" at bounding box center [642, 425] width 7 height 7
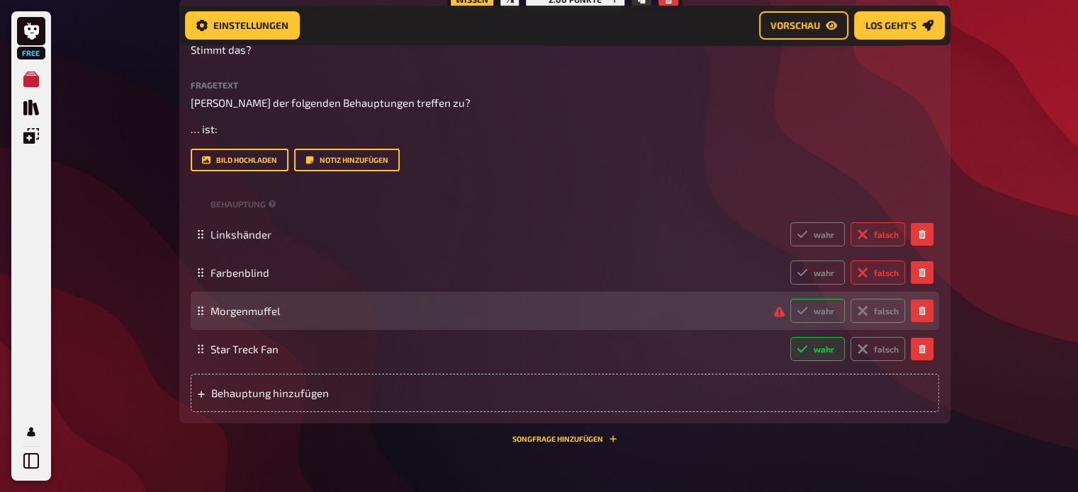
click at [826, 308] on label "wahr" at bounding box center [817, 311] width 55 height 24
click at [790, 299] on input "wahr" at bounding box center [789, 298] width 1 height 1
radio input "true"
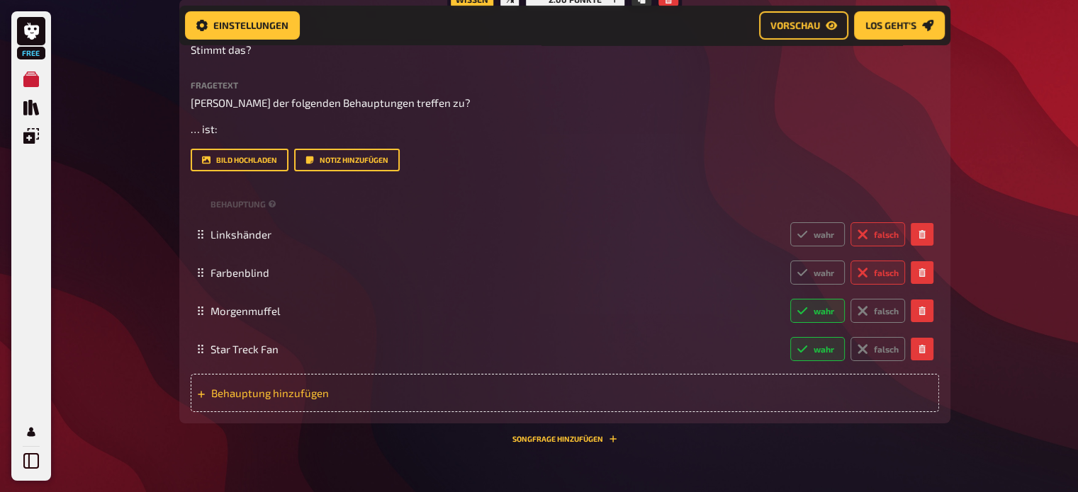
click at [400, 398] on span "Behauptung hinzufügen" at bounding box center [321, 393] width 220 height 13
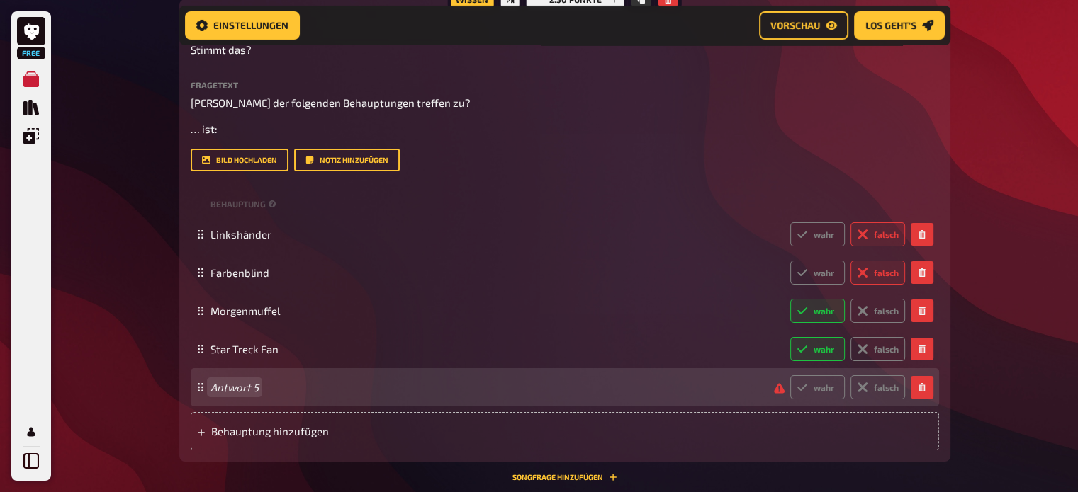
click at [330, 400] on div "Antwort 5 wahr falsch" at bounding box center [565, 387] width 748 height 38
click at [796, 385] on icon at bounding box center [801, 387] width 11 height 11
click at [790, 376] on input "wahr" at bounding box center [789, 375] width 1 height 1
radio input "true"
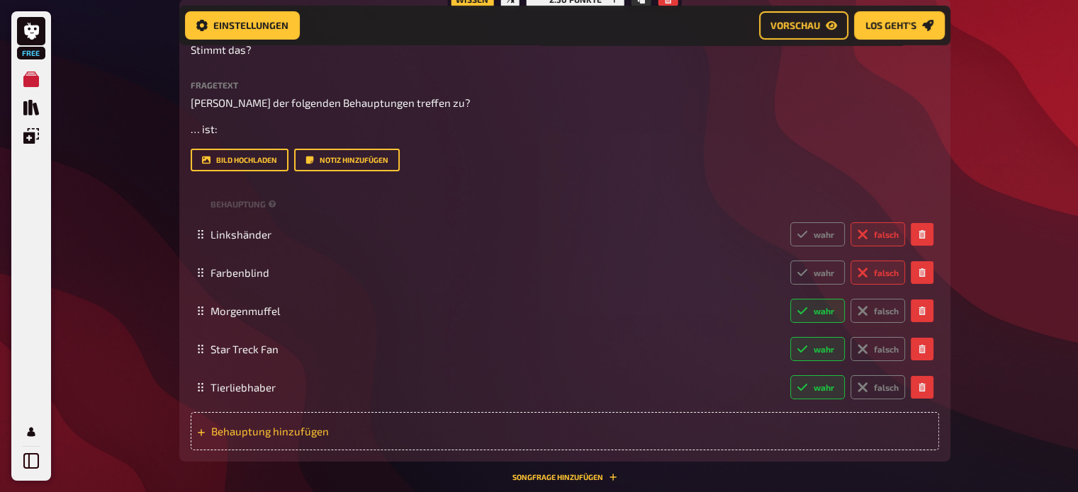
click at [326, 427] on span "Behauptung hinzufügen" at bounding box center [321, 431] width 220 height 13
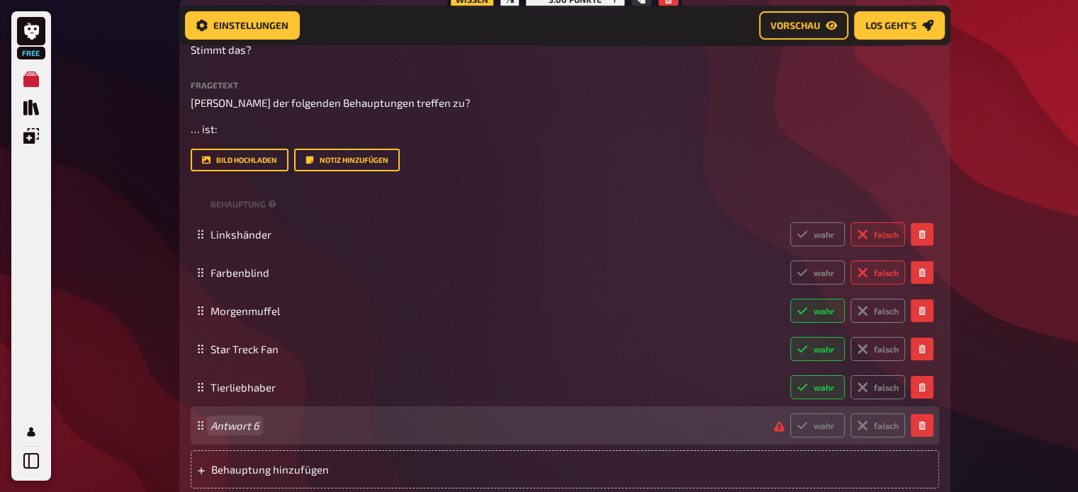
click at [260, 427] on span "Antwort 6" at bounding box center [486, 425] width 552 height 13
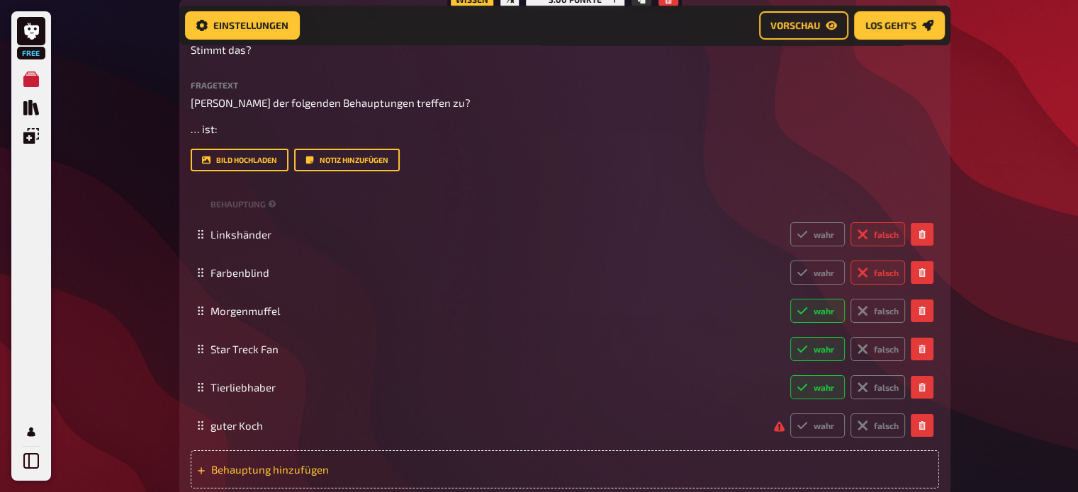
click at [261, 461] on div "Behauptung hinzufügen" at bounding box center [565, 470] width 748 height 38
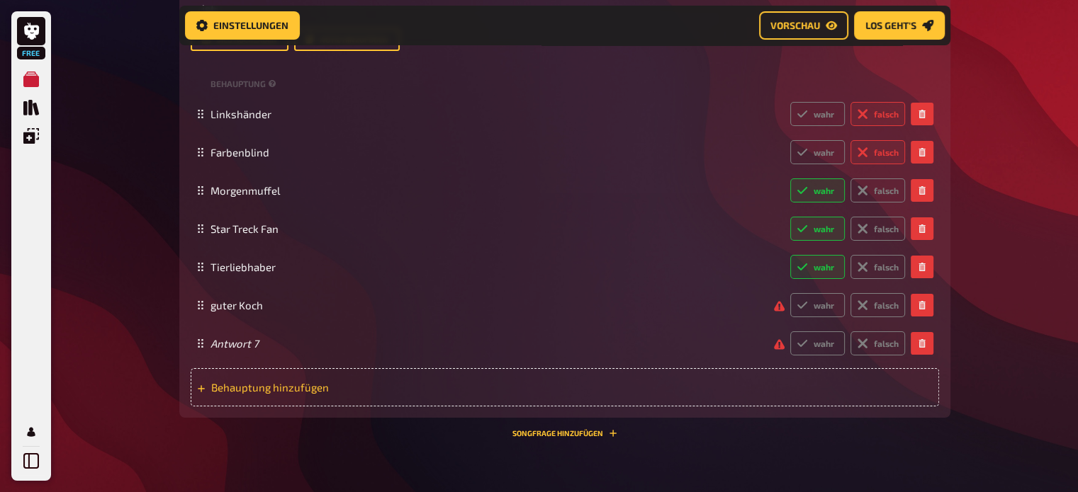
scroll to position [5138, 0]
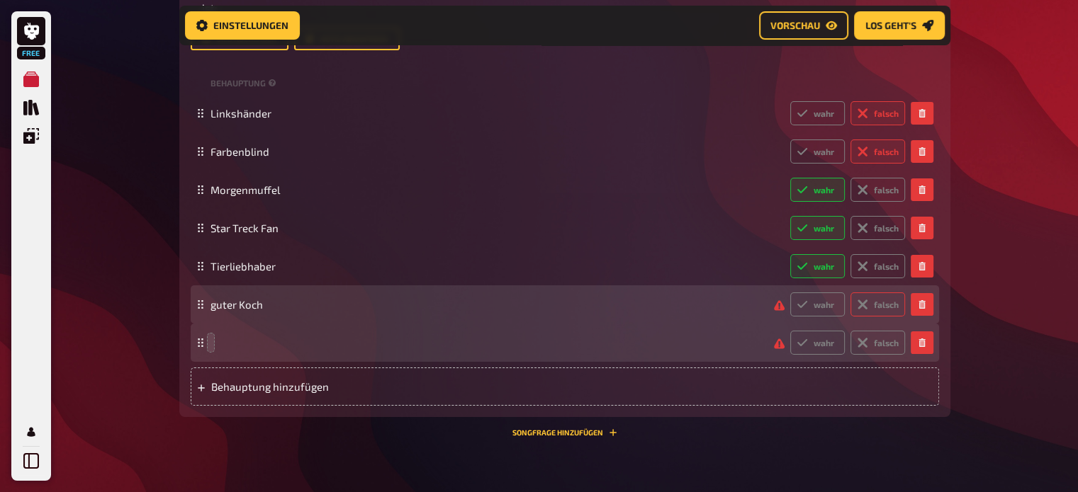
click at [887, 303] on label "falsch" at bounding box center [877, 305] width 55 height 24
click at [790, 293] on input "falsch" at bounding box center [789, 292] width 1 height 1
radio input "true"
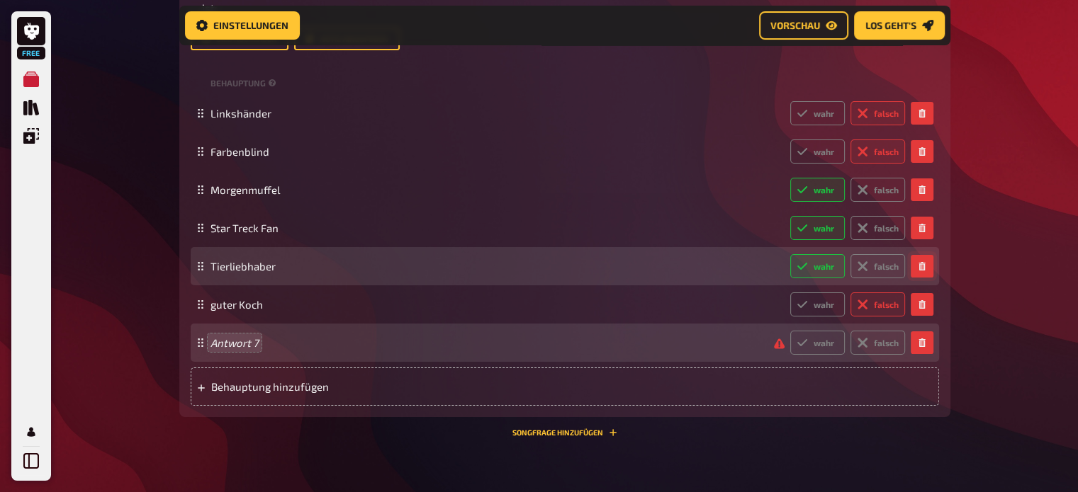
click at [920, 271] on button "button" at bounding box center [922, 266] width 23 height 23
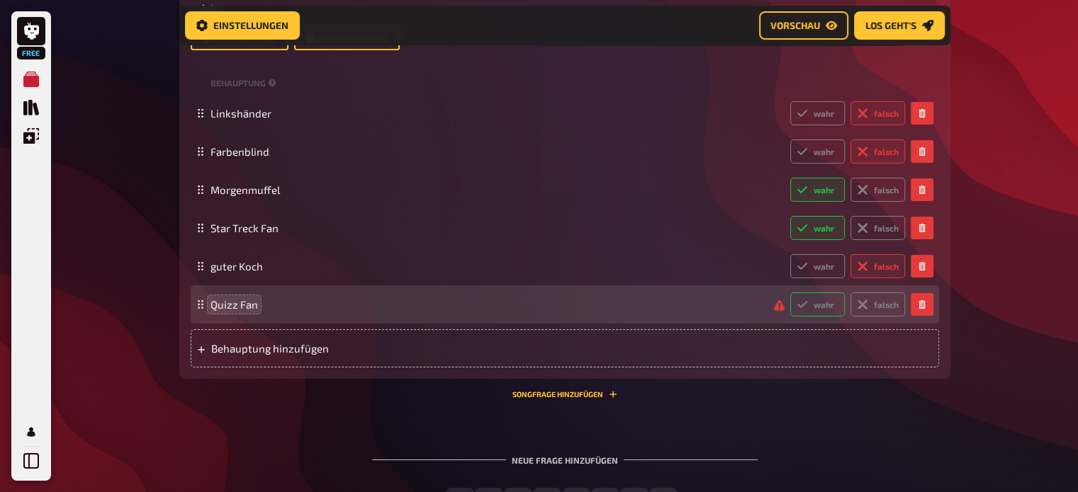
click at [804, 300] on icon at bounding box center [801, 304] width 11 height 11
click at [790, 293] on input "wahr" at bounding box center [789, 292] width 1 height 1
radio input "true"
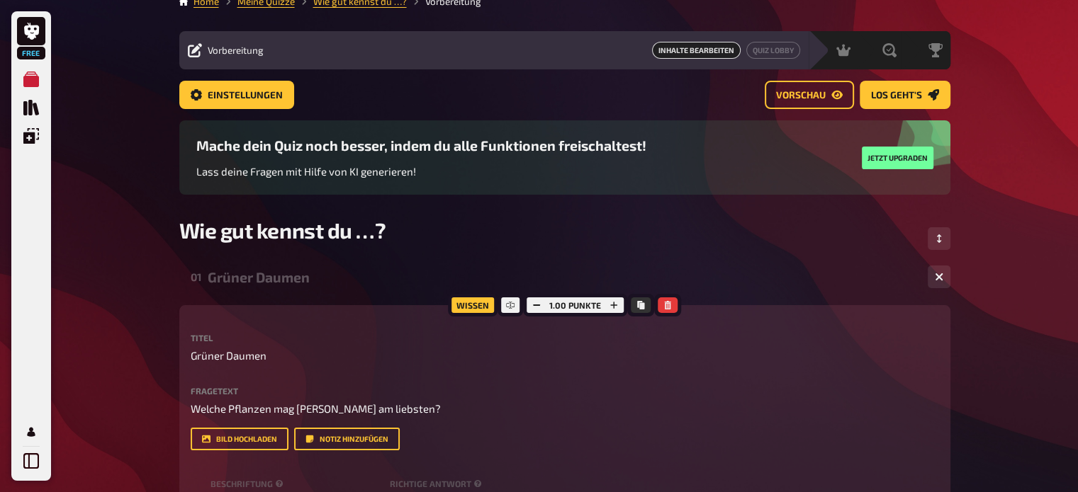
scroll to position [0, 0]
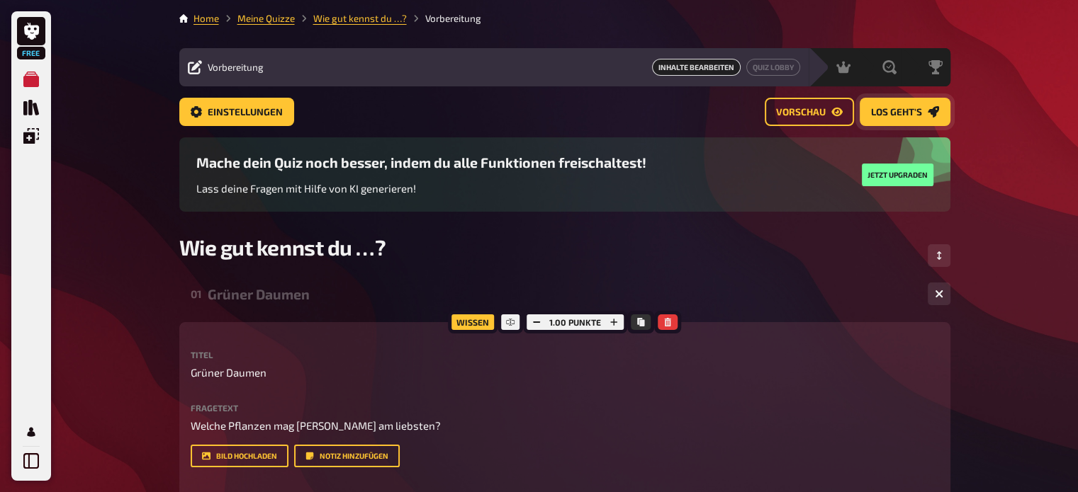
click at [911, 115] on span "Los geht's" at bounding box center [896, 113] width 51 height 10
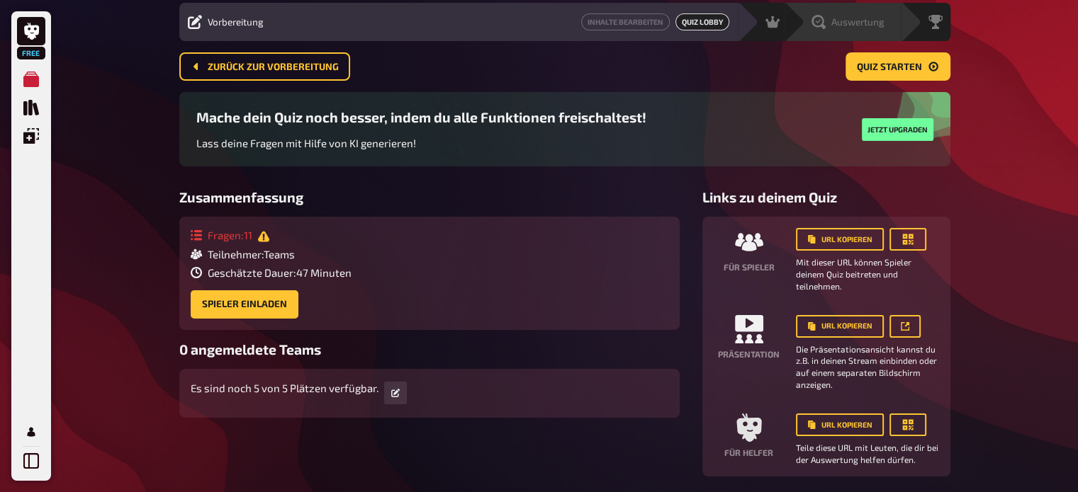
scroll to position [45, 0]
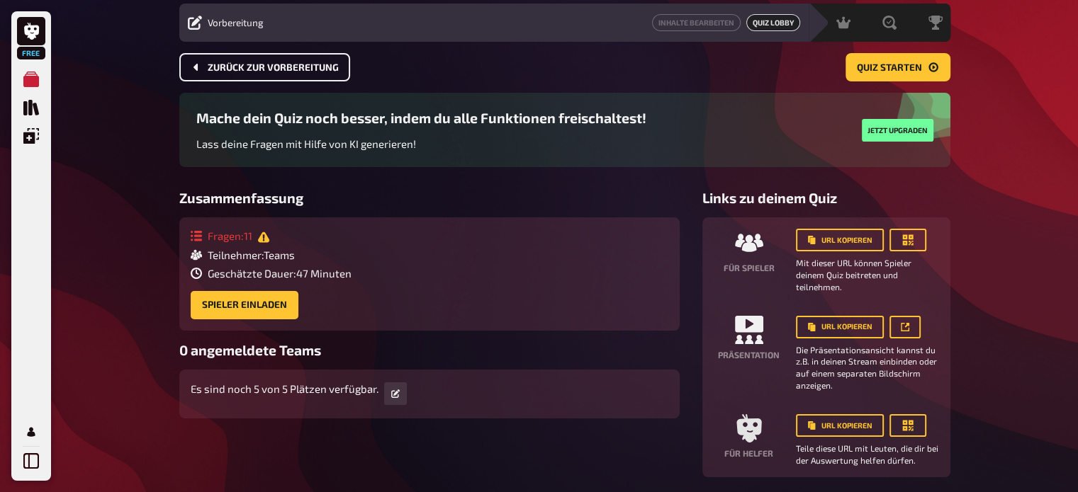
click at [315, 64] on span "Zurück zur Vorbereitung" at bounding box center [273, 68] width 131 height 10
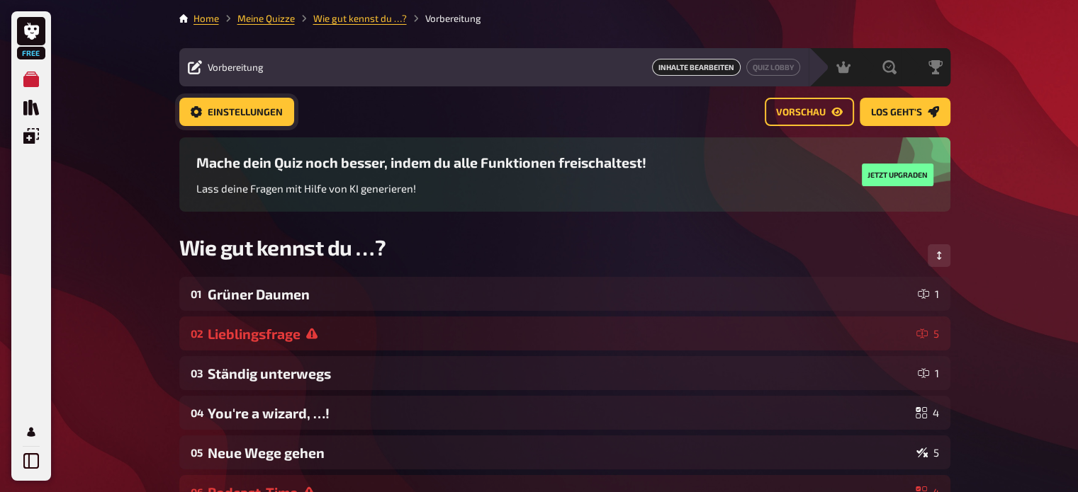
click at [274, 111] on span "Einstellungen" at bounding box center [245, 113] width 75 height 10
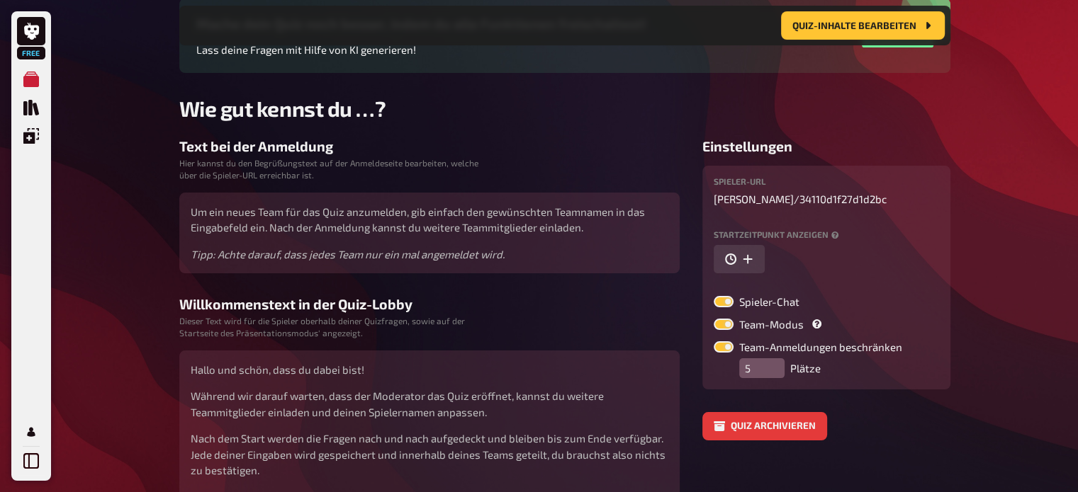
scroll to position [243, 0]
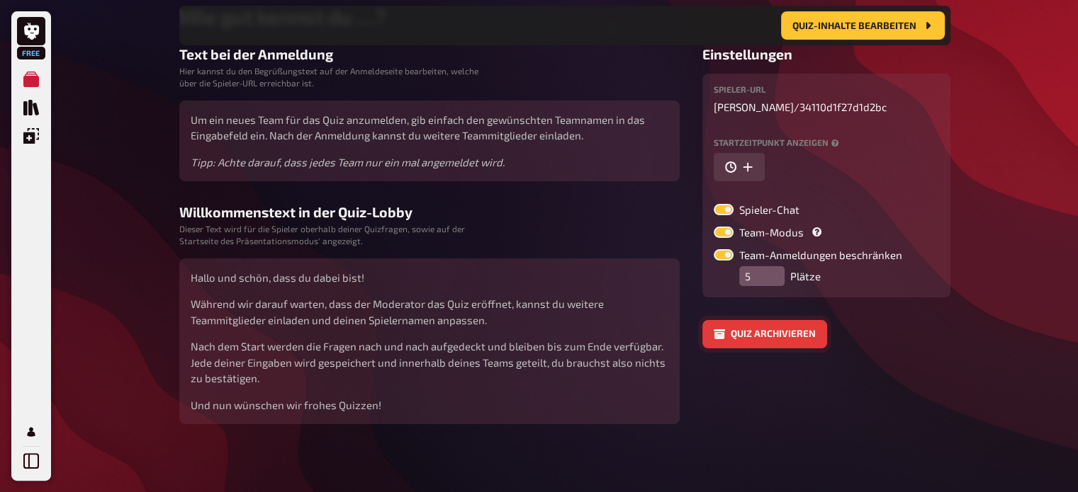
click at [749, 336] on button "Quiz archivieren" at bounding box center [764, 334] width 125 height 28
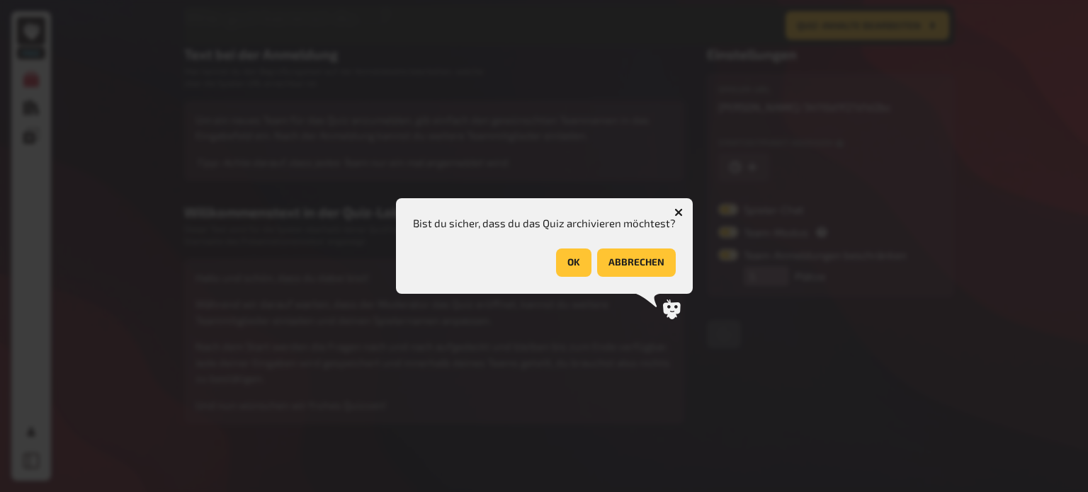
click at [680, 210] on icon "button" at bounding box center [678, 212] width 13 height 13
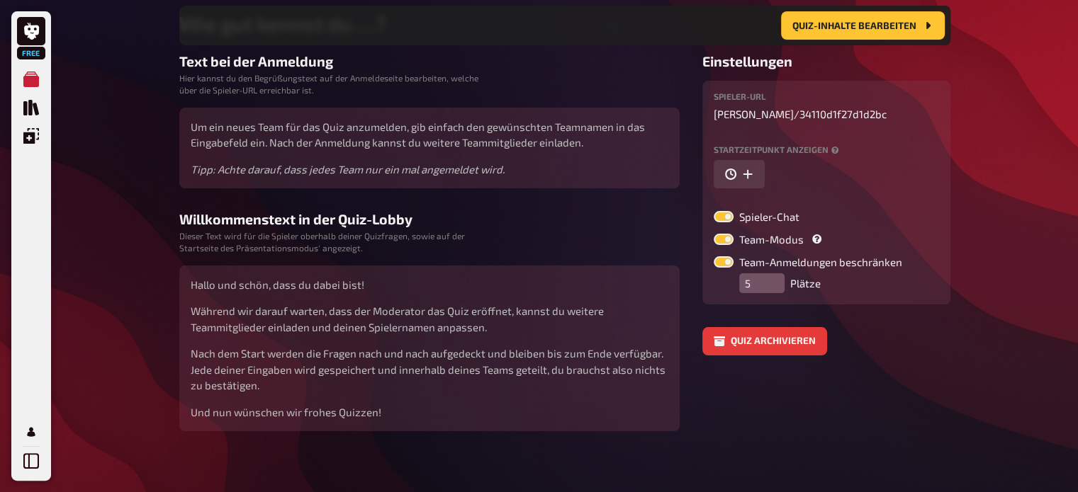
scroll to position [238, 0]
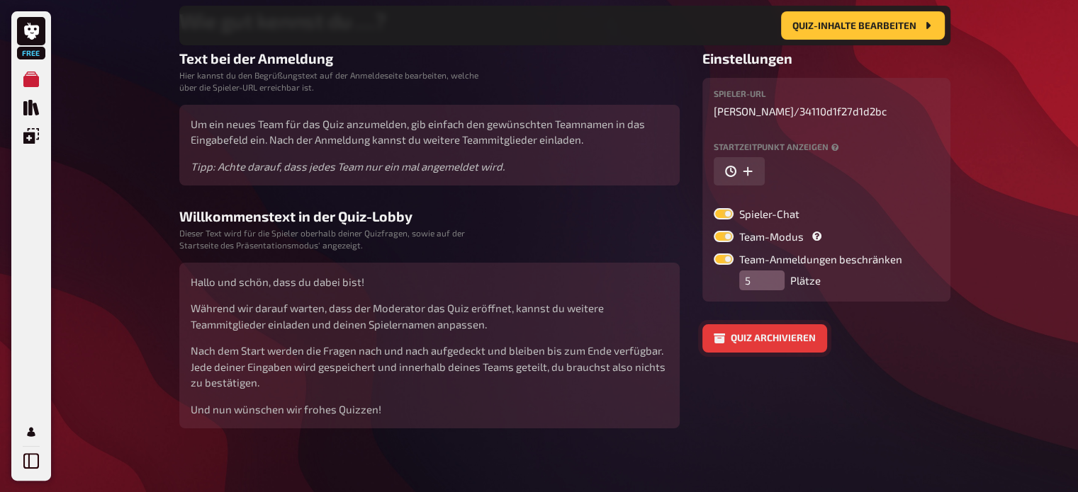
click at [782, 338] on button "Quiz archivieren" at bounding box center [764, 339] width 125 height 28
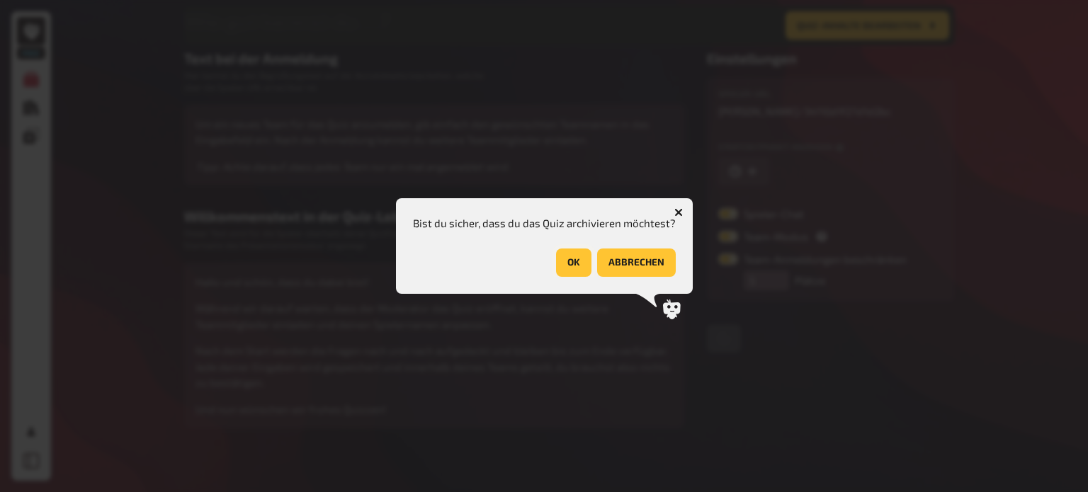
click at [574, 266] on button "OK" at bounding box center [573, 263] width 35 height 28
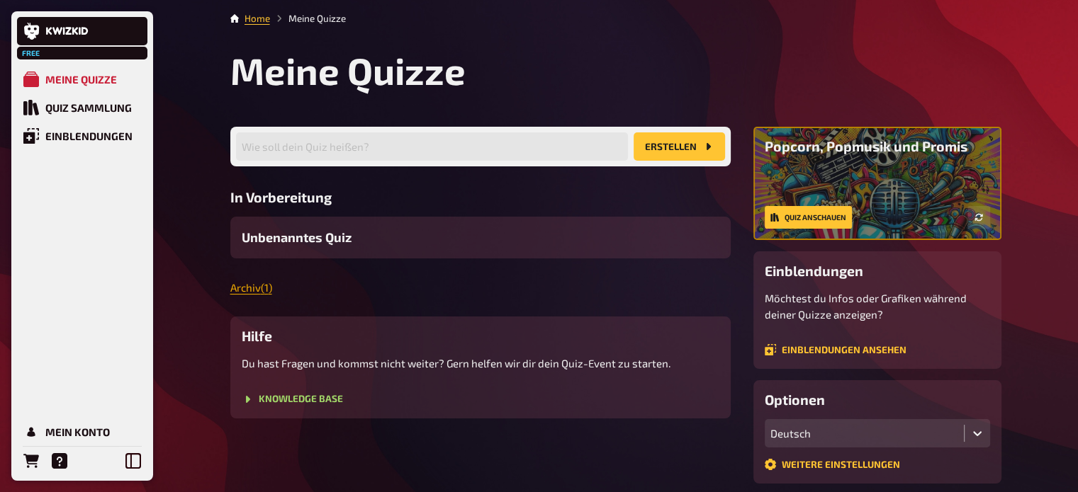
click at [238, 288] on link "Archiv ( 1 )" at bounding box center [251, 287] width 42 height 13
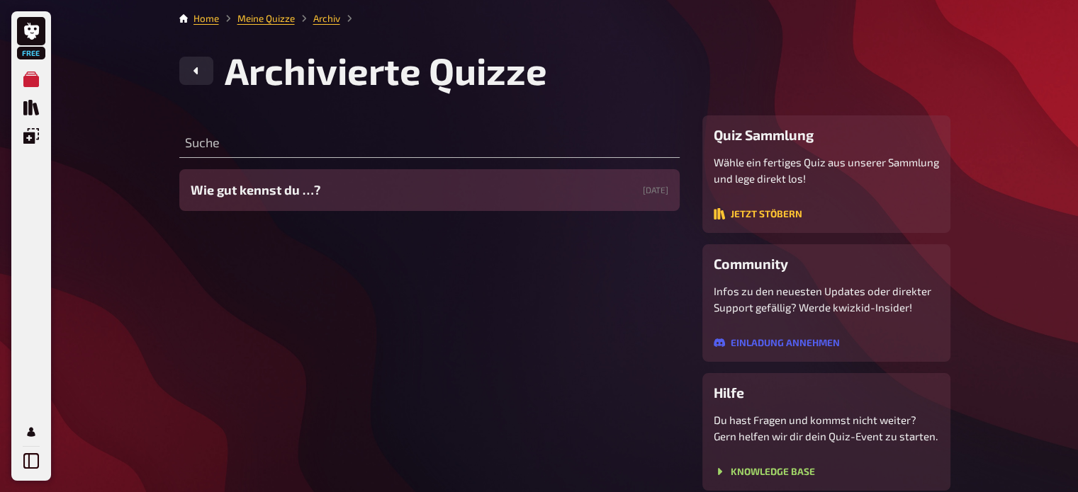
click at [317, 195] on span "Wie gut kennst du …?" at bounding box center [256, 190] width 130 height 19
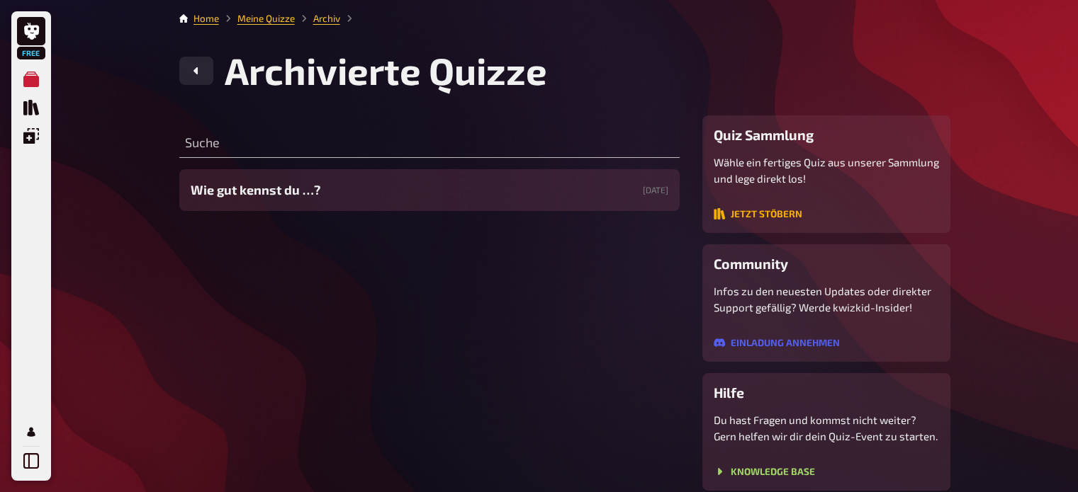
click at [774, 214] on link "Jetzt stöbern" at bounding box center [758, 213] width 89 height 11
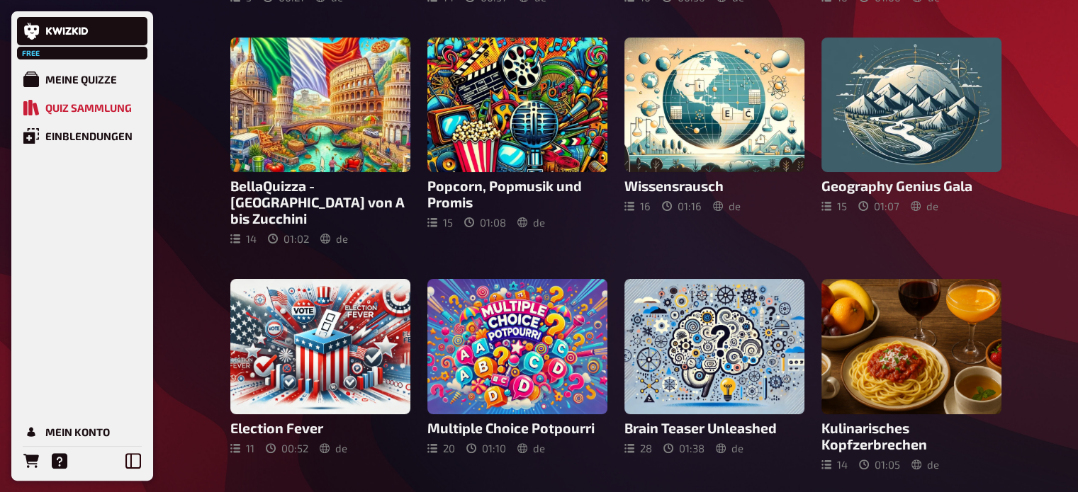
scroll to position [295, 0]
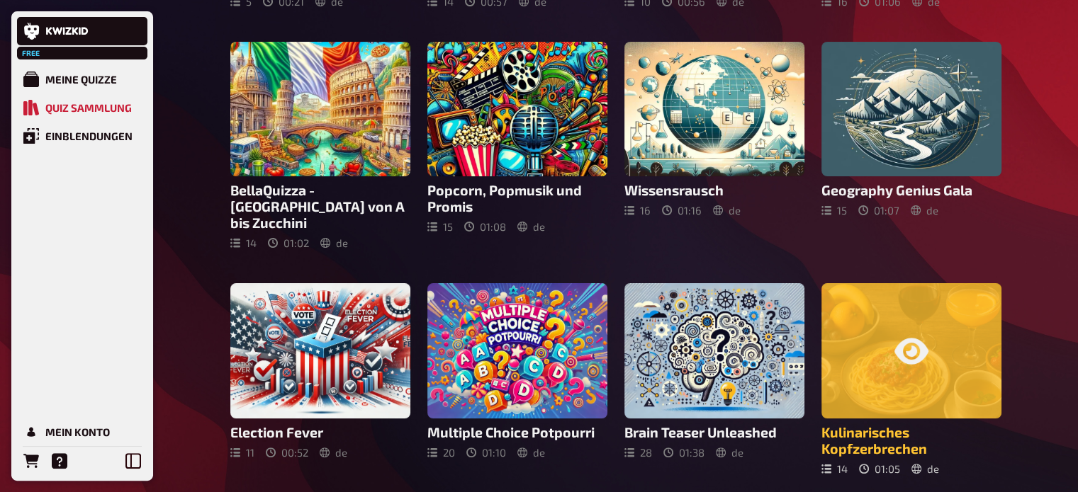
click at [936, 351] on div at bounding box center [911, 350] width 180 height 135
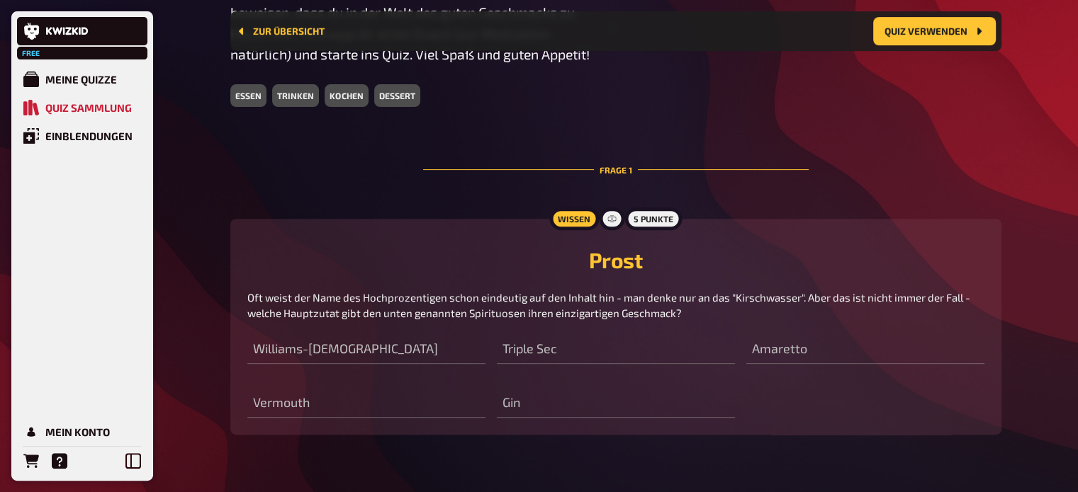
scroll to position [487, 0]
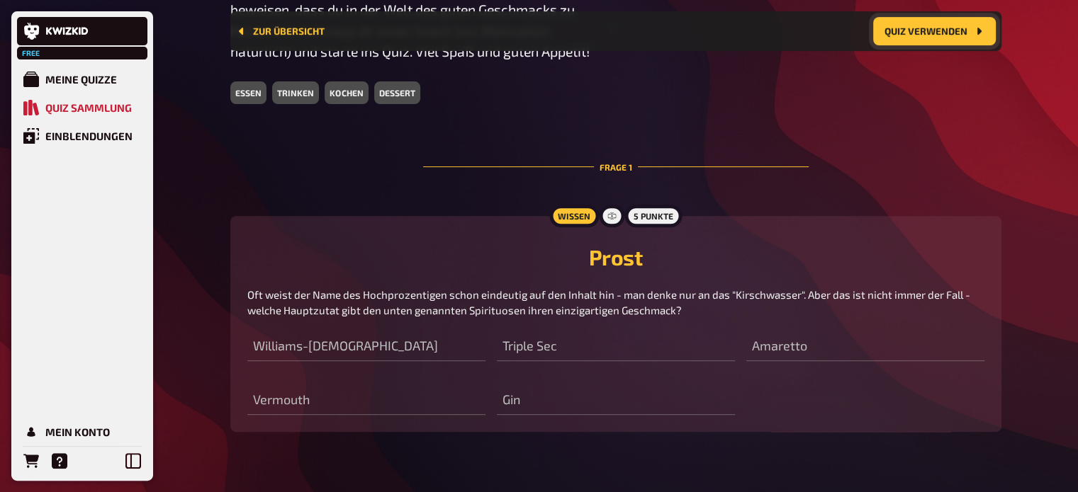
click at [958, 43] on button "Quiz verwenden" at bounding box center [934, 31] width 123 height 28
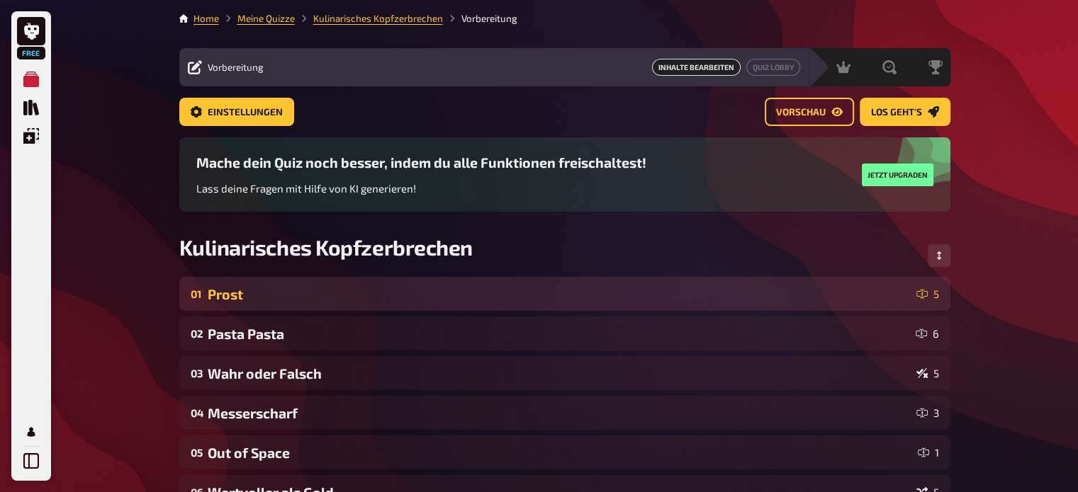
click at [771, 288] on div "Prost" at bounding box center [559, 294] width 703 height 16
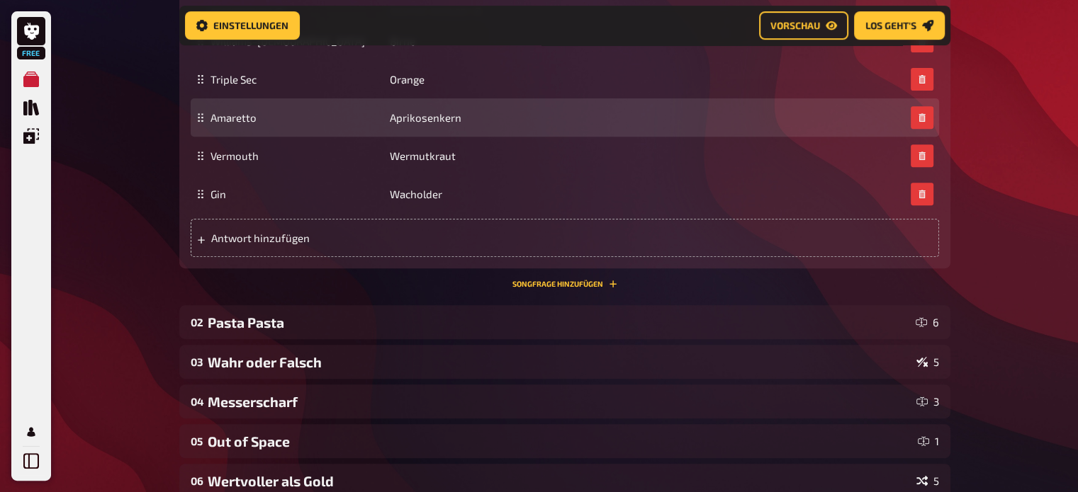
scroll to position [575, 0]
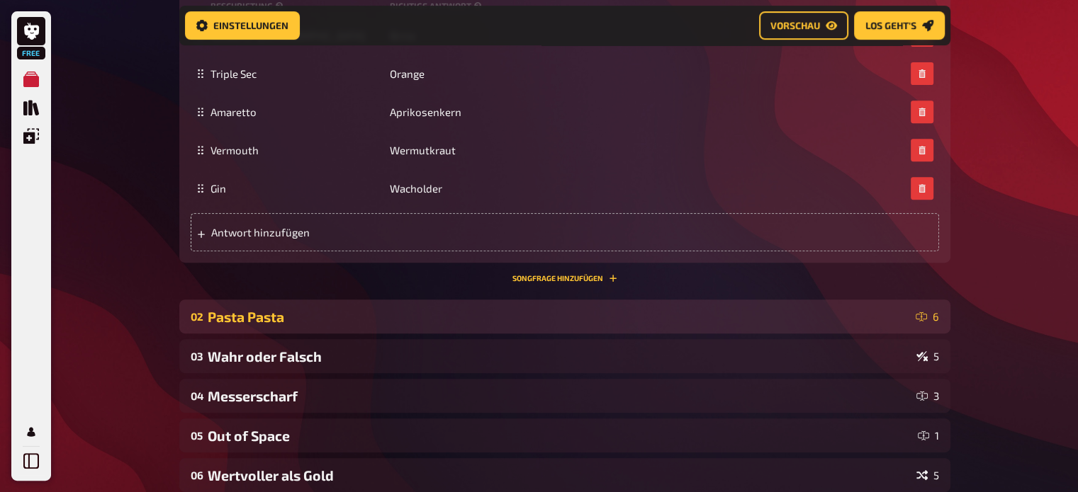
click at [287, 320] on div "Pasta Pasta" at bounding box center [559, 317] width 702 height 16
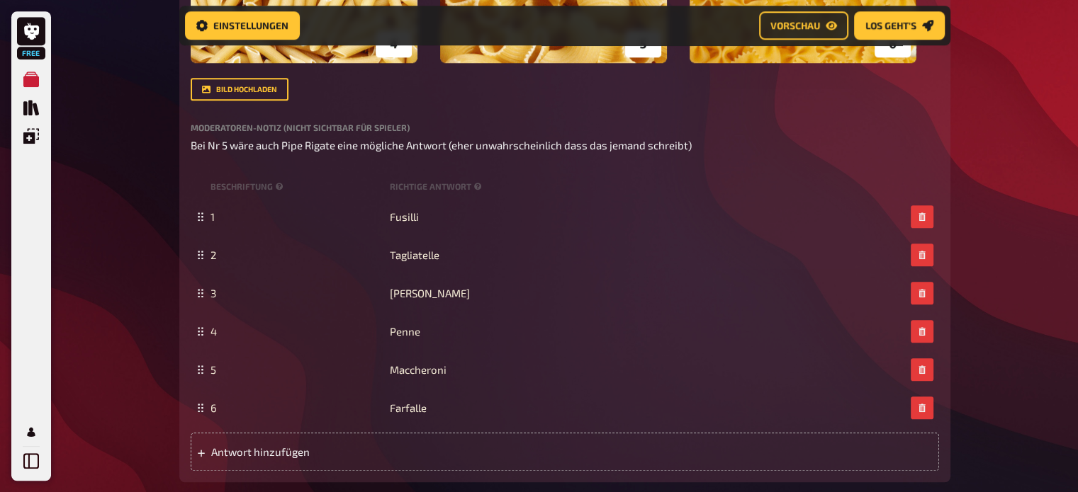
scroll to position [1328, 0]
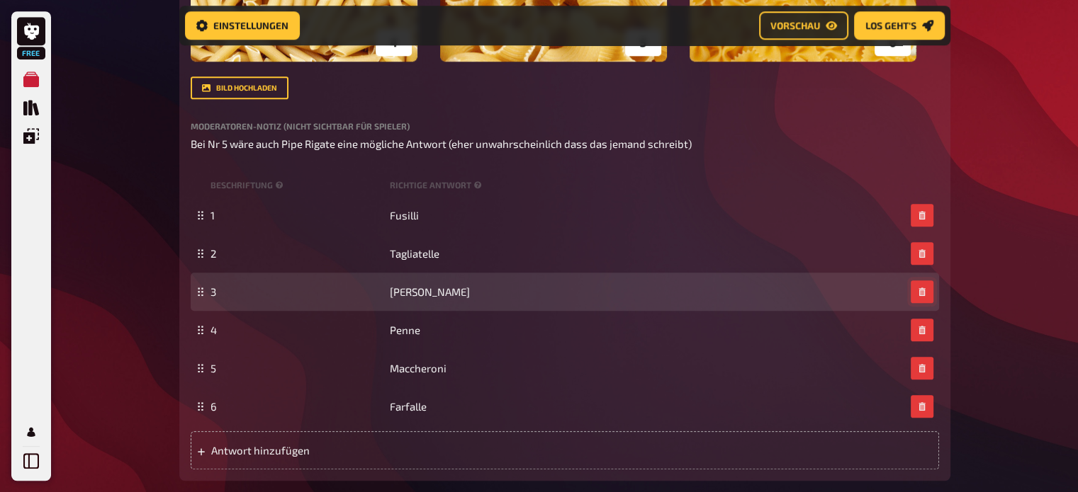
click at [919, 294] on icon "button" at bounding box center [921, 292] width 6 height 9
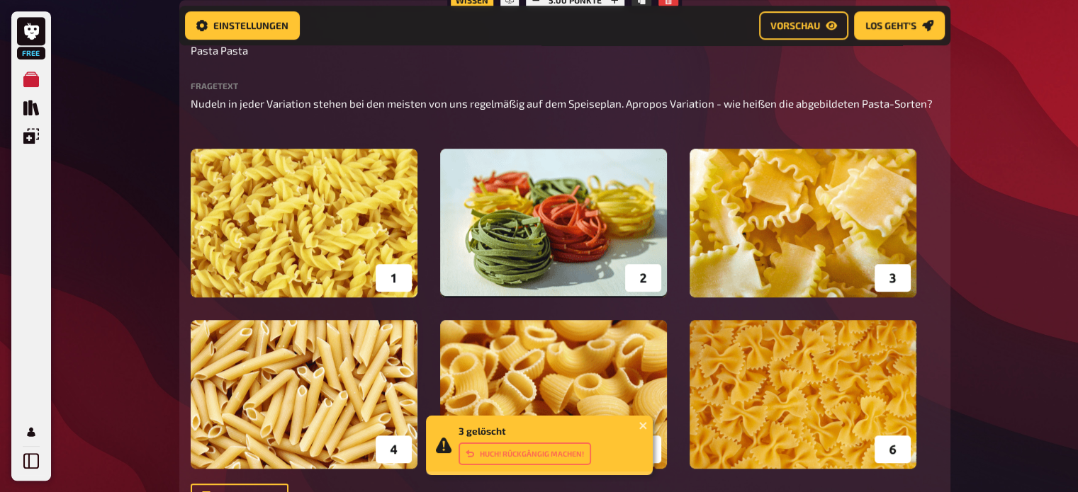
scroll to position [918, 0]
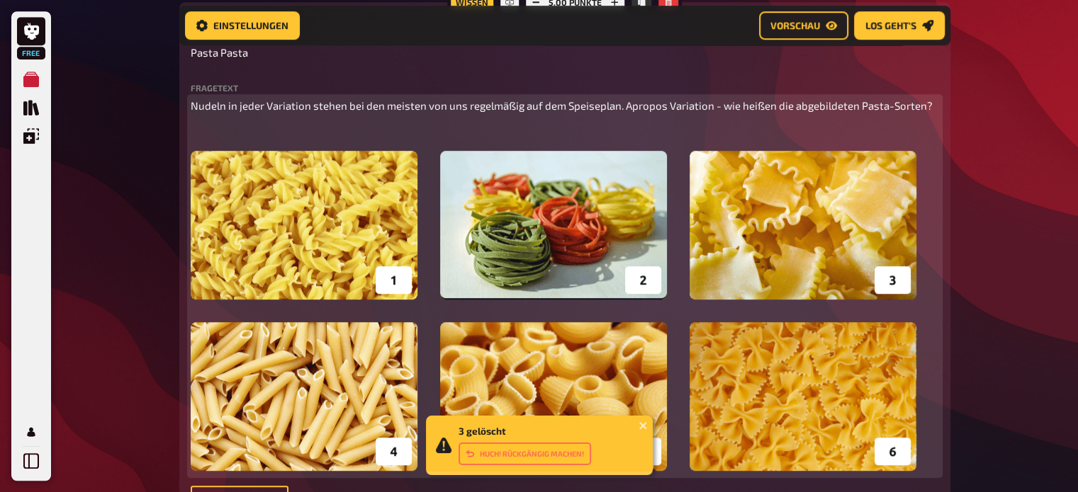
click at [903, 272] on img at bounding box center [554, 311] width 726 height 320
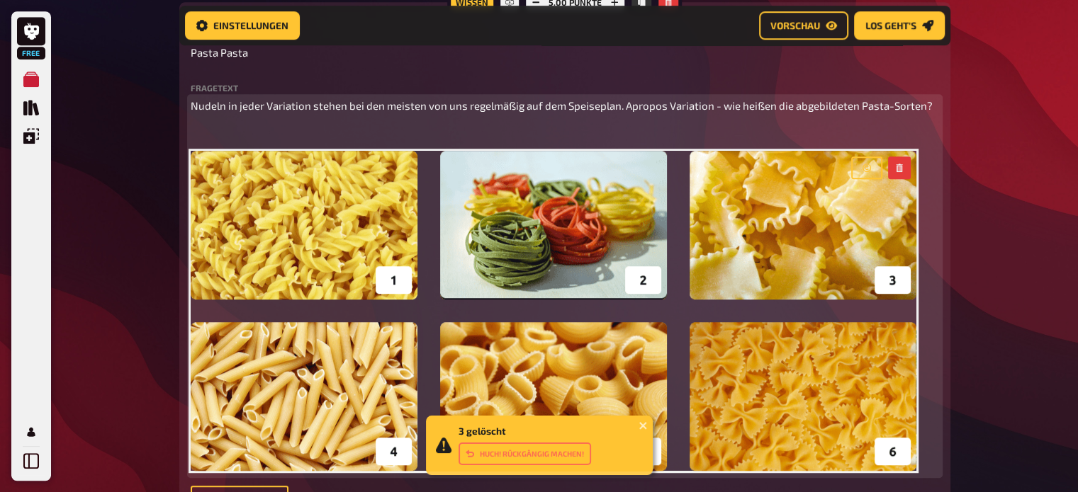
click at [894, 284] on img at bounding box center [554, 311] width 726 height 320
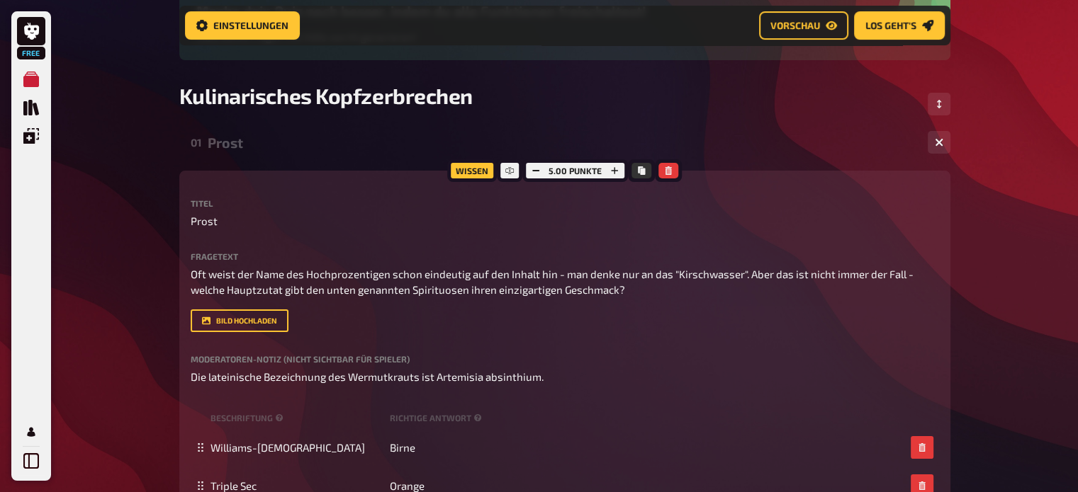
scroll to position [0, 0]
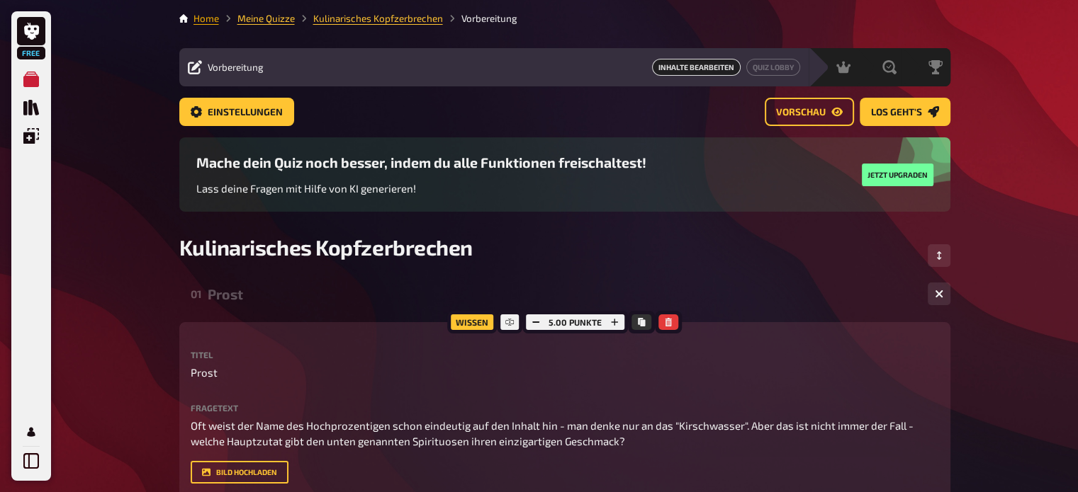
click at [203, 21] on link "Home" at bounding box center [206, 18] width 26 height 11
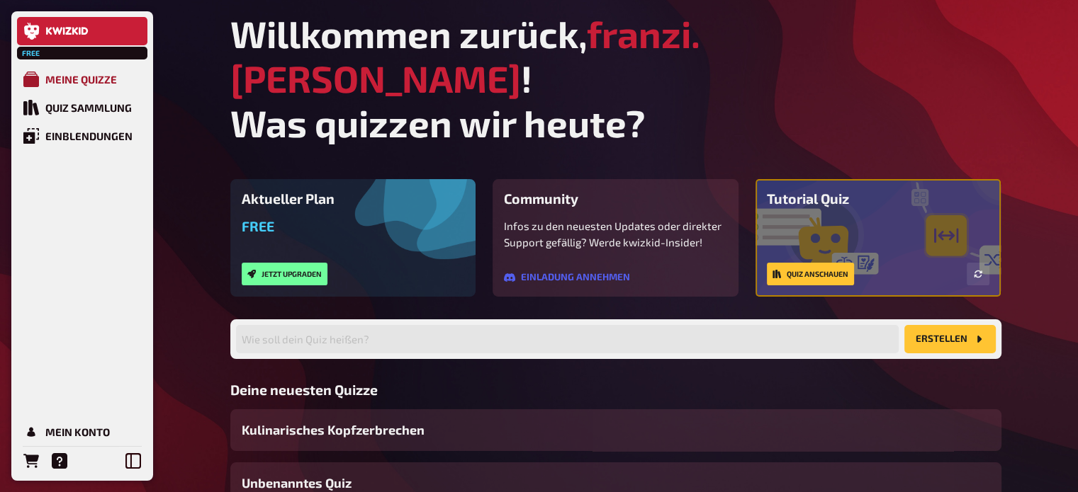
click at [110, 80] on div "Meine Quizze" at bounding box center [81, 79] width 72 height 13
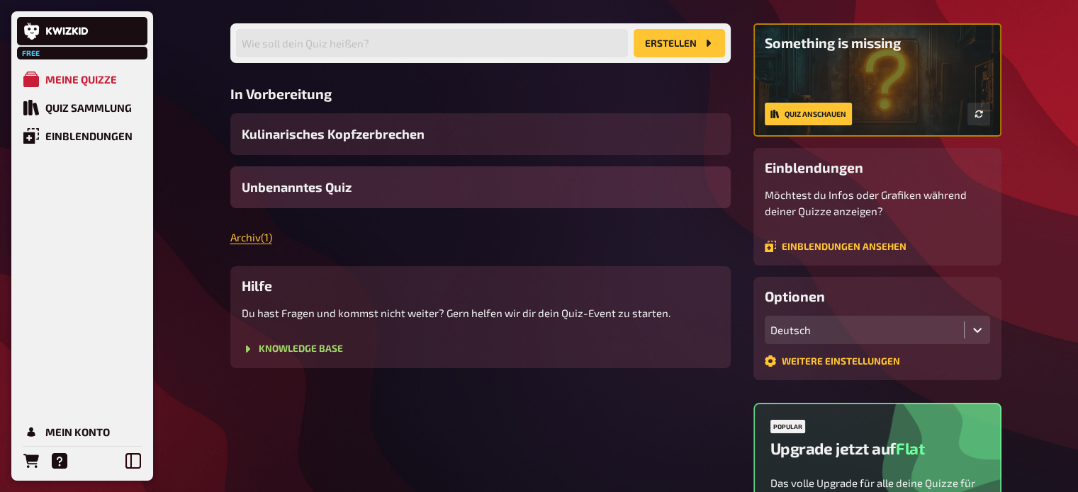
scroll to position [101, 0]
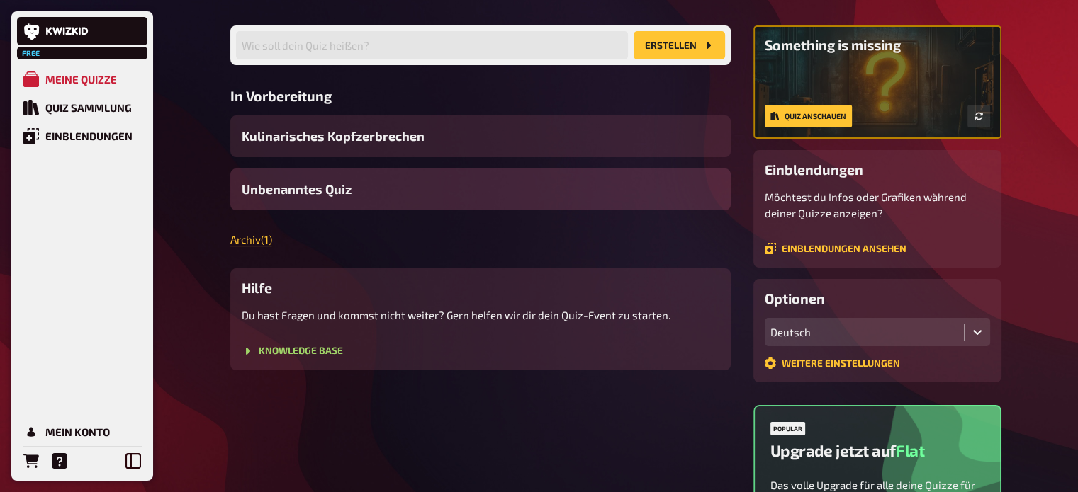
click at [376, 195] on div "Unbenanntes Quiz" at bounding box center [480, 190] width 500 height 42
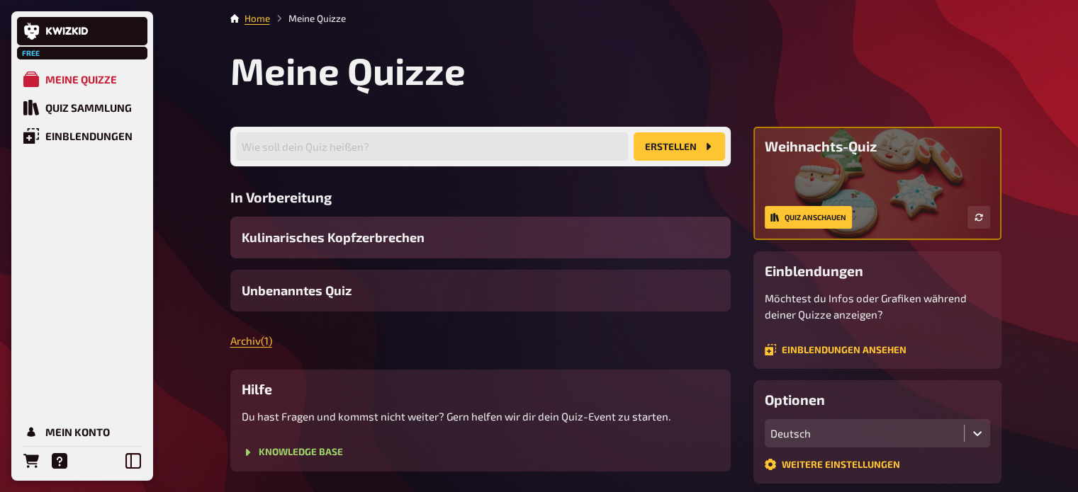
click at [400, 242] on span "Kulinarisches Kopfzerbrechen" at bounding box center [333, 237] width 183 height 19
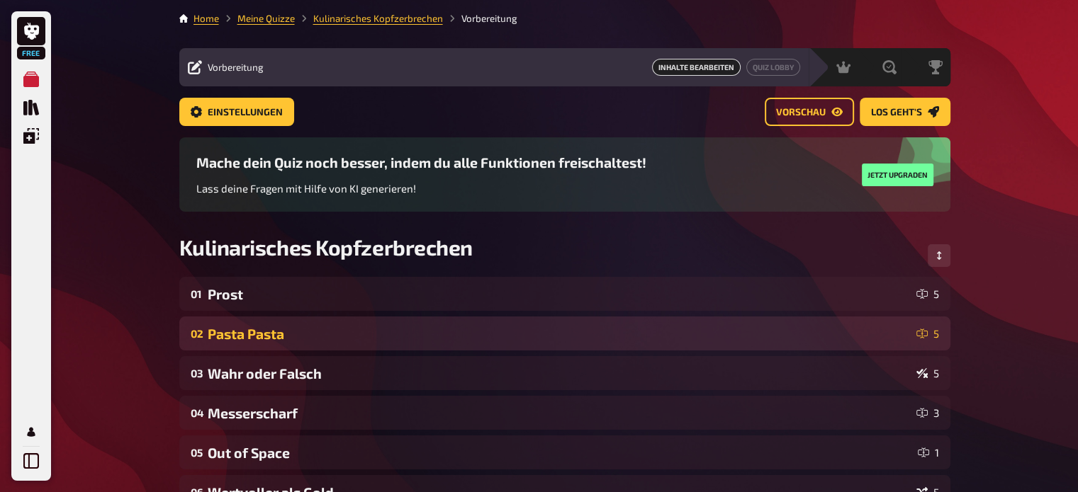
click at [378, 339] on div "Pasta Pasta" at bounding box center [559, 334] width 703 height 16
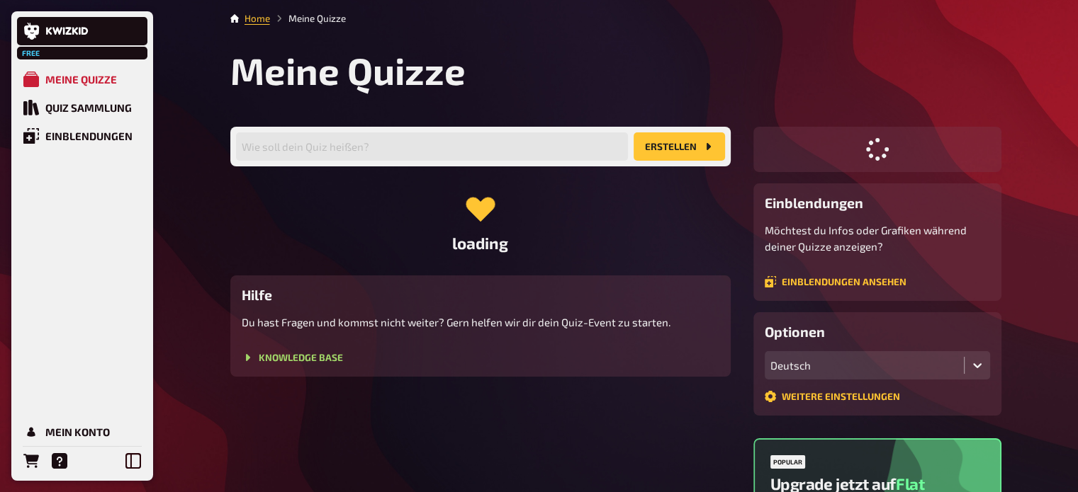
scroll to position [101, 0]
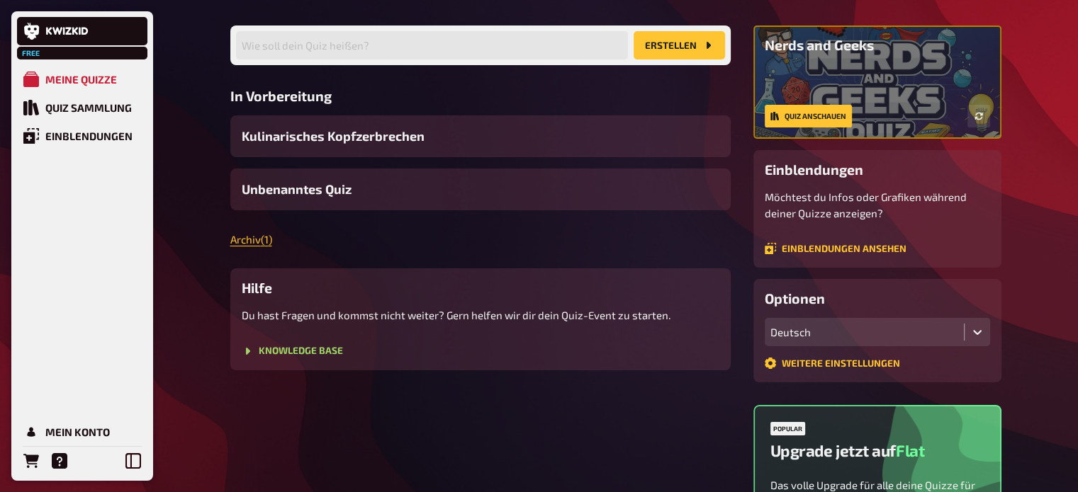
drag, startPoint x: 677, startPoint y: 133, endPoint x: 696, endPoint y: 424, distance: 291.1
click at [696, 424] on div "Wie soll dein Quiz heißen? Erstellen In Vorbereitung Kulinarisches Kopfzerbrech…" at bounding box center [480, 350] width 500 height 649
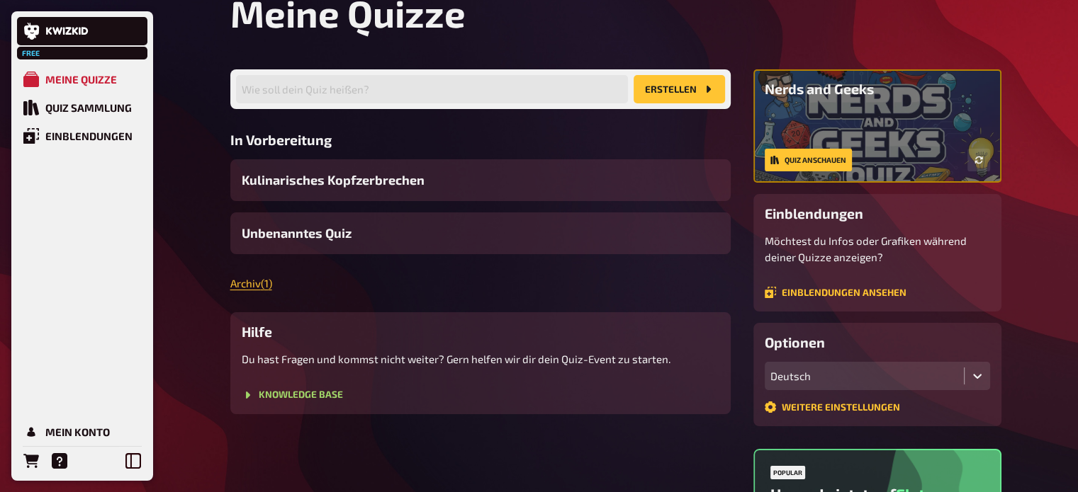
scroll to position [0, 0]
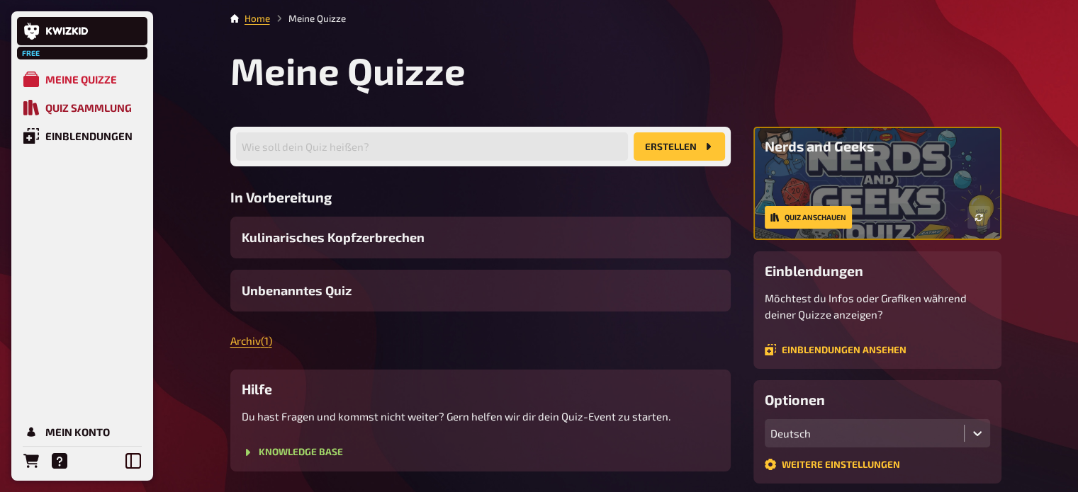
click at [95, 106] on div "Quiz Sammlung" at bounding box center [88, 107] width 86 height 13
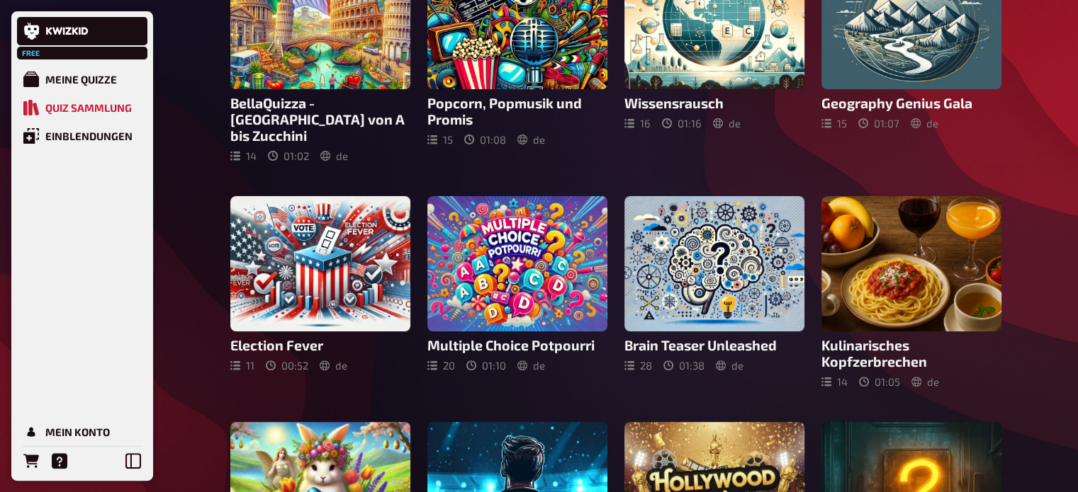
scroll to position [384, 0]
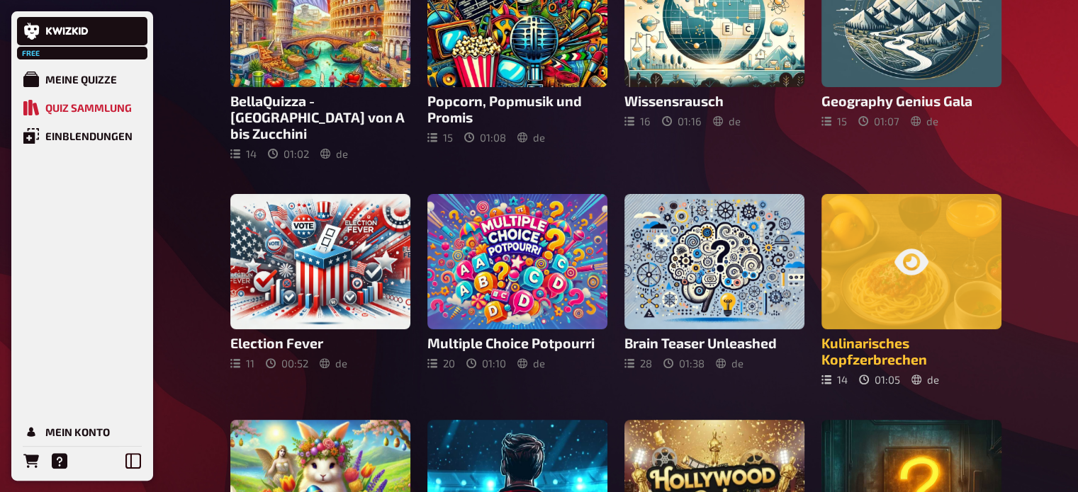
click at [928, 297] on div at bounding box center [911, 261] width 180 height 135
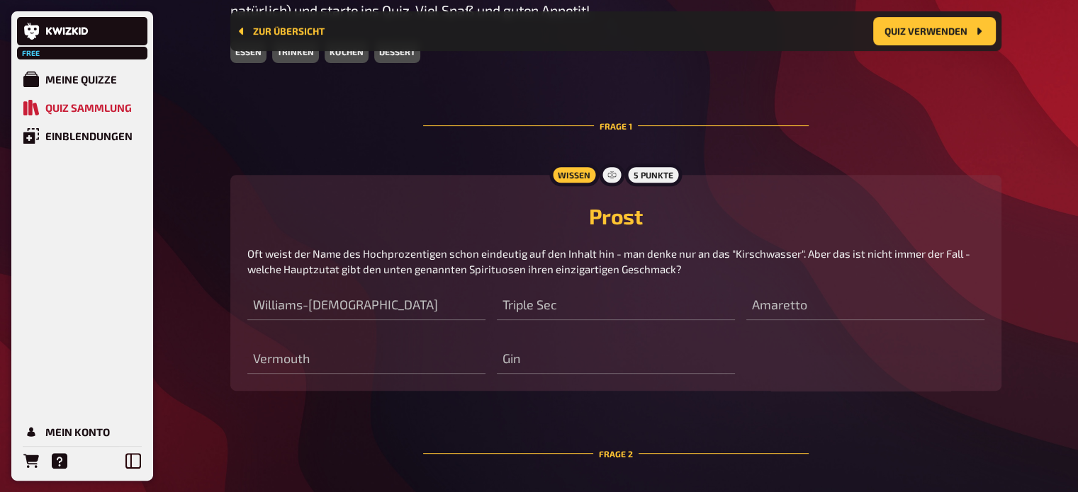
scroll to position [550, 0]
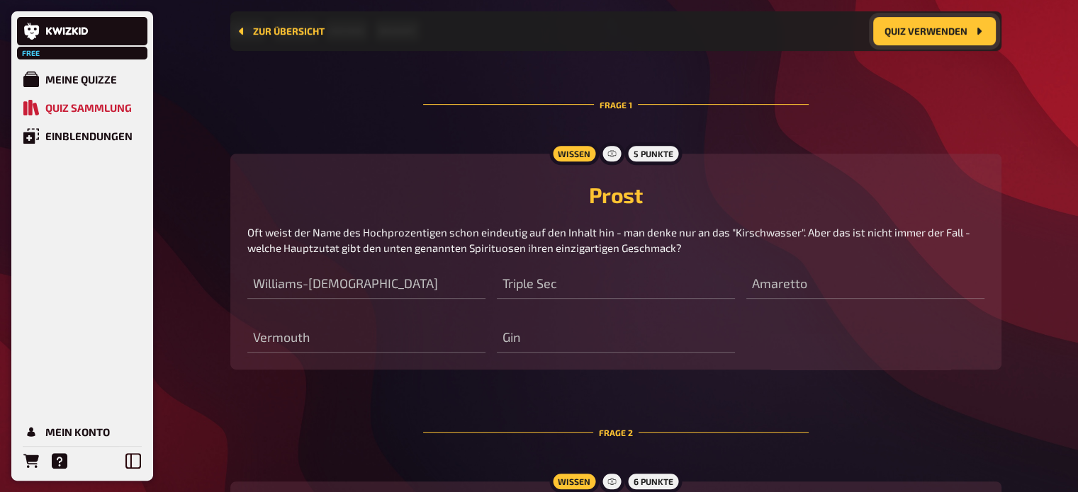
click at [969, 30] on button "Quiz verwenden" at bounding box center [934, 31] width 123 height 28
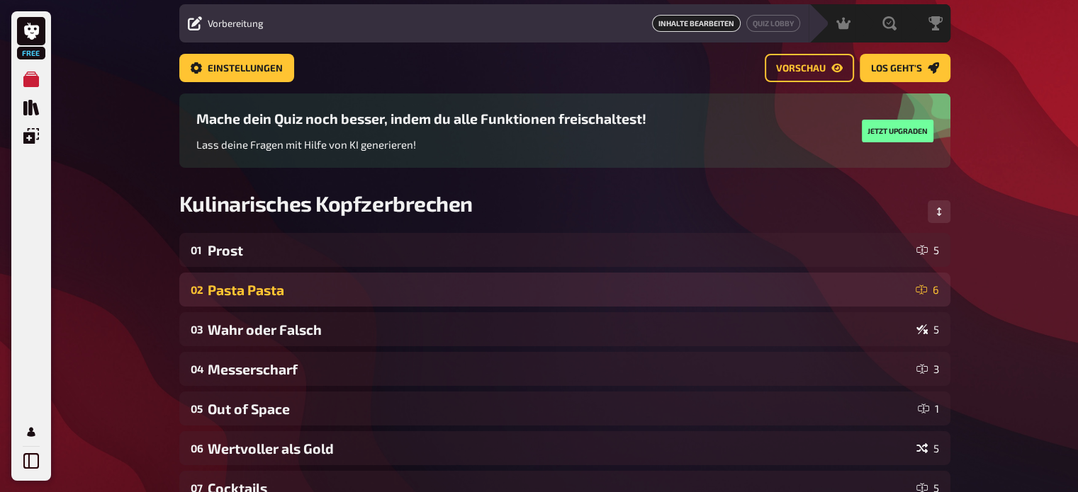
click at [667, 299] on div "02 Pasta Pasta 6" at bounding box center [564, 290] width 771 height 34
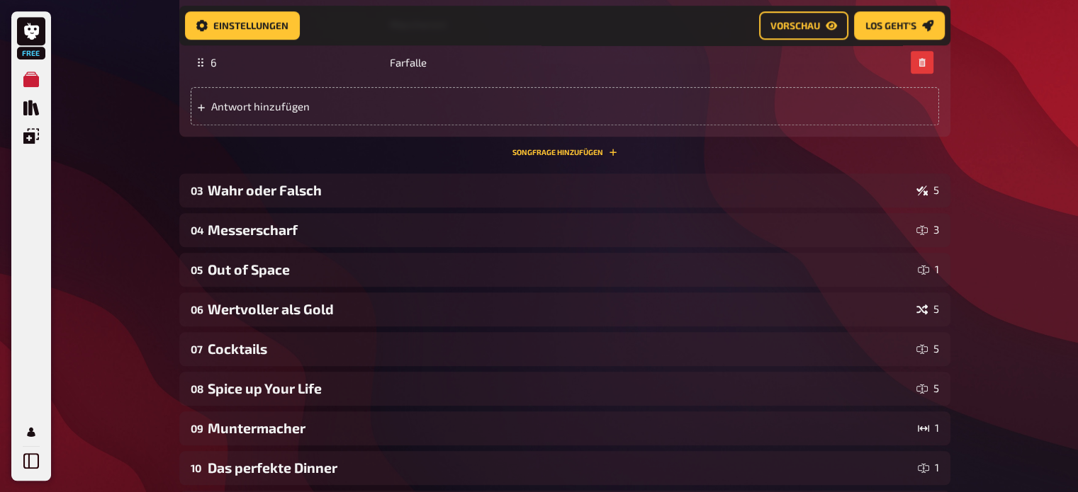
scroll to position [1128, 0]
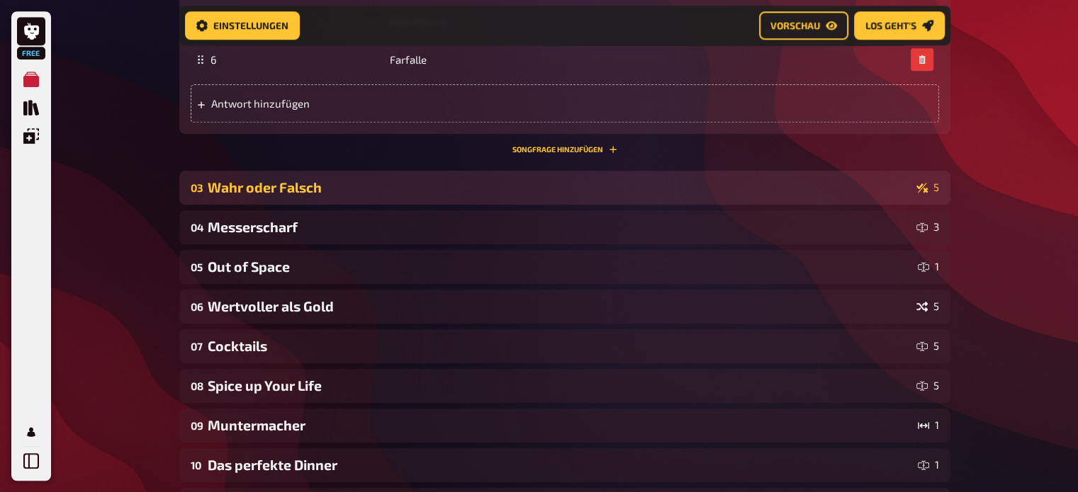
click at [577, 192] on div "Wahr oder Falsch" at bounding box center [559, 187] width 703 height 16
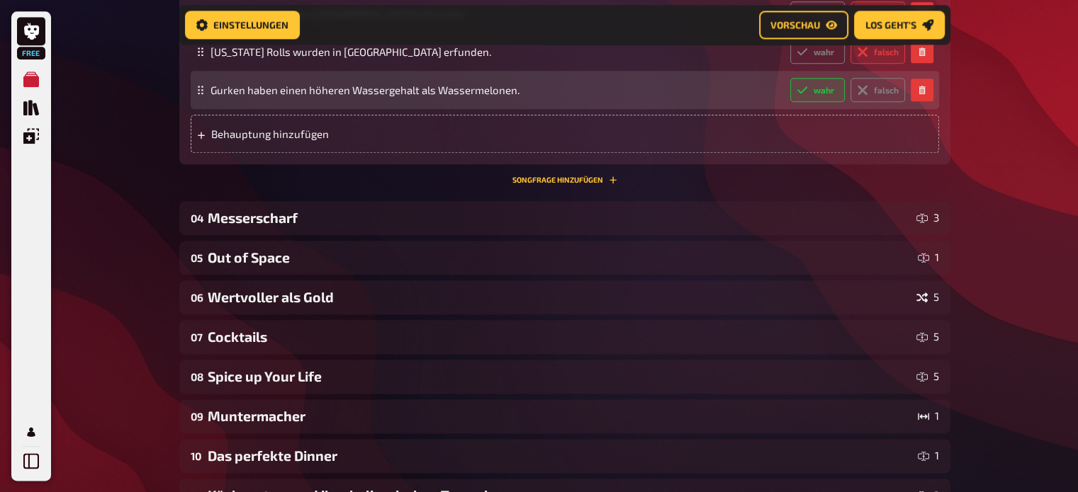
scroll to position [1695, 0]
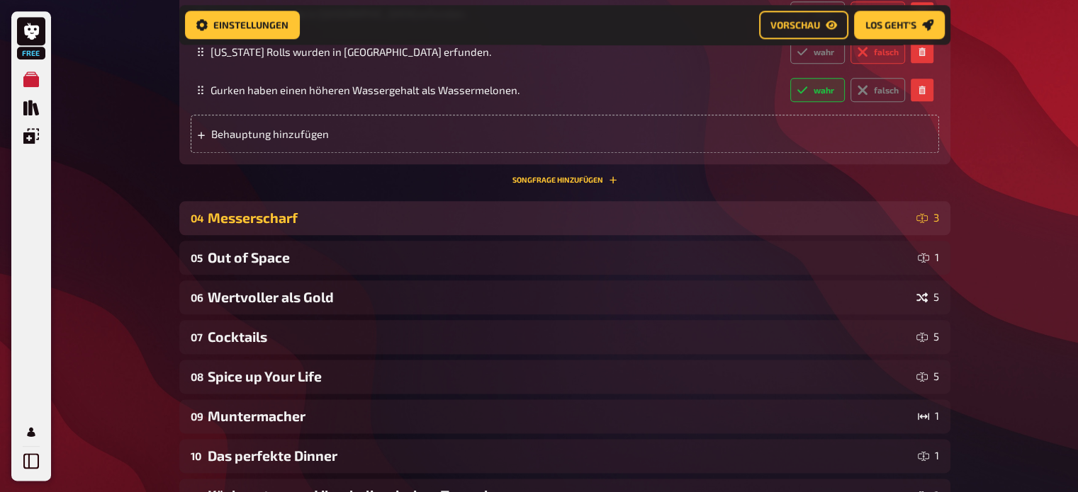
click at [583, 231] on div "04 Messerscharf 3" at bounding box center [564, 218] width 771 height 34
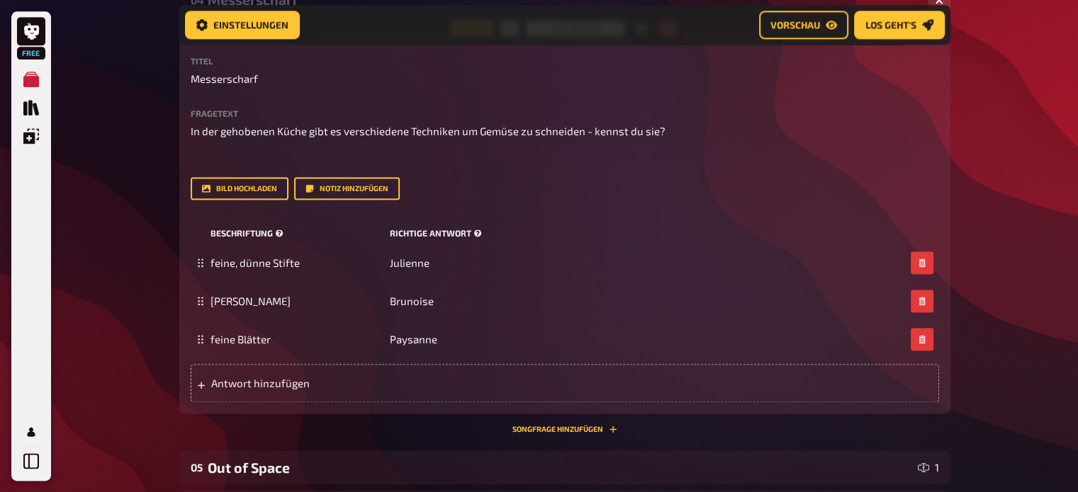
scroll to position [1912, 0]
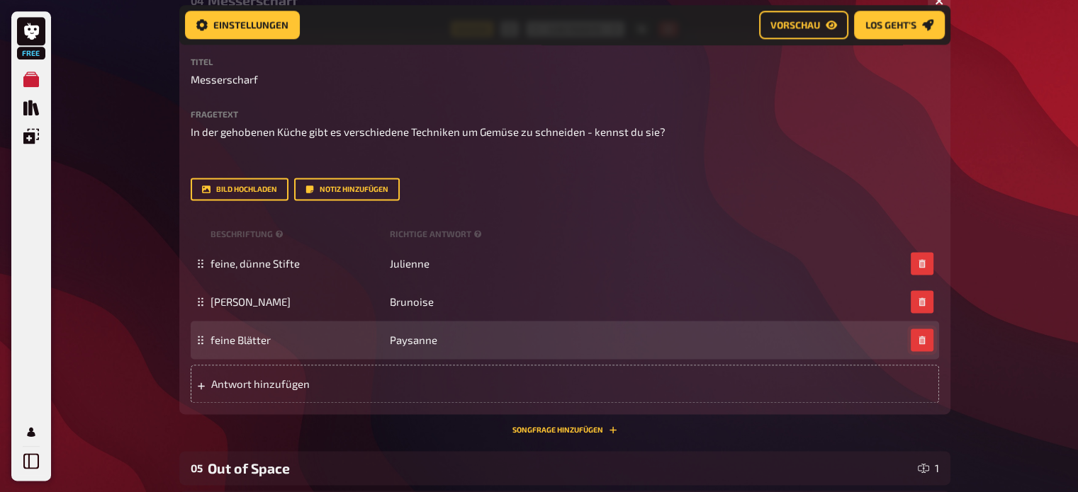
click at [924, 343] on icon "button" at bounding box center [922, 340] width 9 height 9
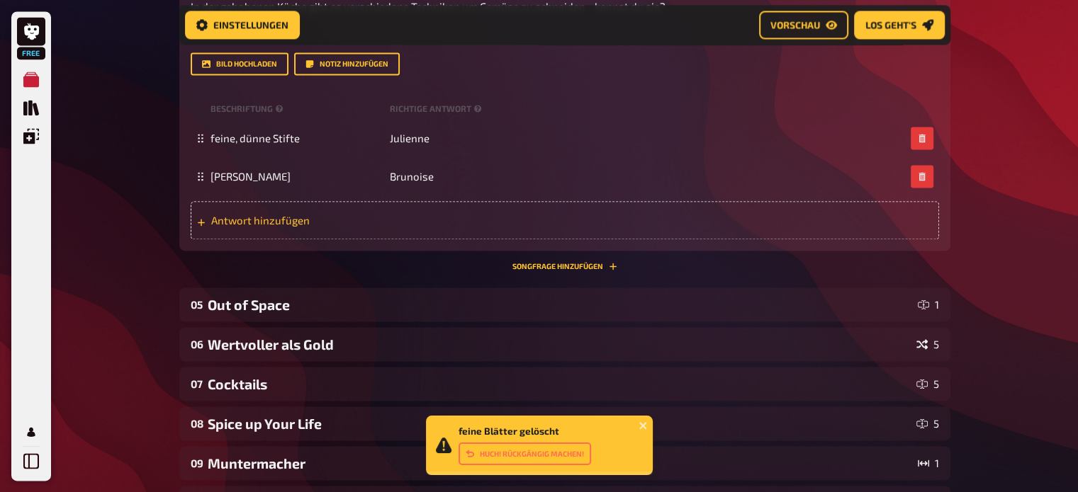
scroll to position [2048, 0]
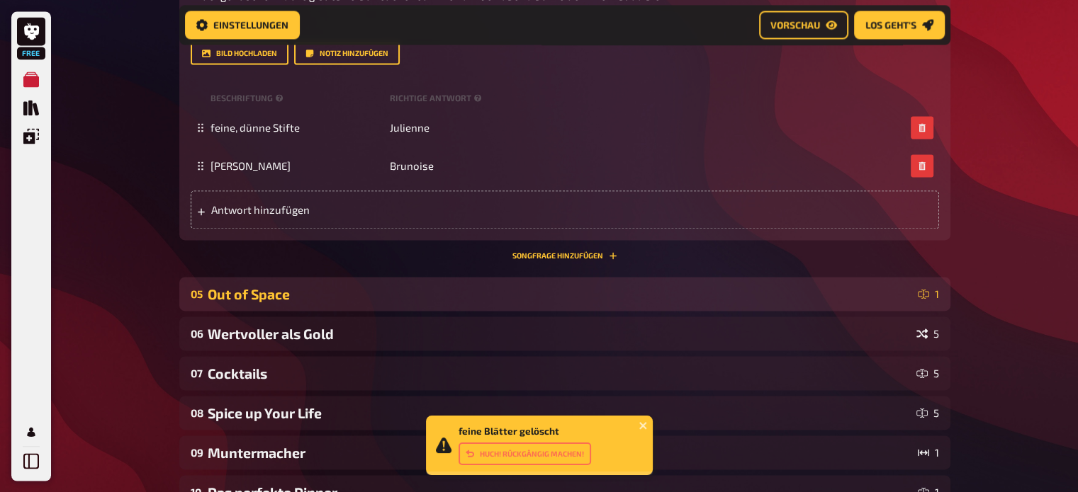
click at [783, 297] on div "Out of Space" at bounding box center [560, 294] width 704 height 16
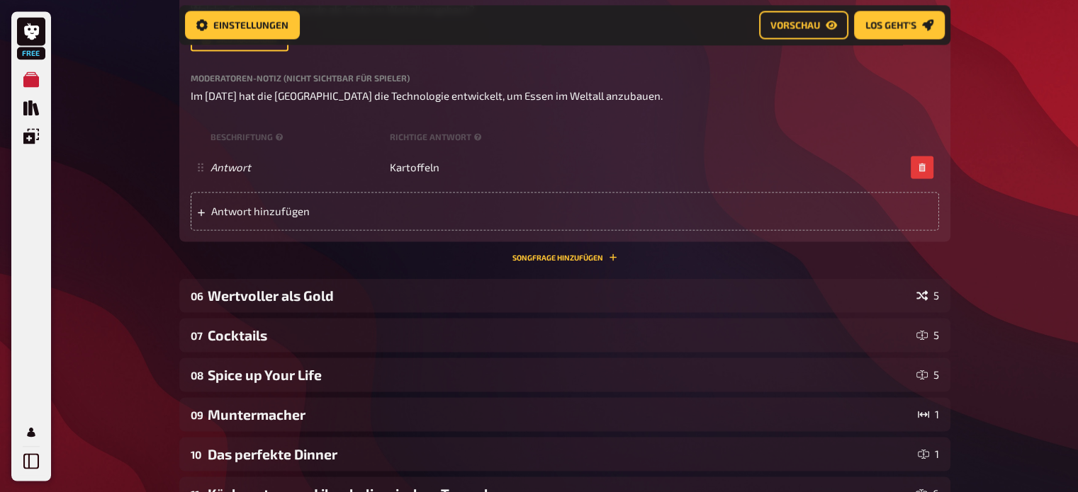
scroll to position [2471, 0]
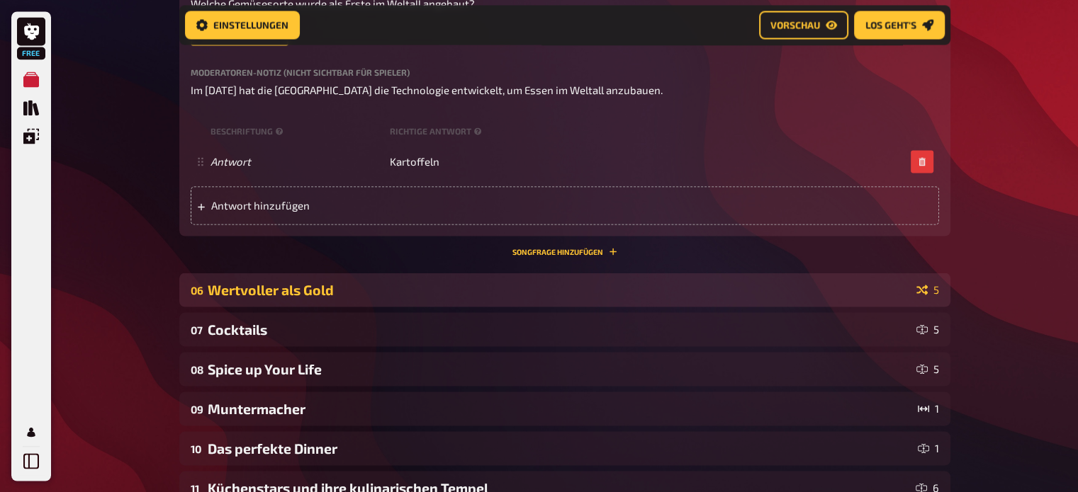
click at [756, 289] on div "Wertvoller als Gold" at bounding box center [559, 289] width 703 height 16
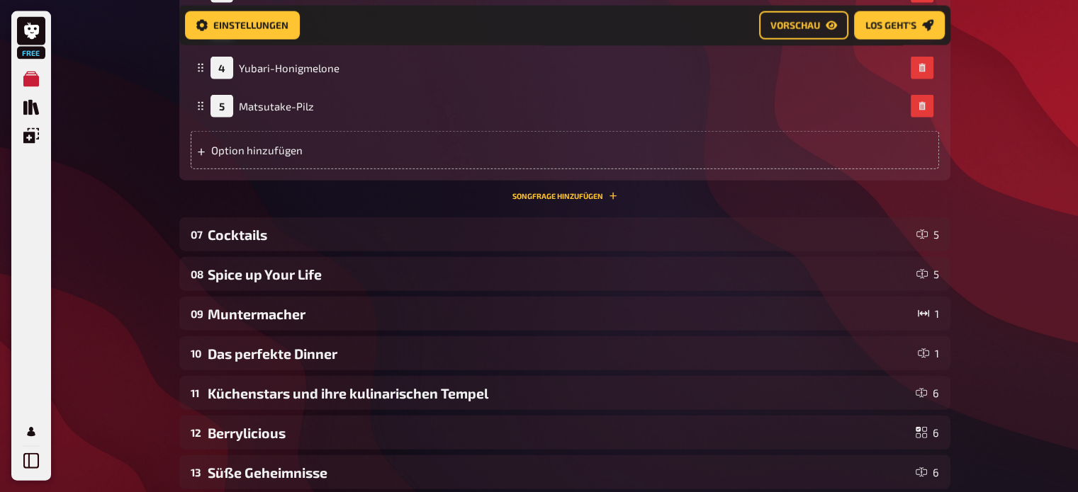
scroll to position [3219, 0]
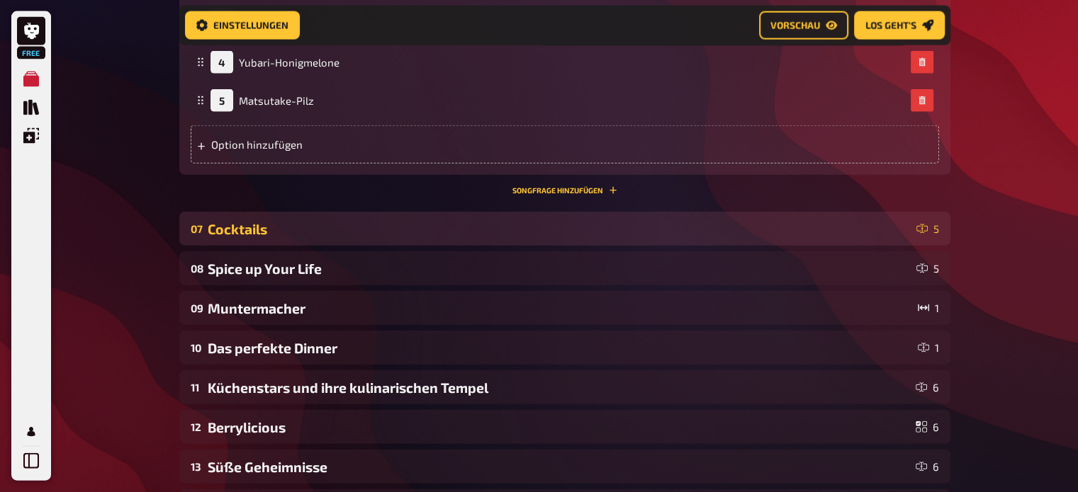
click at [713, 229] on div "Cocktails" at bounding box center [559, 229] width 703 height 16
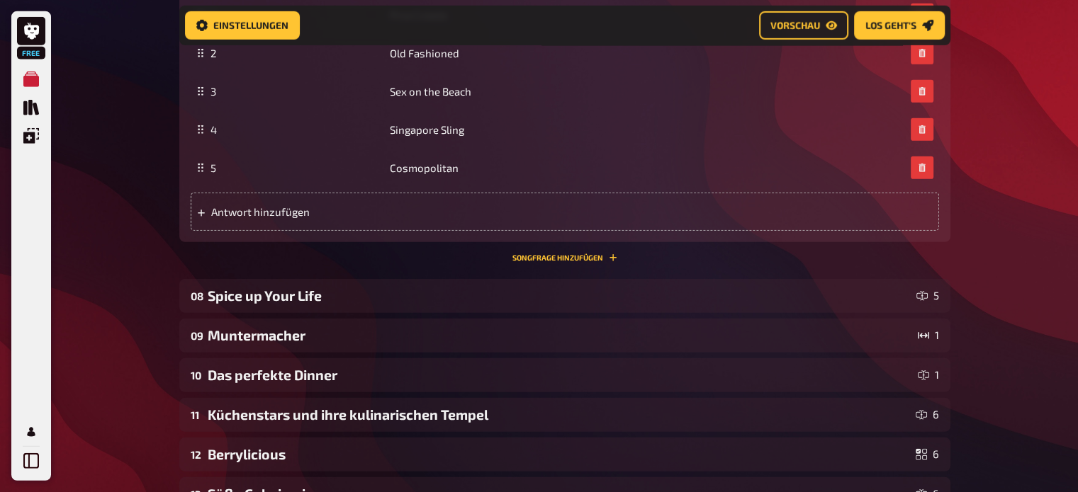
scroll to position [4091, 0]
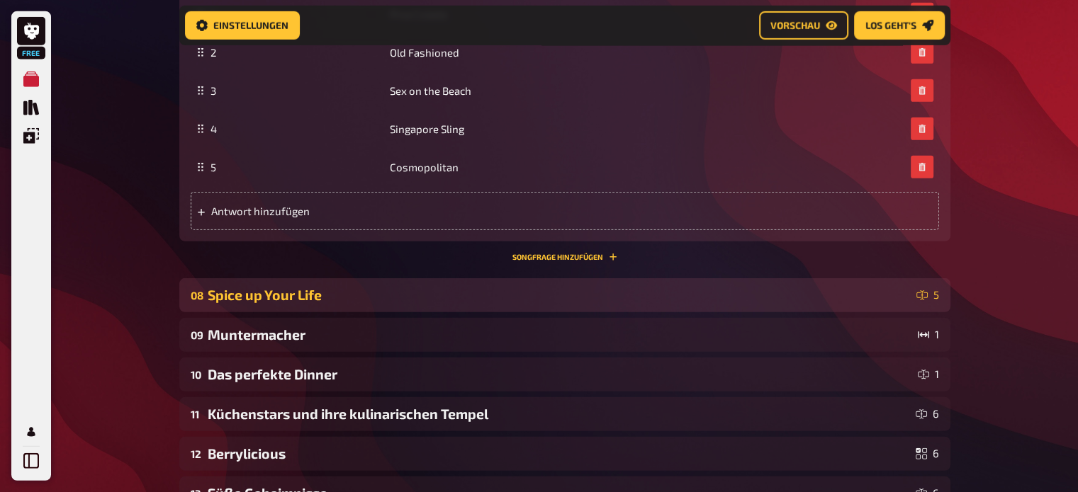
click at [720, 306] on div "08 Spice up Your Life 5" at bounding box center [564, 295] width 771 height 34
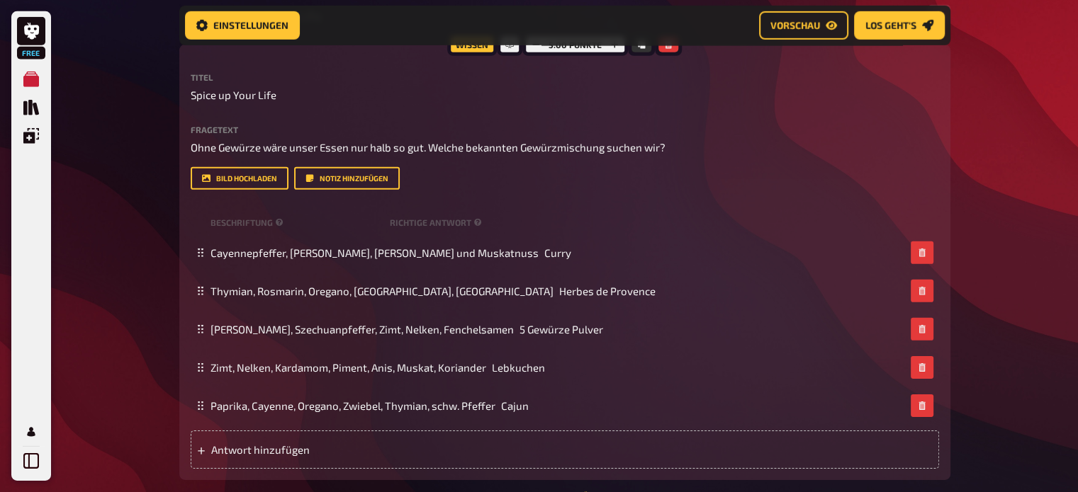
scroll to position [4365, 0]
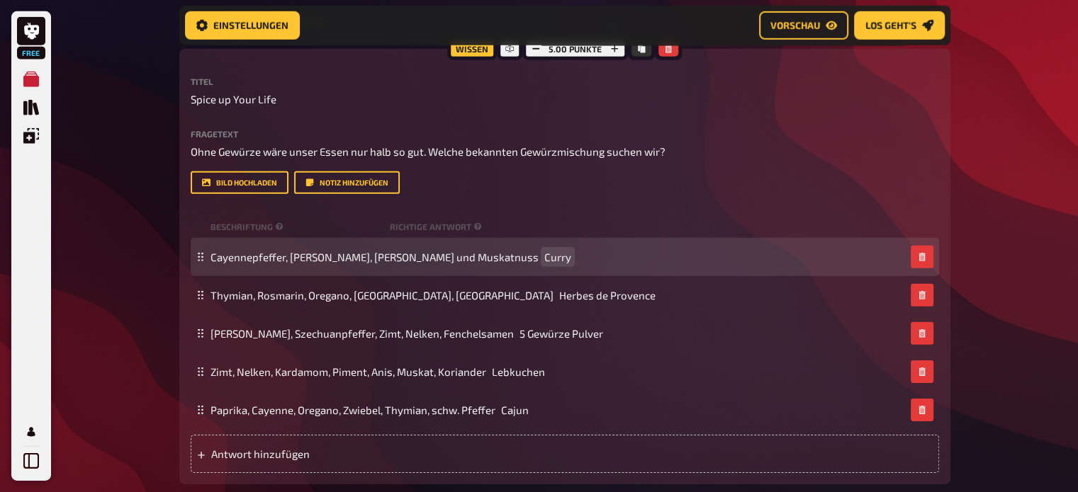
click at [519, 258] on div "Cayennepfeffer, Koriander, Kurkuma und Muskatnuss Curry" at bounding box center [557, 257] width 694 height 13
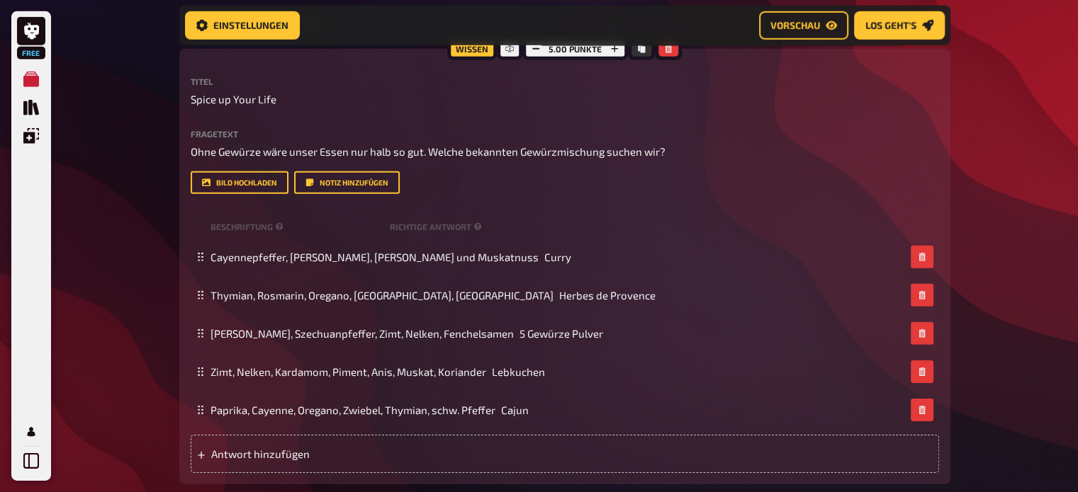
click at [509, 205] on div "Titel Spice up Your Life Fragetext Ohne Gewürze wäre unser Essen nur halb so gu…" at bounding box center [565, 275] width 748 height 396
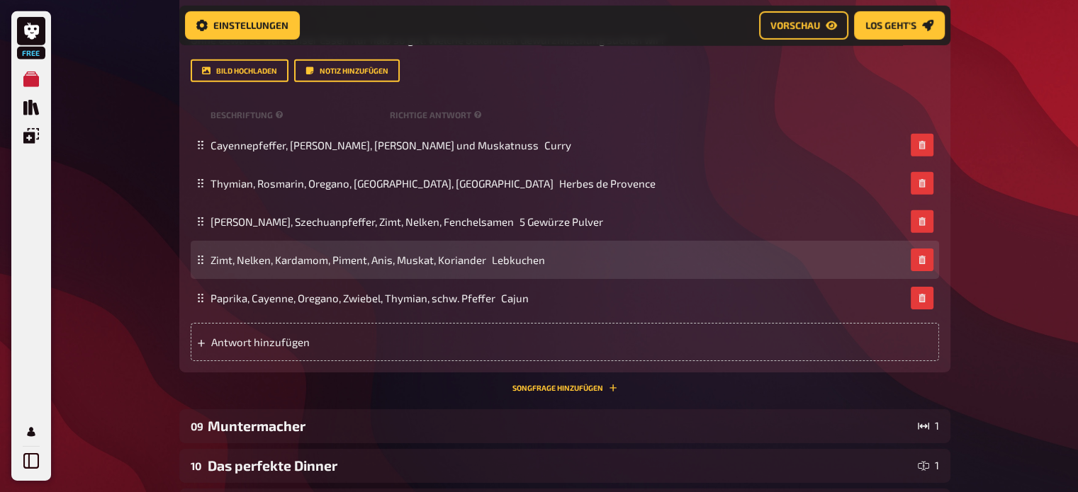
scroll to position [4478, 0]
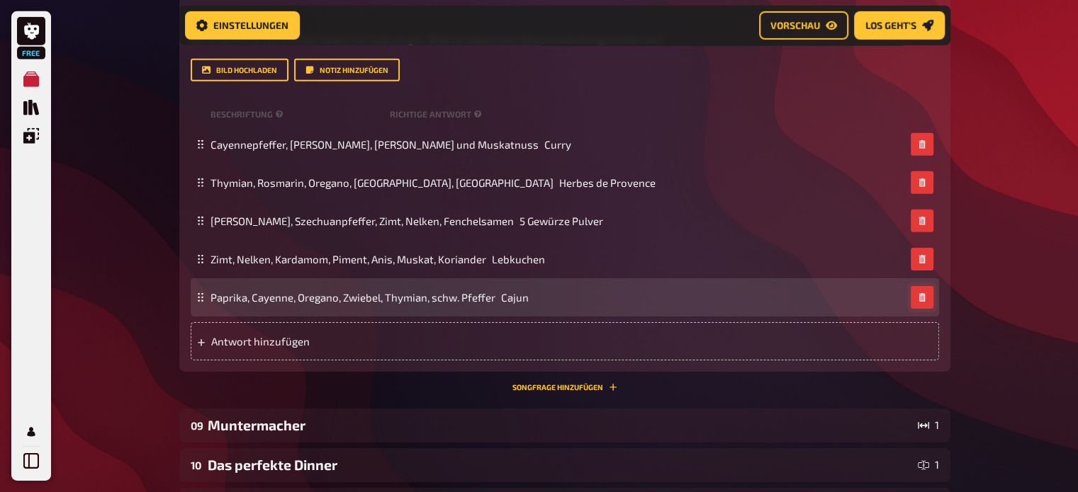
click at [924, 298] on icon "button" at bounding box center [921, 297] width 6 height 9
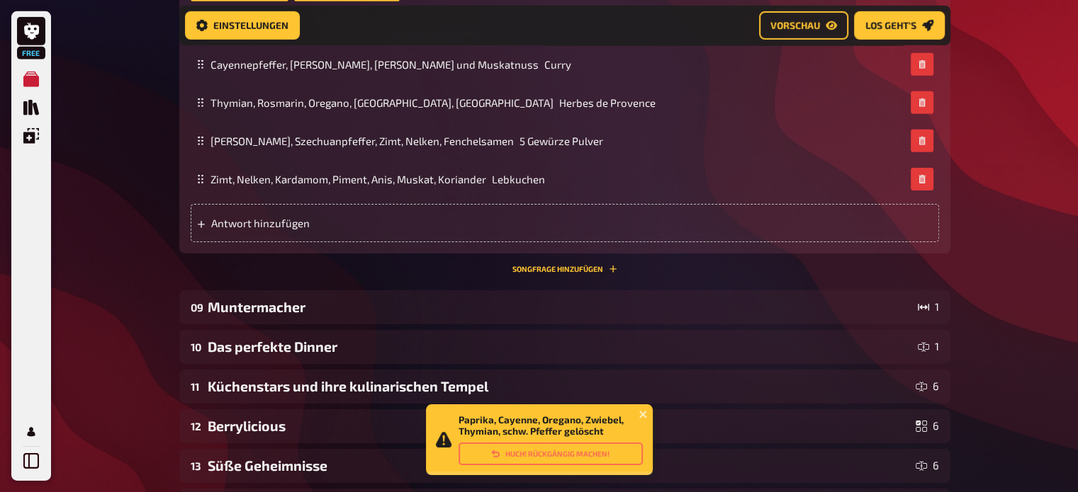
scroll to position [4575, 0]
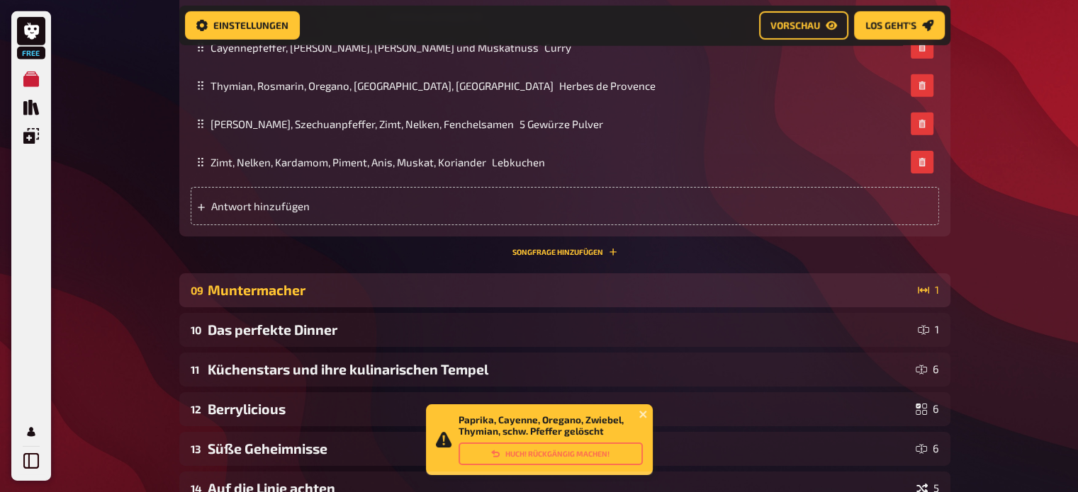
click at [550, 301] on div "09 Muntermacher 1" at bounding box center [564, 291] width 771 height 34
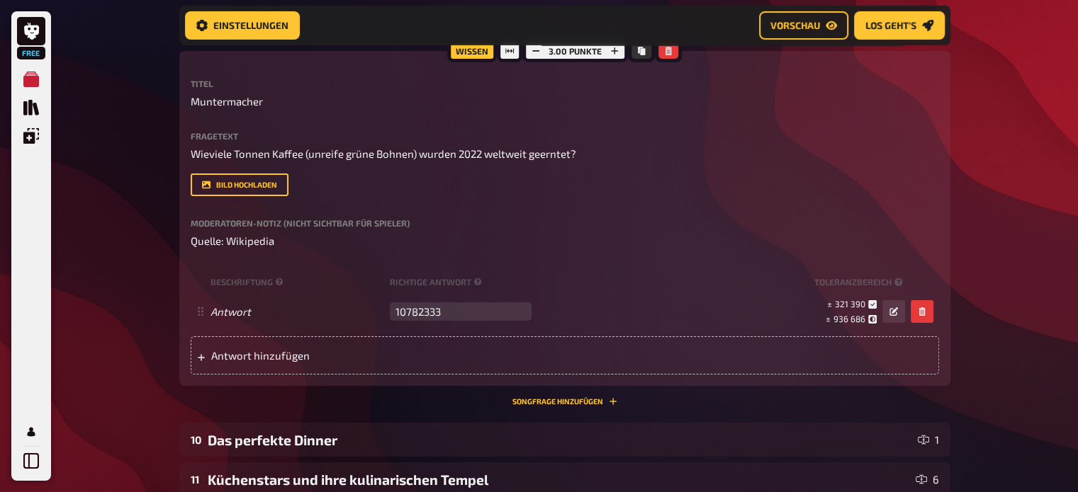
scroll to position [4844, 0]
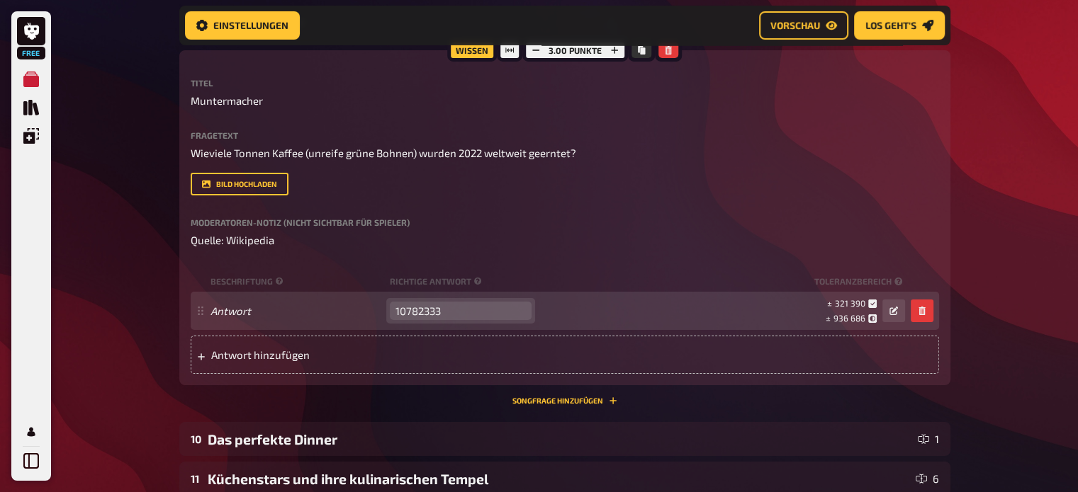
click at [406, 311] on input "10782333" at bounding box center [461, 311] width 142 height 18
click at [422, 311] on input "10782333" at bounding box center [461, 311] width 142 height 18
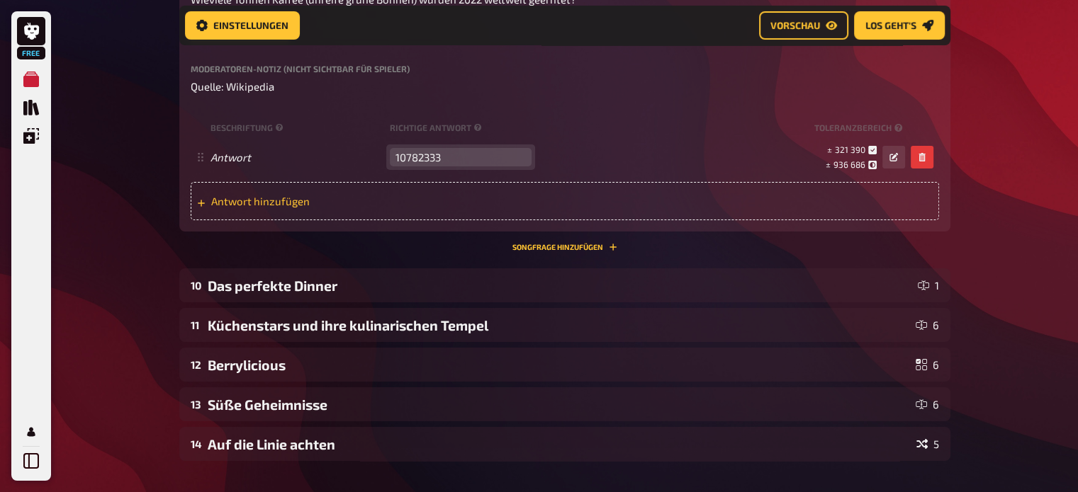
scroll to position [5006, 0]
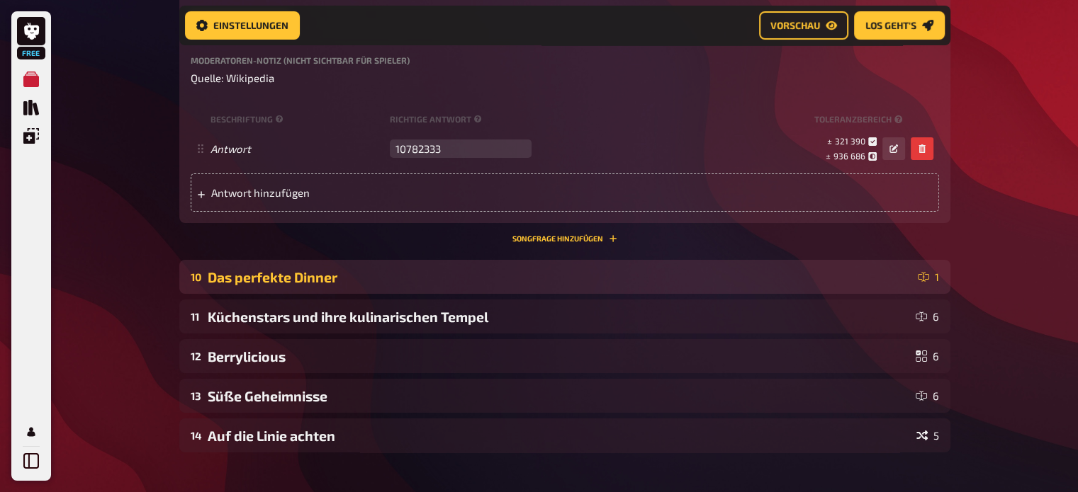
click at [414, 289] on div "10 Das perfekte Dinner 1" at bounding box center [564, 277] width 771 height 34
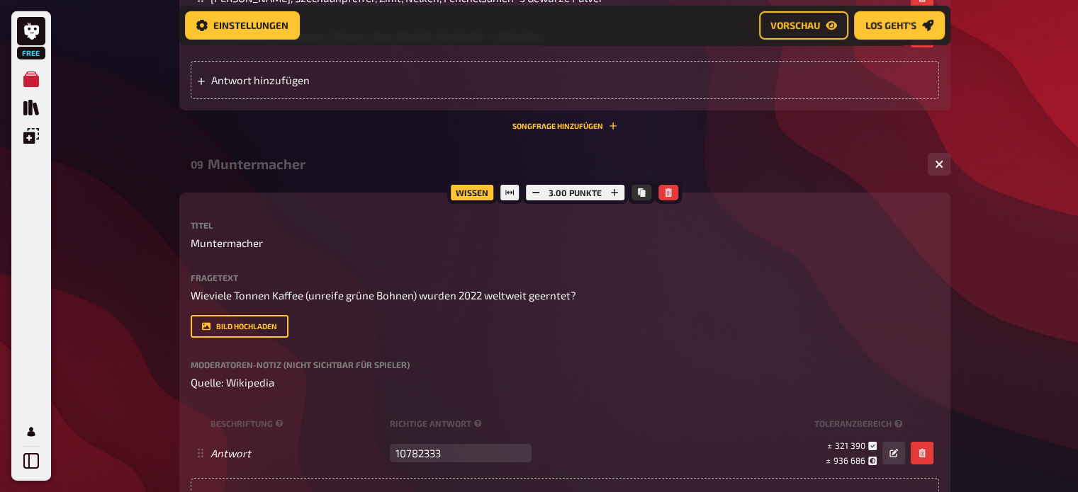
scroll to position [4699, 0]
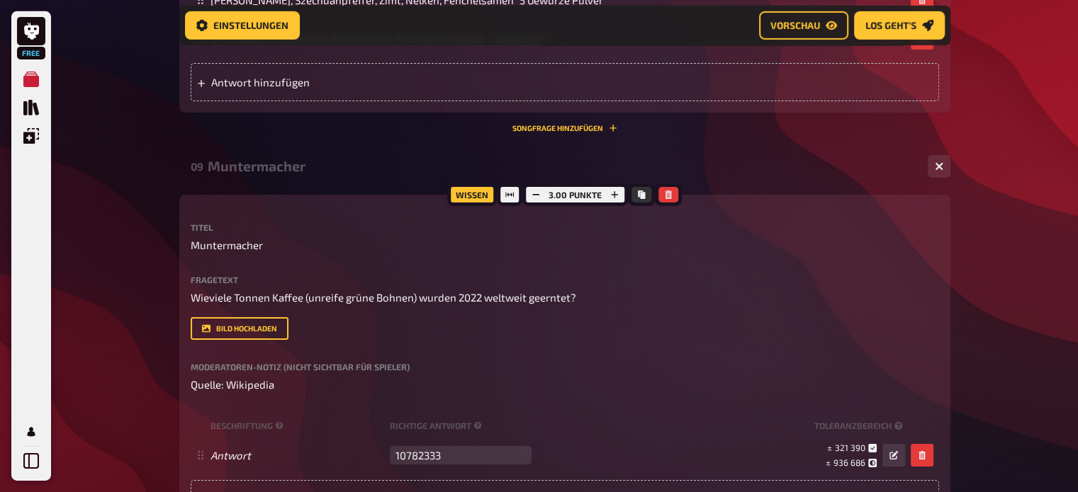
drag, startPoint x: 918, startPoint y: 192, endPoint x: 760, endPoint y: 240, distance: 164.5
click at [760, 240] on div "09 Muntermacher 1 Wissen 3.00 Punkte Titel Muntermacher Fragetext Wieviele Tonn…" at bounding box center [564, 350] width 771 height 401
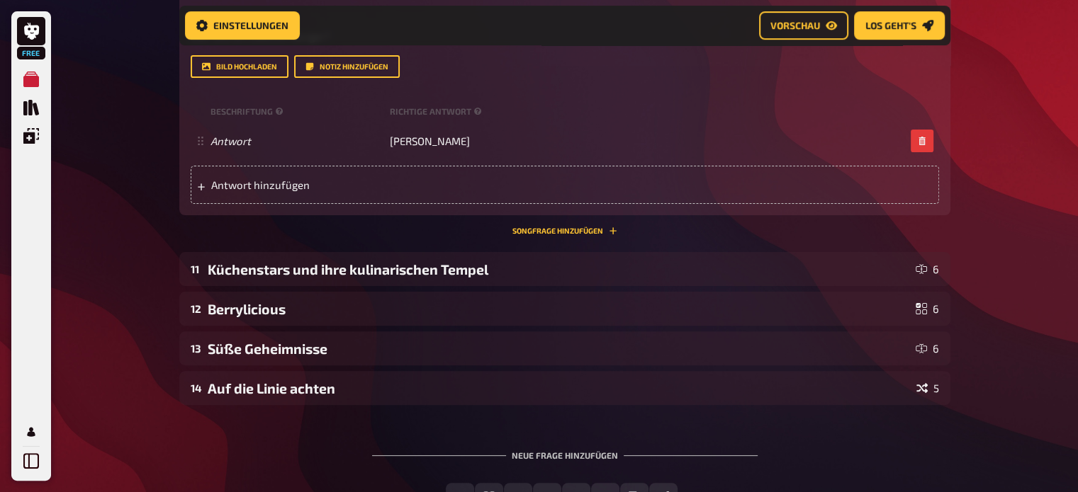
scroll to position [5745, 0]
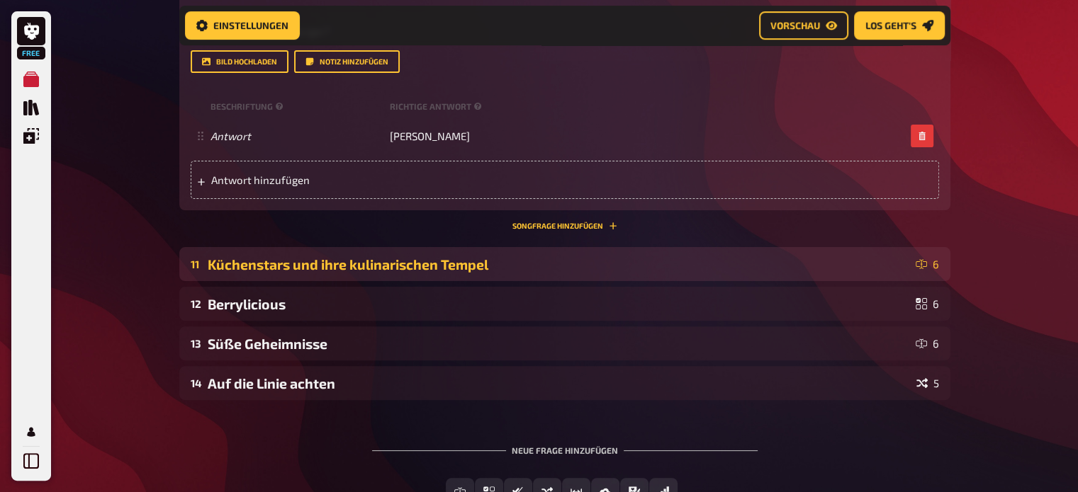
click at [235, 257] on div "Küchenstars und ihre kulinarischen Tempel" at bounding box center [559, 265] width 702 height 16
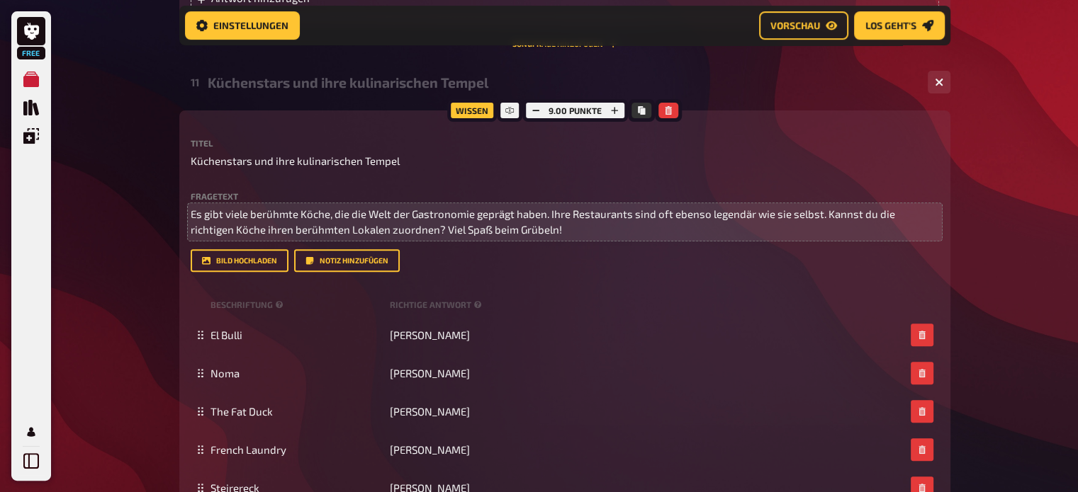
scroll to position [5926, 0]
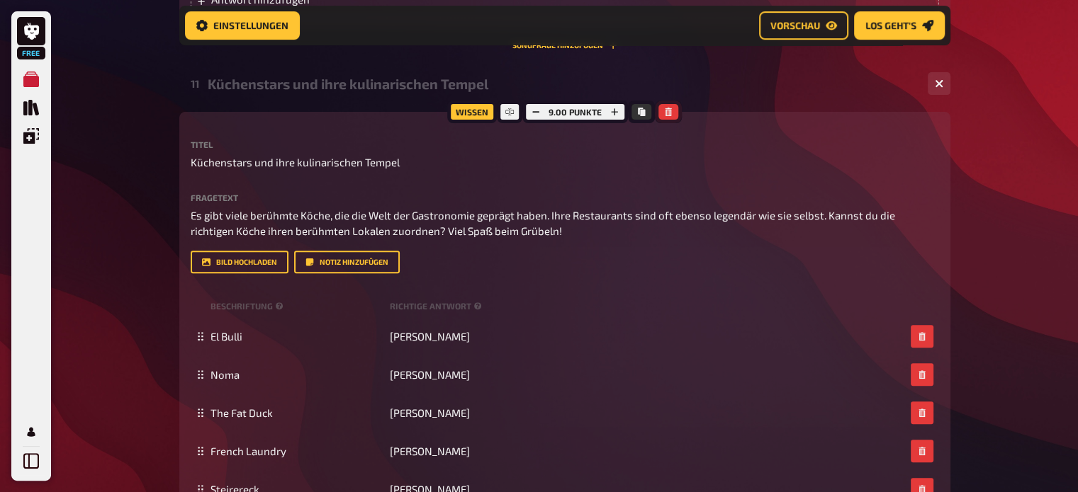
click at [666, 112] on icon "button" at bounding box center [668, 112] width 6 height 9
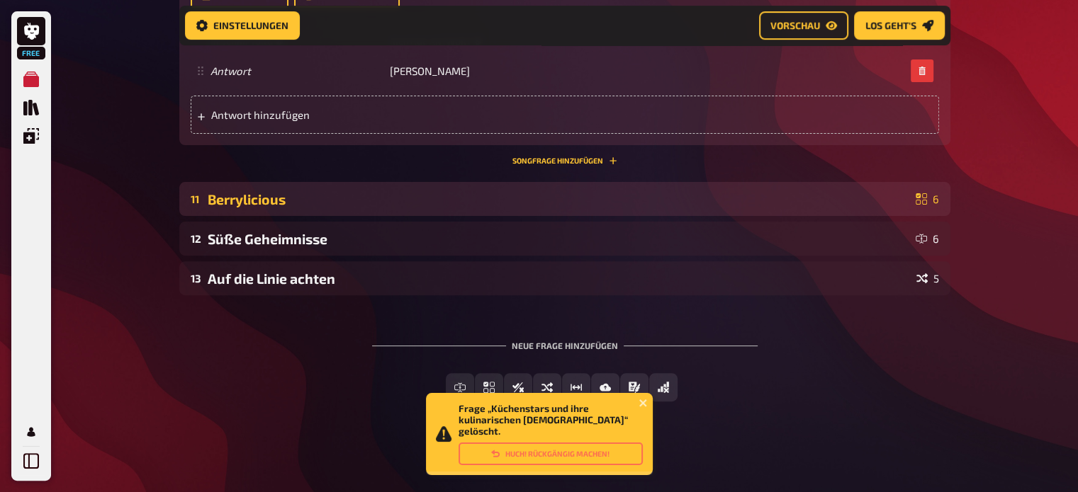
click at [709, 192] on div "Berrylicious" at bounding box center [559, 199] width 702 height 16
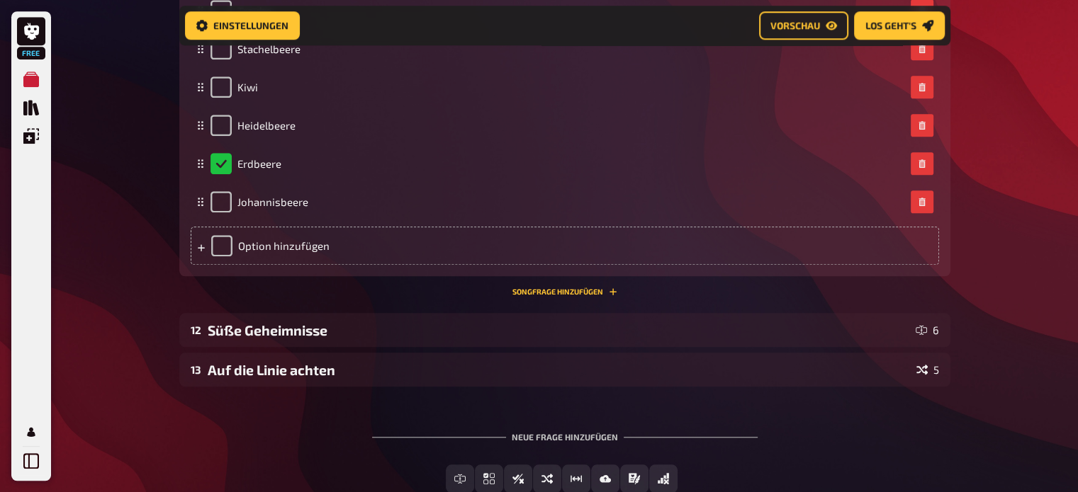
scroll to position [6666, 0]
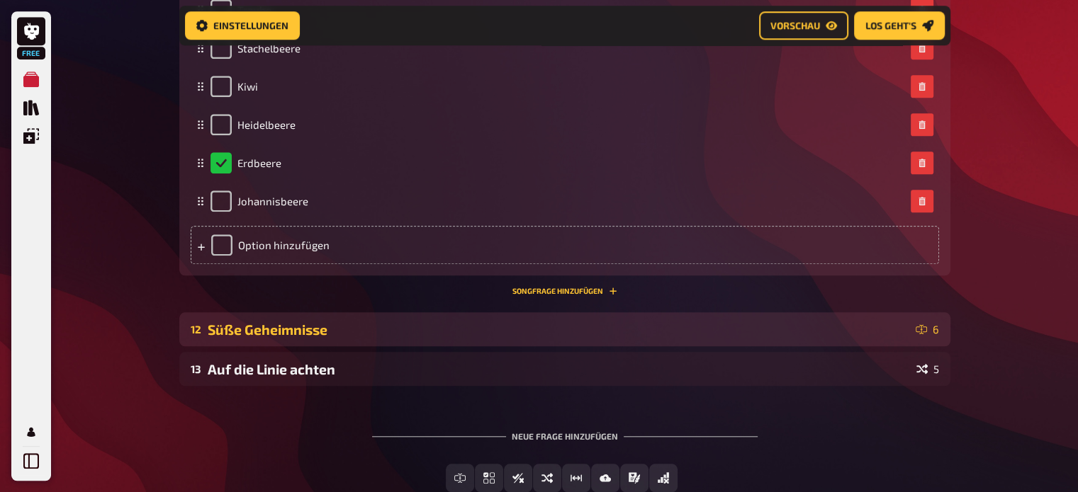
click at [583, 340] on div "12 Süße Geheimnisse 6" at bounding box center [564, 329] width 771 height 34
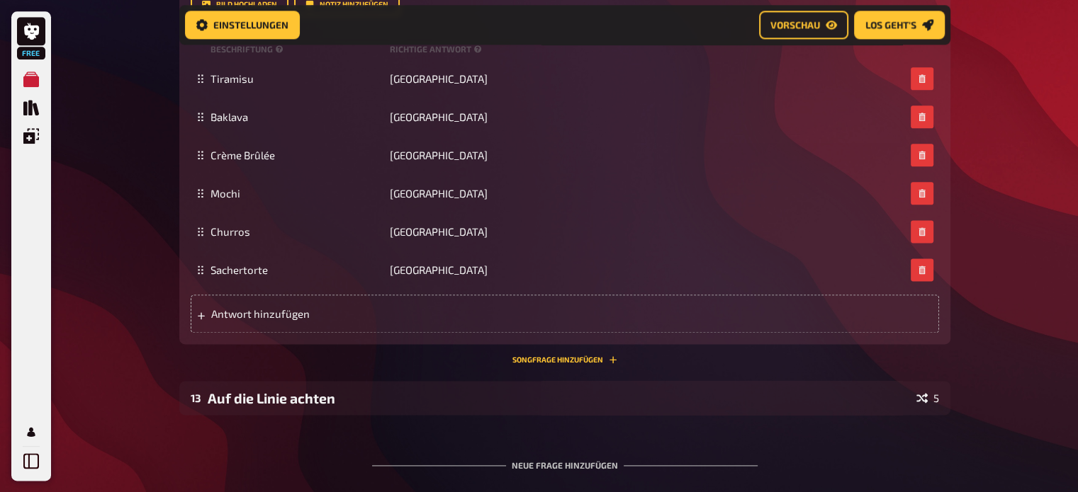
scroll to position [7203, 0]
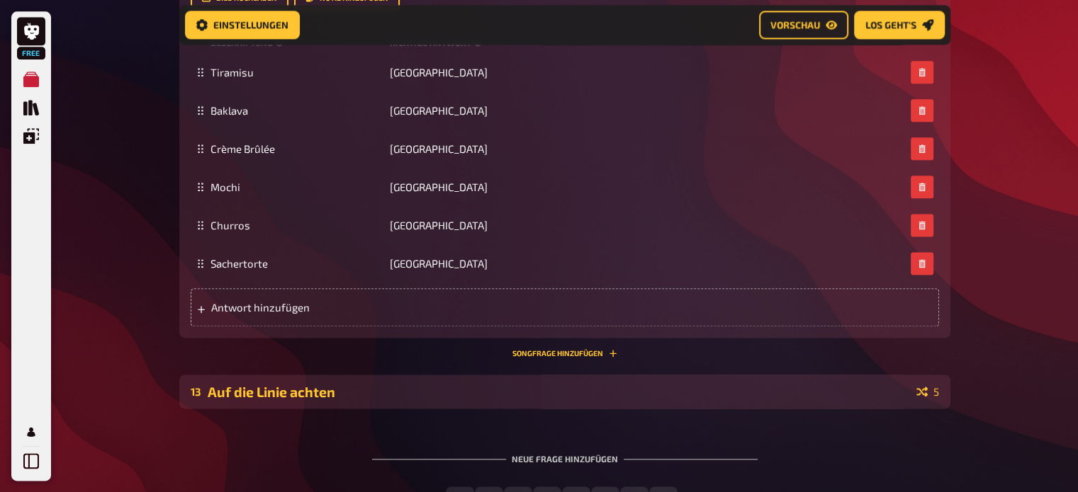
click at [586, 384] on div "Auf die Linie achten" at bounding box center [559, 392] width 703 height 16
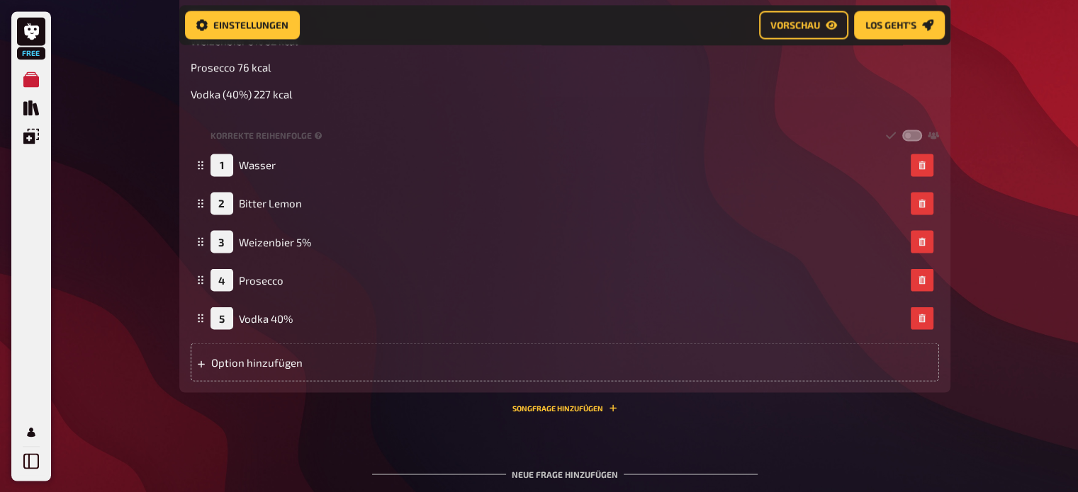
scroll to position [7911, 0]
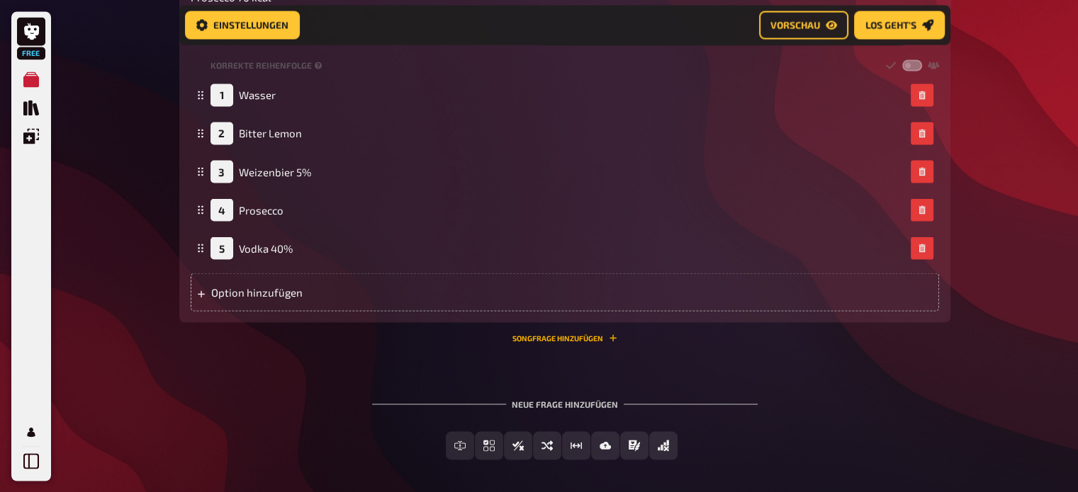
click at [596, 334] on button "Songfrage hinzufügen" at bounding box center [564, 338] width 105 height 9
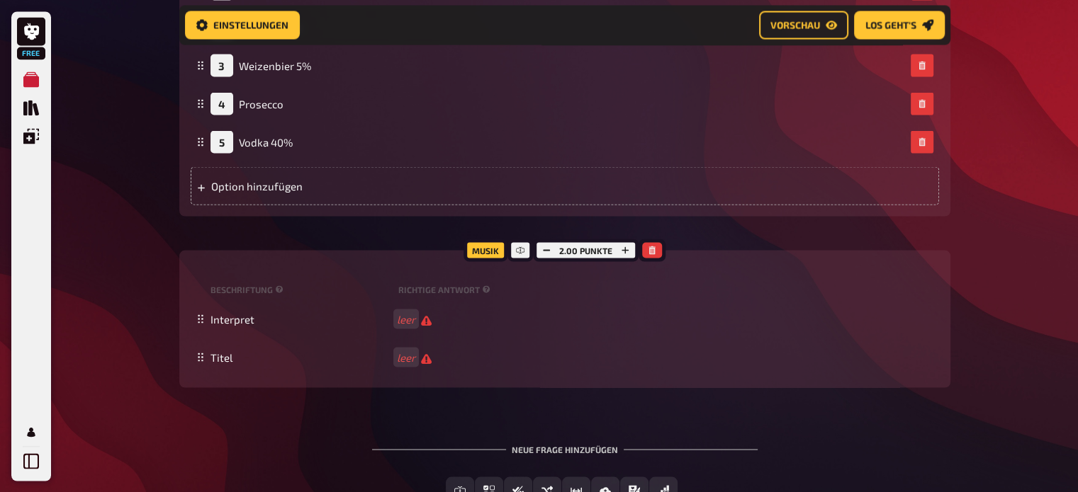
scroll to position [8020, 0]
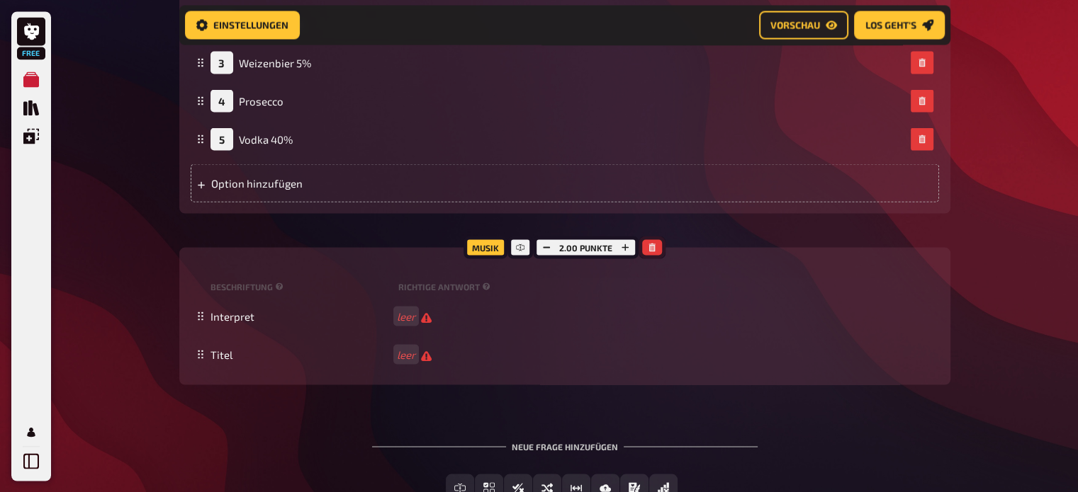
click at [649, 243] on icon "button" at bounding box center [652, 247] width 6 height 9
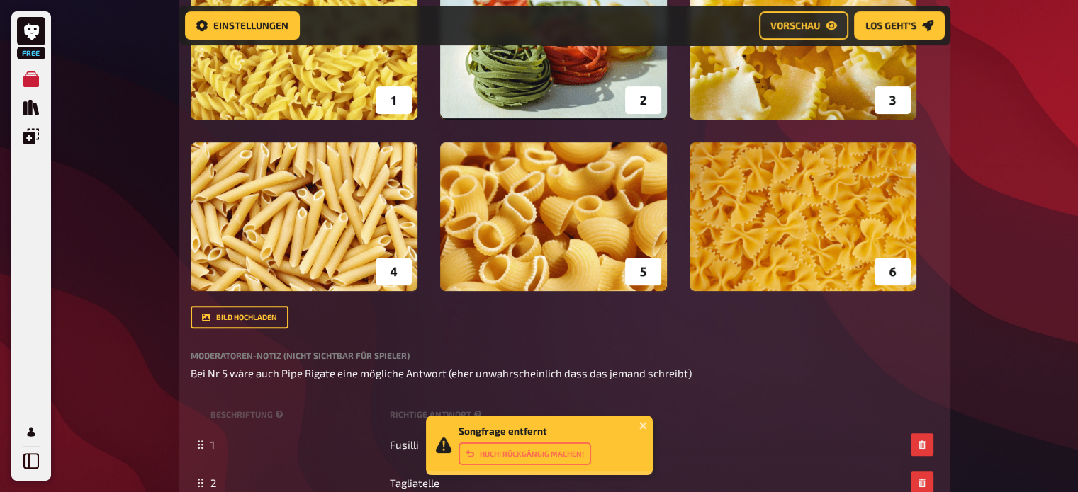
scroll to position [0, 0]
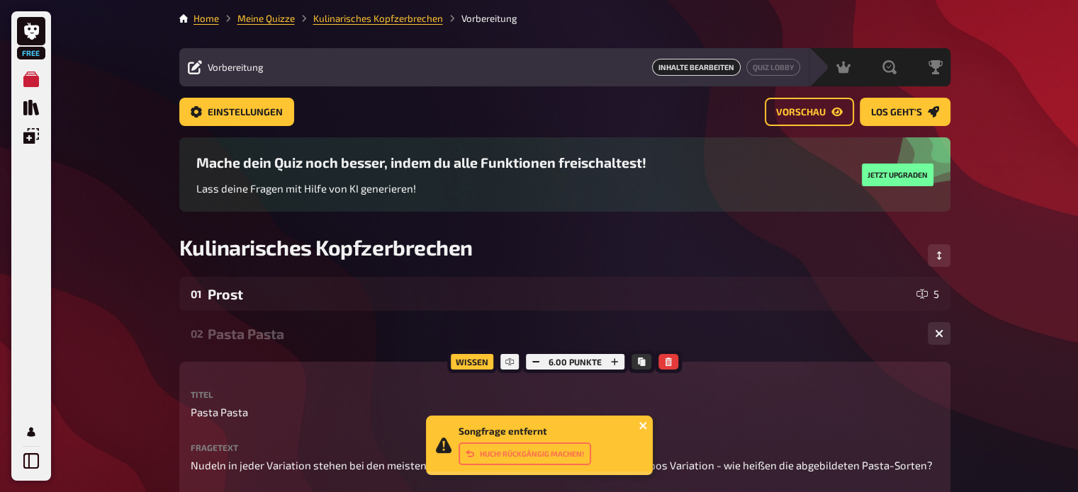
click at [643, 424] on icon "close" at bounding box center [642, 425] width 7 height 7
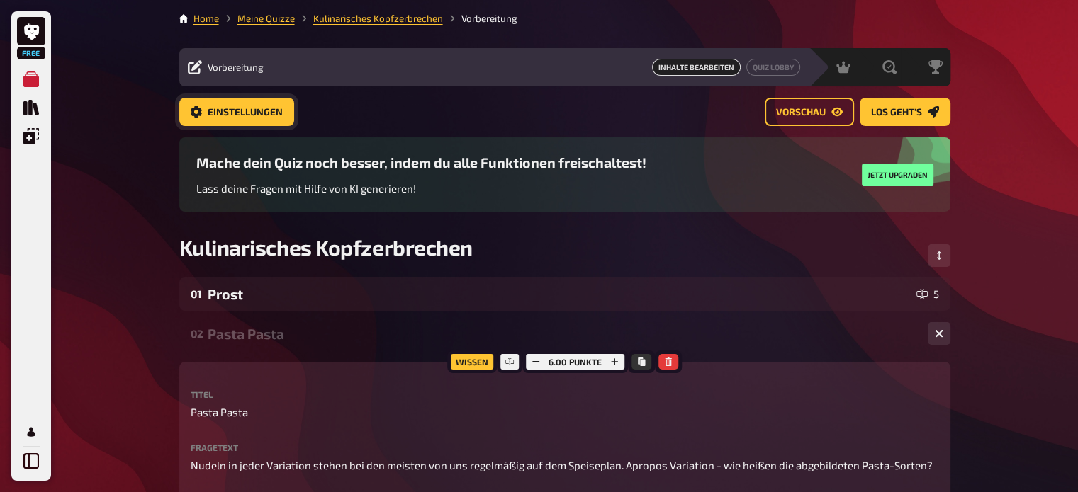
click at [271, 113] on span "Einstellungen" at bounding box center [245, 113] width 75 height 10
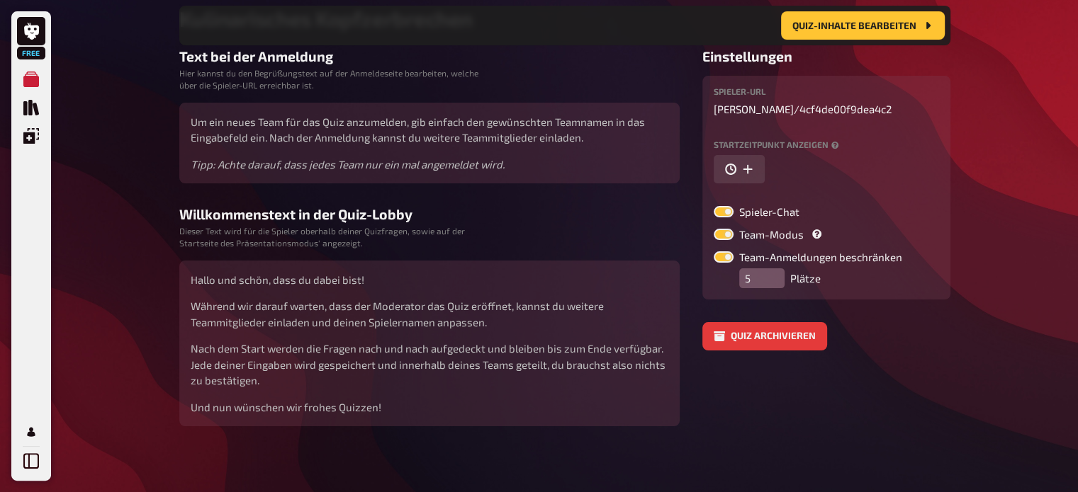
scroll to position [243, 0]
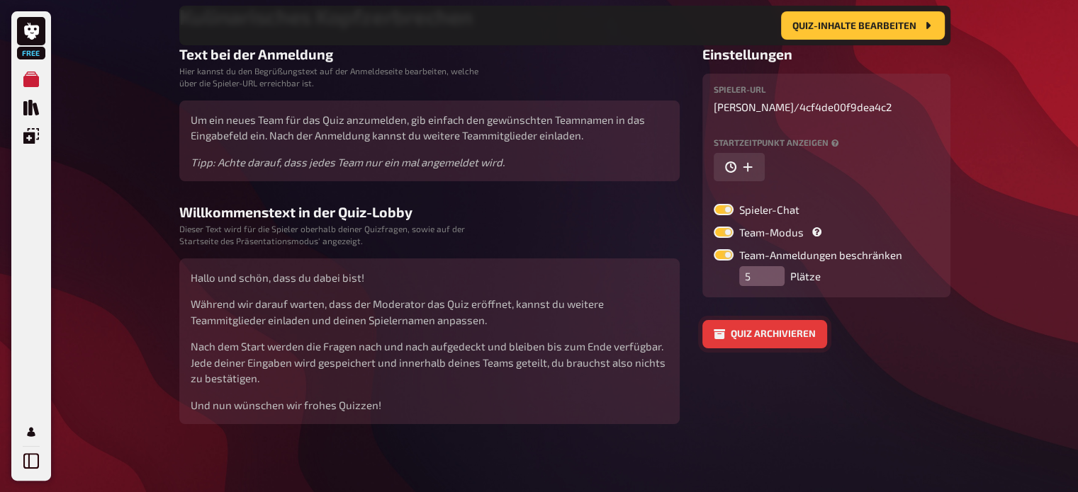
click at [730, 334] on button "Quiz archivieren" at bounding box center [764, 334] width 125 height 28
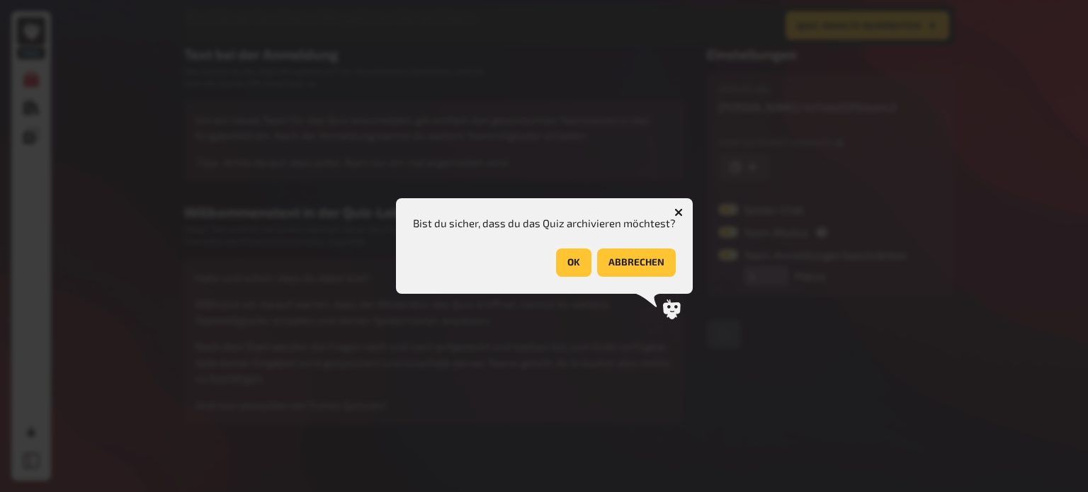
click at [571, 260] on button "OK" at bounding box center [573, 263] width 35 height 28
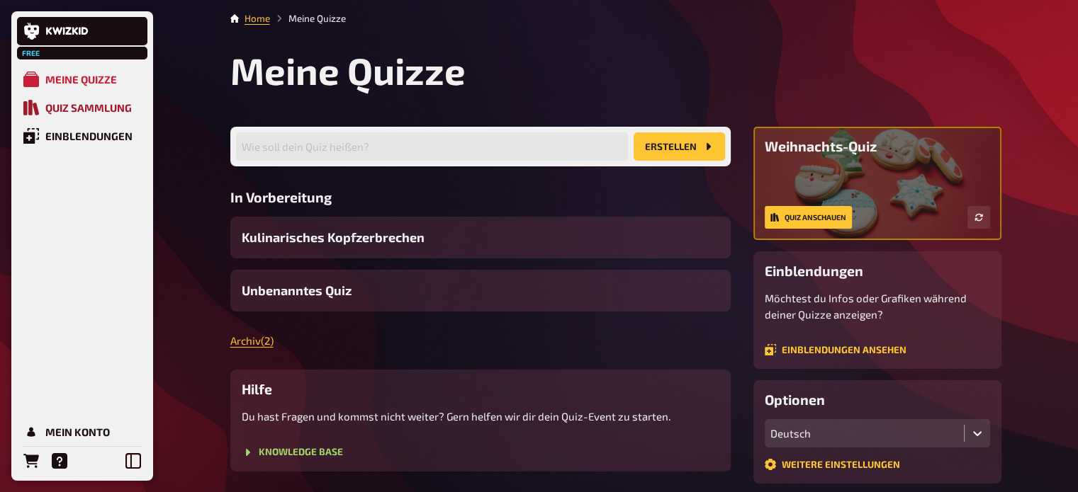
click at [94, 110] on div "Quiz Sammlung" at bounding box center [88, 107] width 86 height 13
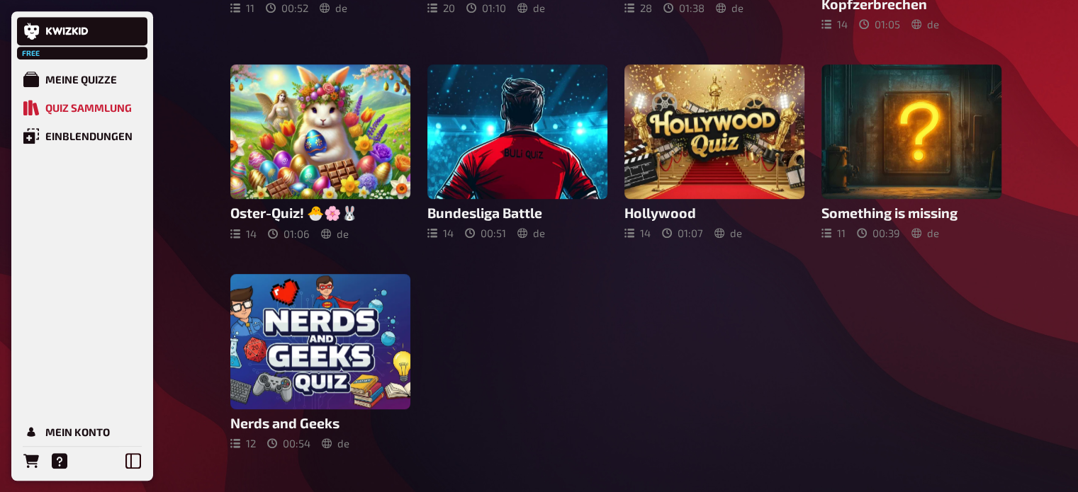
scroll to position [739, 0]
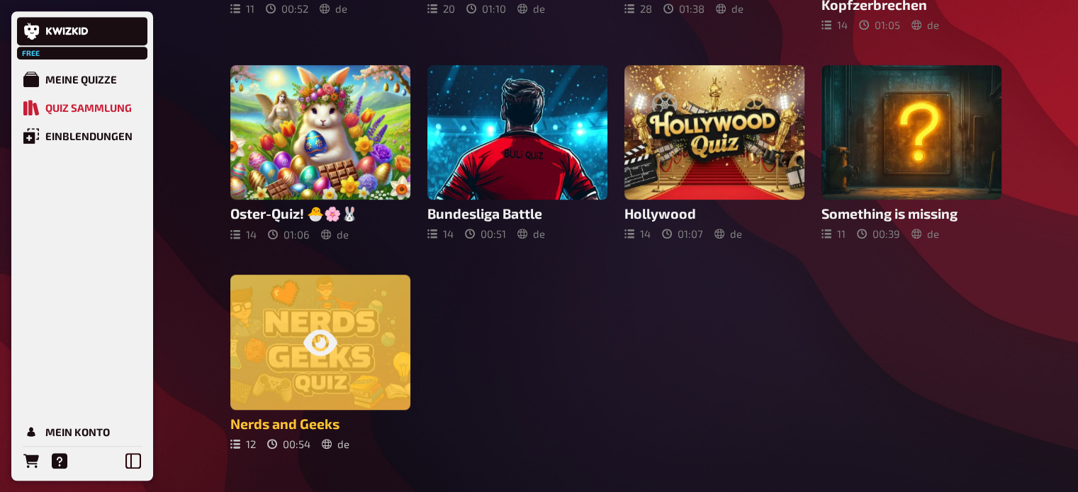
click at [383, 328] on div at bounding box center [320, 342] width 180 height 135
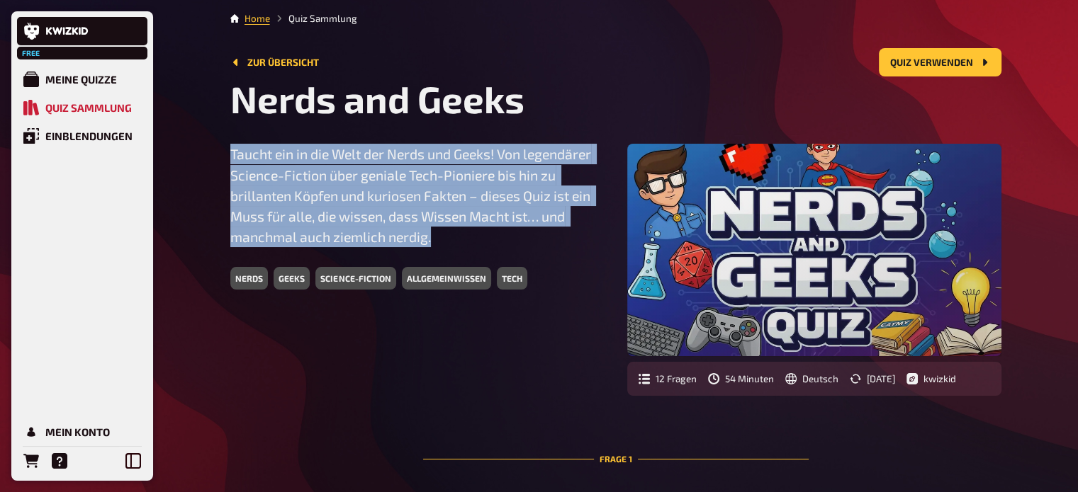
drag, startPoint x: 440, startPoint y: 236, endPoint x: 221, endPoint y: 155, distance: 233.4
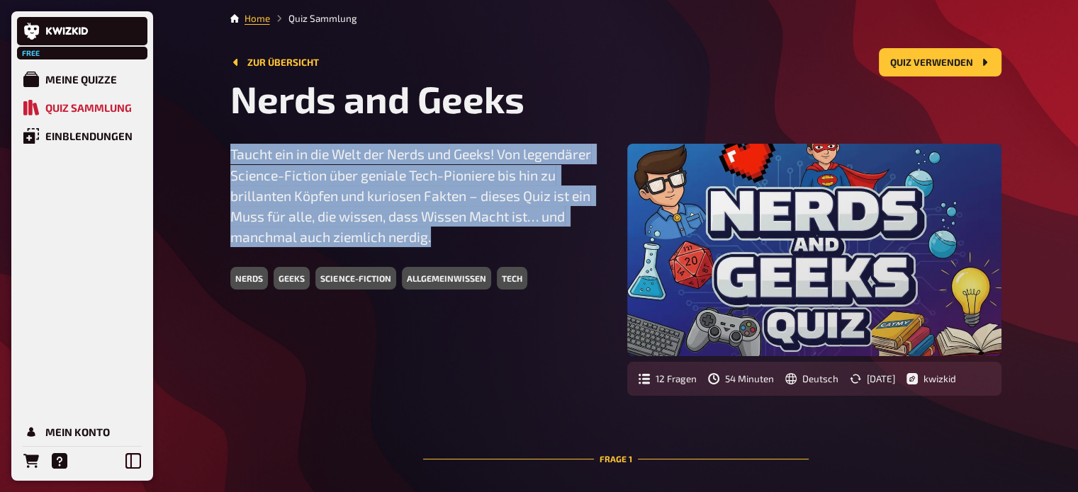
drag, startPoint x: 222, startPoint y: 156, endPoint x: 436, endPoint y: 240, distance: 230.0
click at [436, 240] on p "Taucht ein in die Welt der Nerds und Geeks! Von legendärer Science-Fiction über…" at bounding box center [417, 195] width 374 height 103
drag, startPoint x: 436, startPoint y: 240, endPoint x: 232, endPoint y: 150, distance: 224.0
click at [232, 150] on p "Taucht ein in die Welt der Nerds und Geeks! Von legendärer Science-Fiction über…" at bounding box center [417, 195] width 374 height 103
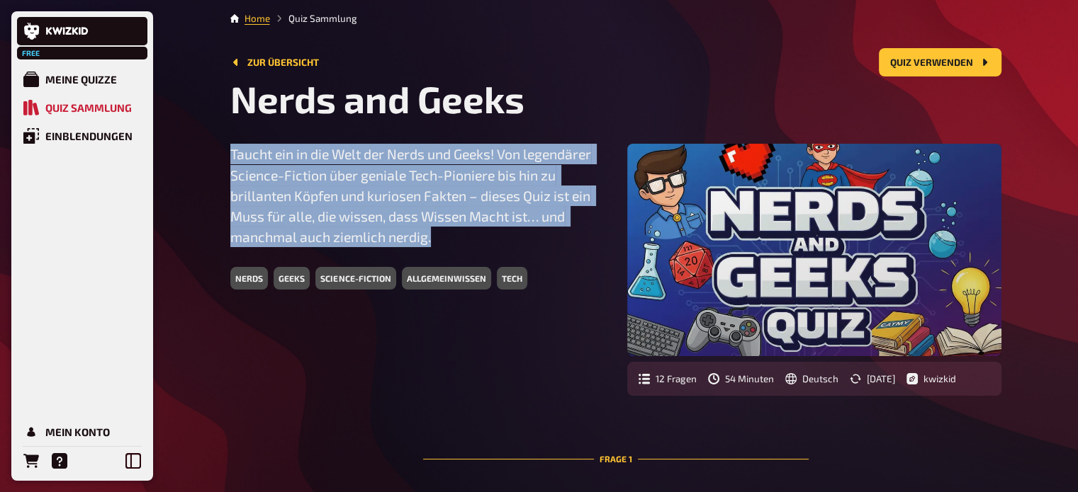
click at [232, 150] on p "Taucht ein in die Welt der Nerds und Geeks! Von legendärer Science-Fiction über…" at bounding box center [417, 195] width 374 height 103
drag, startPoint x: 227, startPoint y: 150, endPoint x: 436, endPoint y: 245, distance: 229.2
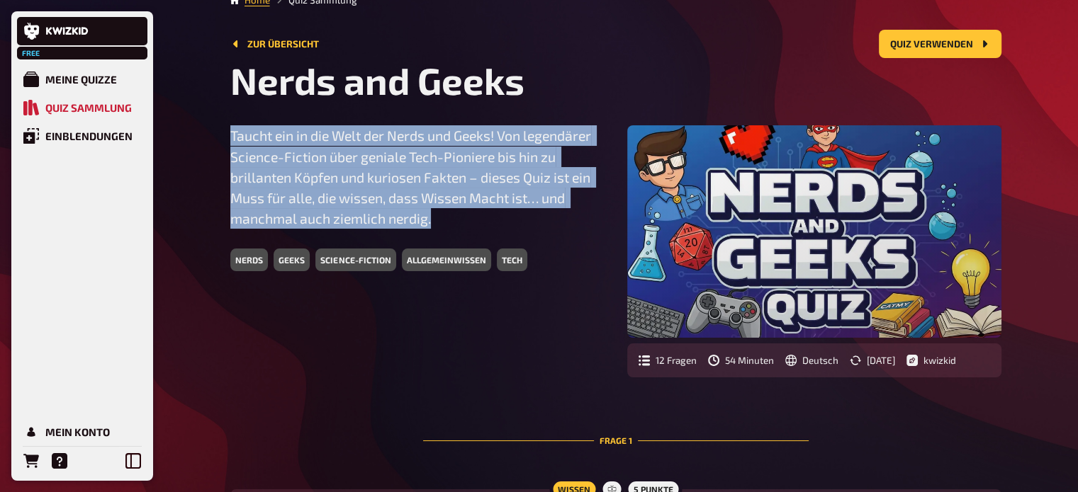
scroll to position [11, 0]
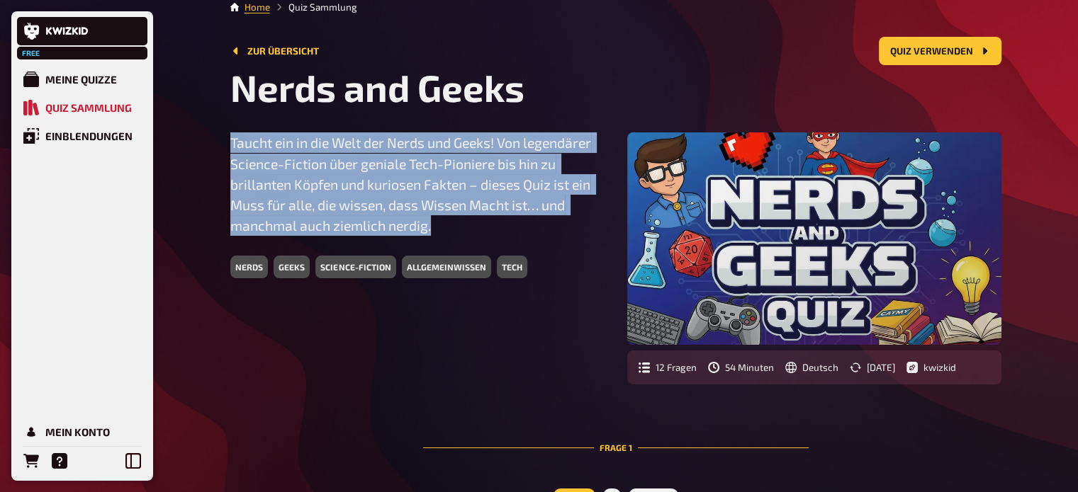
click at [446, 195] on p "Taucht ein in die Welt der Nerds und Geeks! Von legendärer Science-Fiction über…" at bounding box center [417, 184] width 374 height 103
